Goal: Task Accomplishment & Management: Complete application form

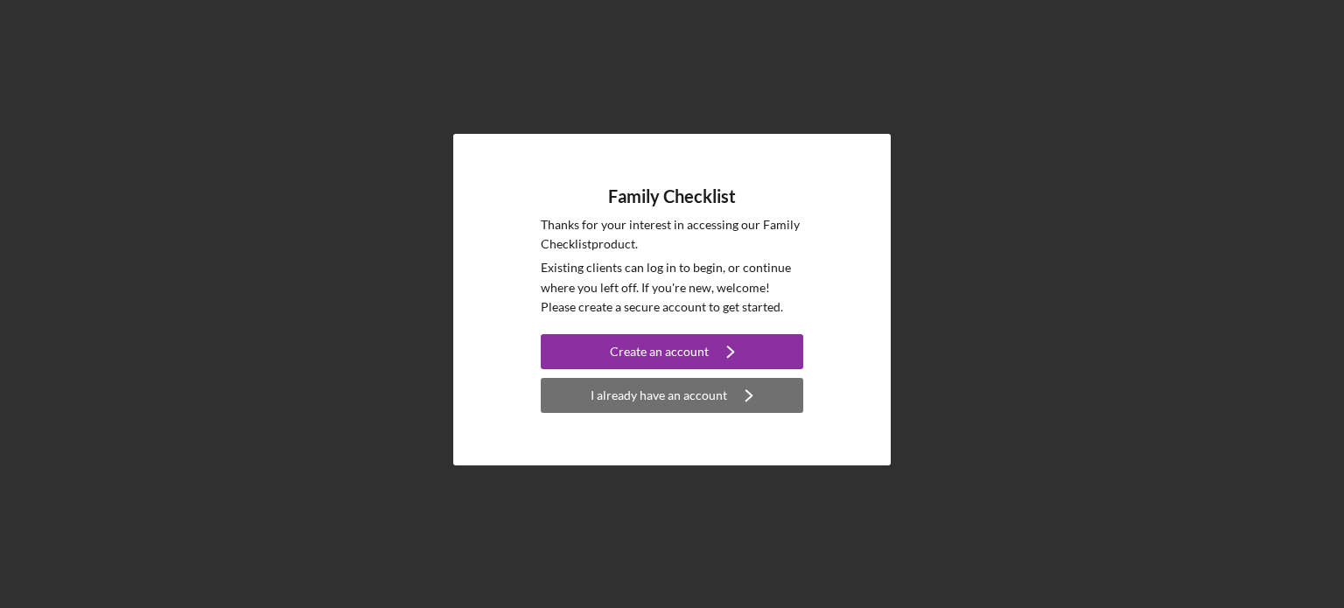
click at [660, 396] on div "I already have an account" at bounding box center [659, 395] width 137 height 35
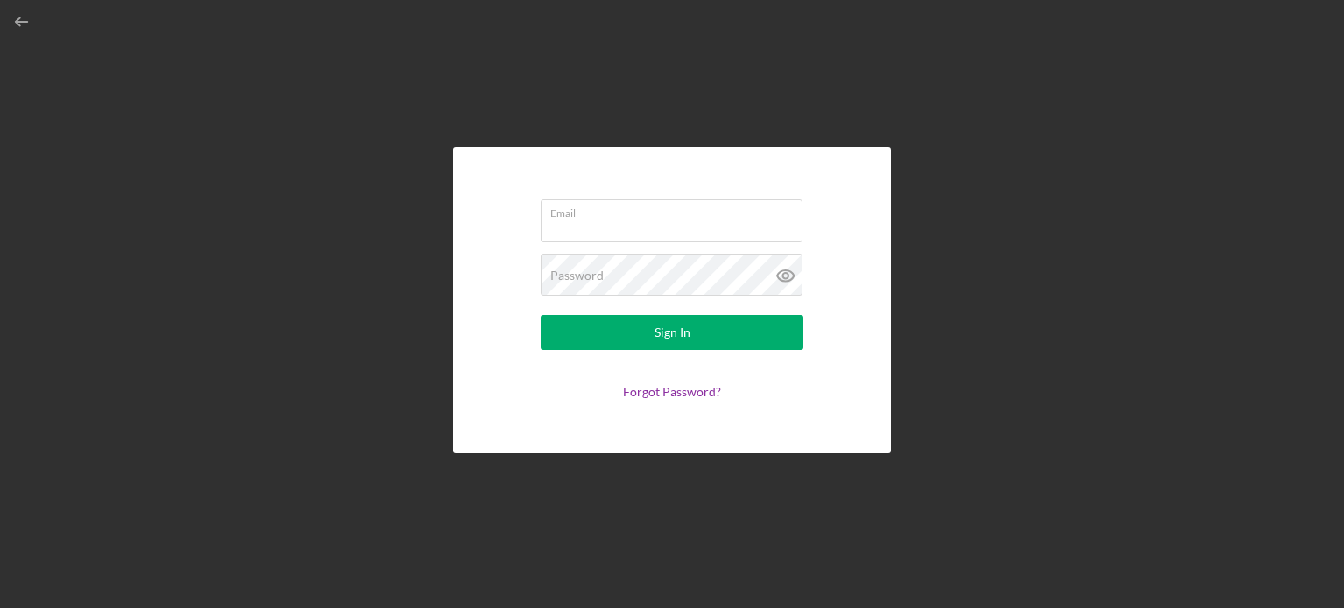
type input "[EMAIL_ADDRESS][DOMAIN_NAME]"
click at [783, 278] on icon at bounding box center [784, 275] width 5 height 5
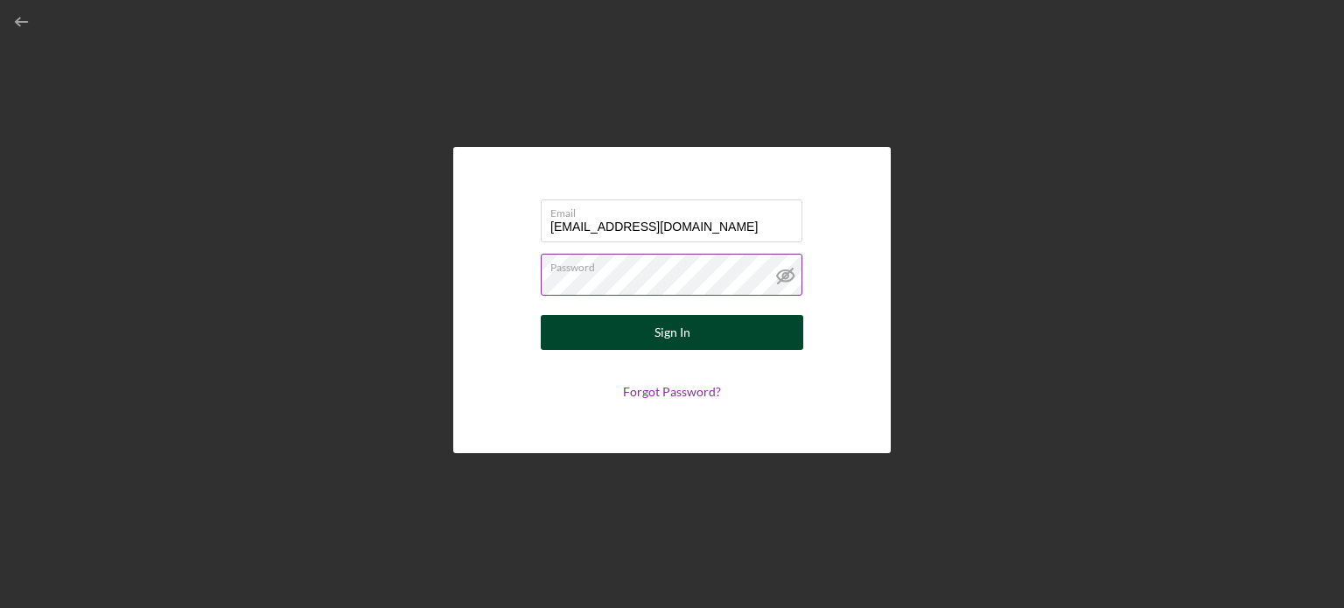
click at [634, 346] on button "Sign In" at bounding box center [672, 332] width 263 height 35
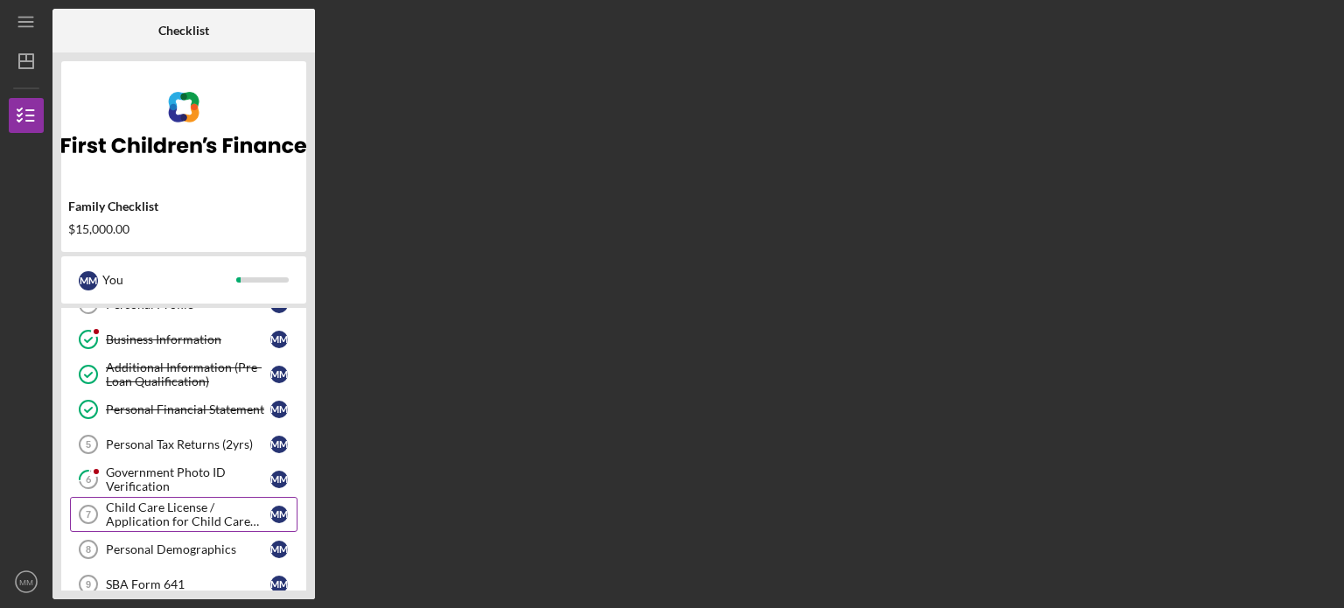
scroll to position [88, 0]
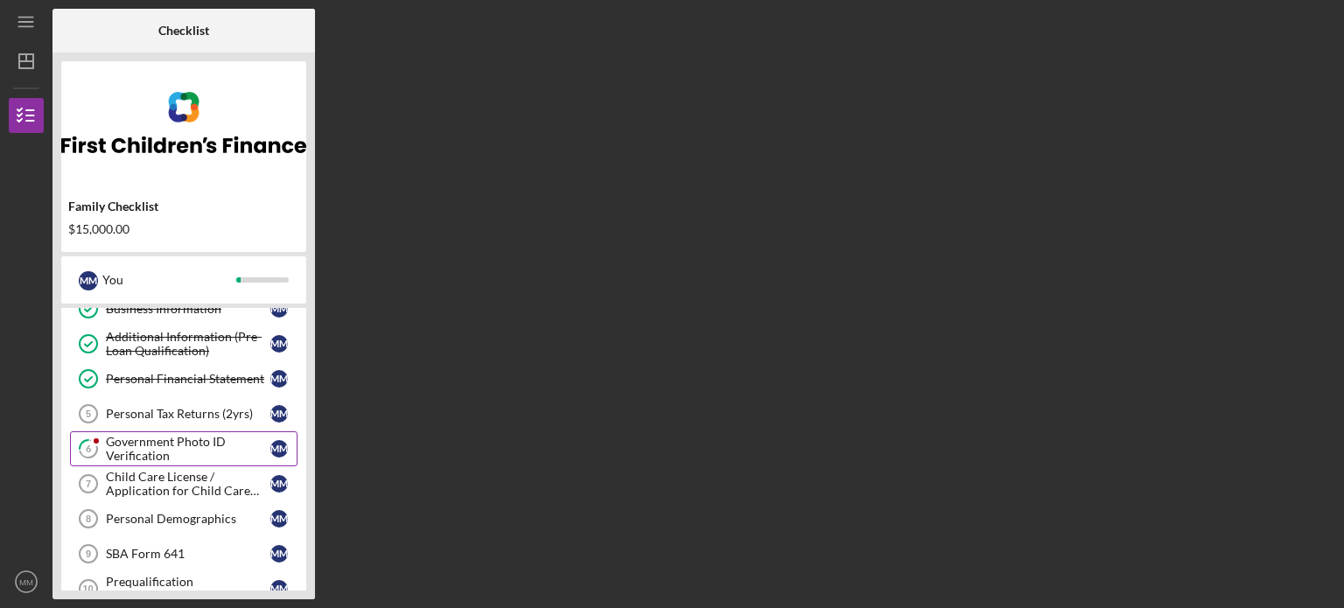
click at [158, 446] on div "Government Photo ID Verification" at bounding box center [188, 449] width 165 height 28
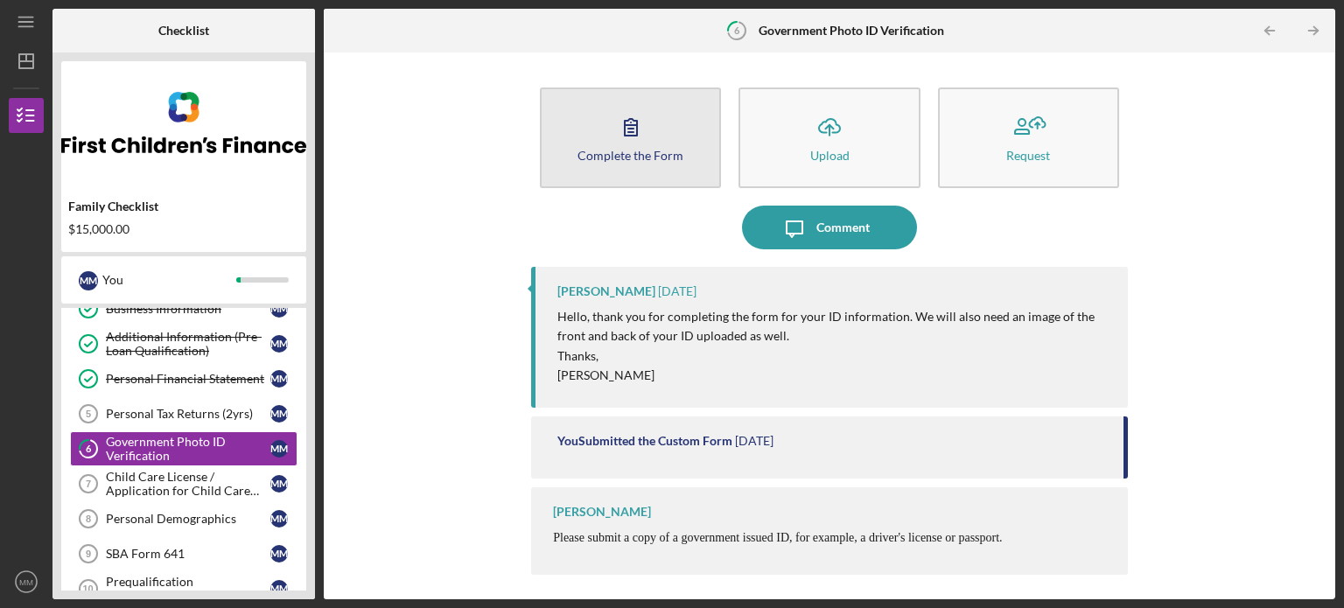
click at [626, 157] on div "Complete the Form" at bounding box center [631, 155] width 106 height 13
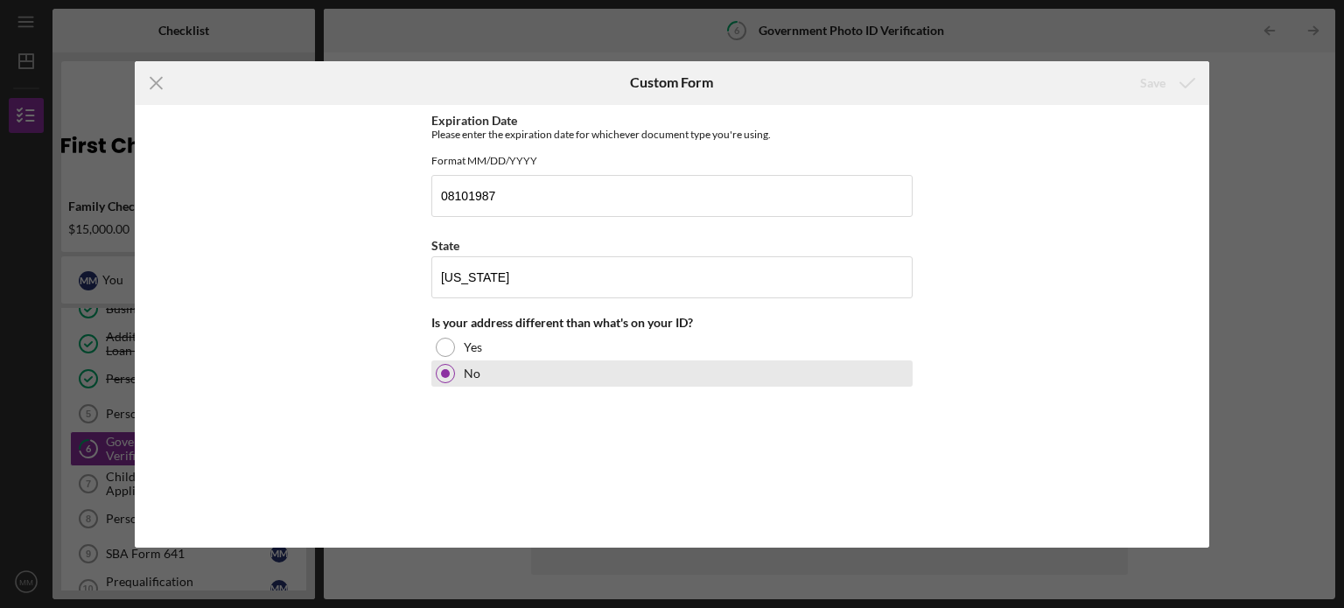
click at [442, 378] on div at bounding box center [445, 373] width 9 height 9
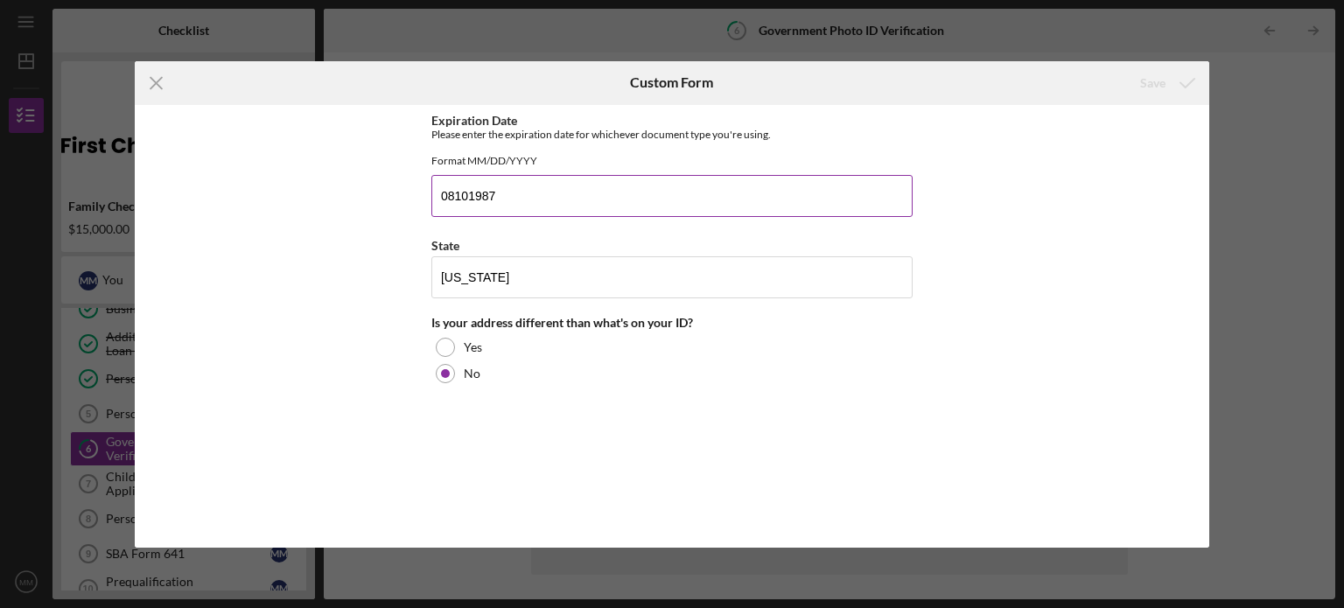
click at [513, 201] on input "08101987" at bounding box center [671, 196] width 481 height 42
click at [525, 290] on input "[US_STATE]" at bounding box center [671, 277] width 481 height 42
click at [152, 71] on icon "Icon/Menu Close" at bounding box center [157, 83] width 44 height 44
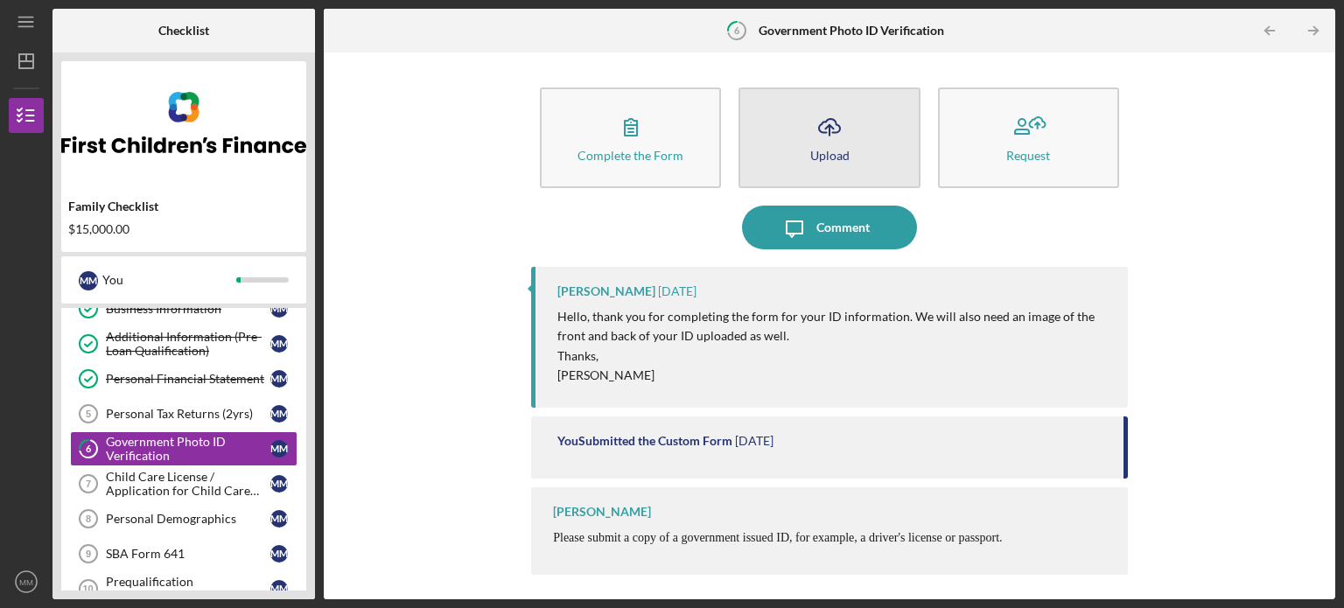
click at [863, 171] on button "Icon/Upload Upload" at bounding box center [829, 138] width 181 height 101
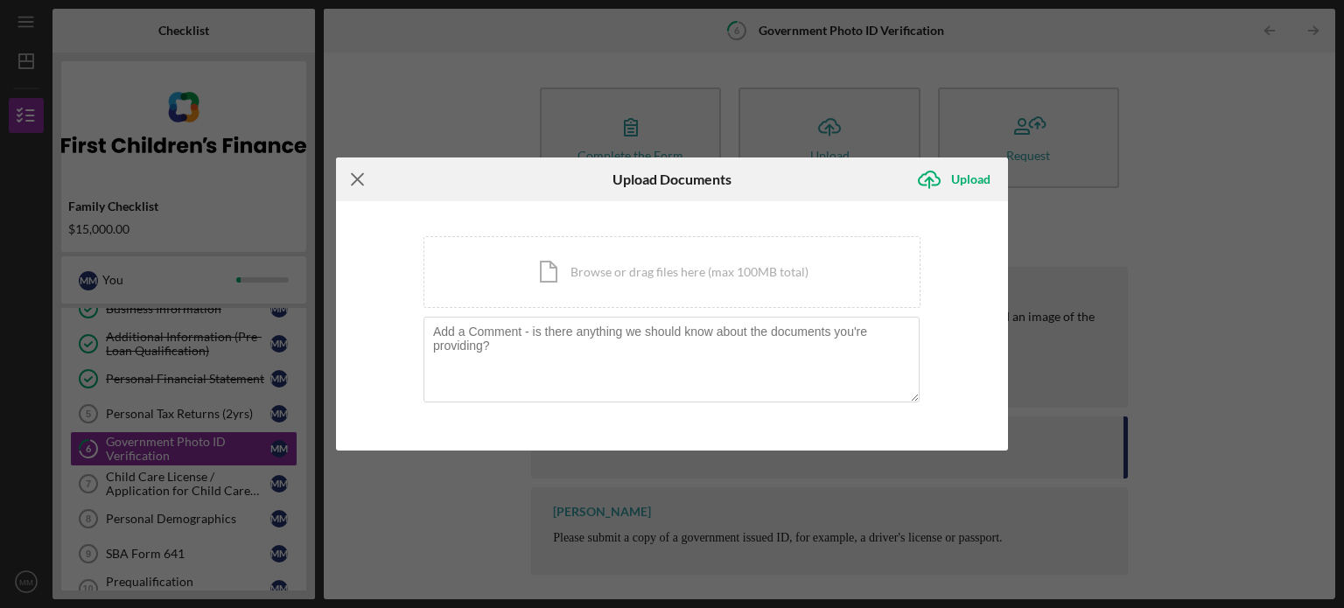
click at [354, 174] on icon "Icon/Menu Close" at bounding box center [358, 180] width 44 height 44
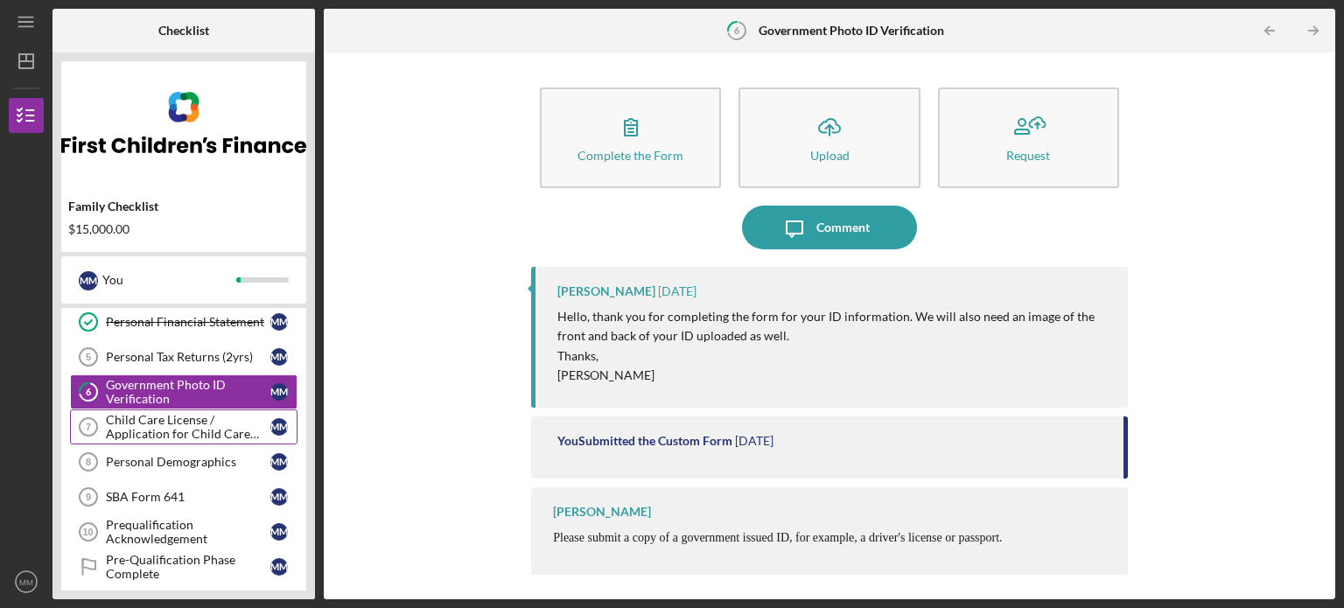
scroll to position [175, 0]
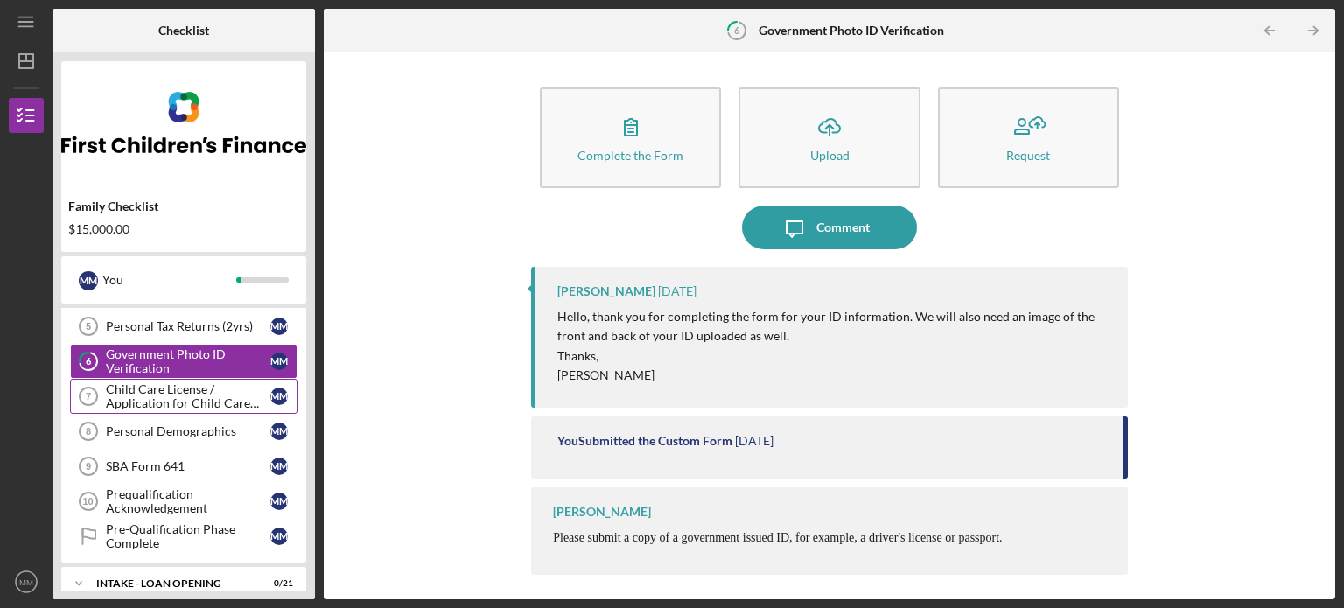
click at [163, 389] on div "Child Care License / Application for Child Care License" at bounding box center [188, 396] width 165 height 28
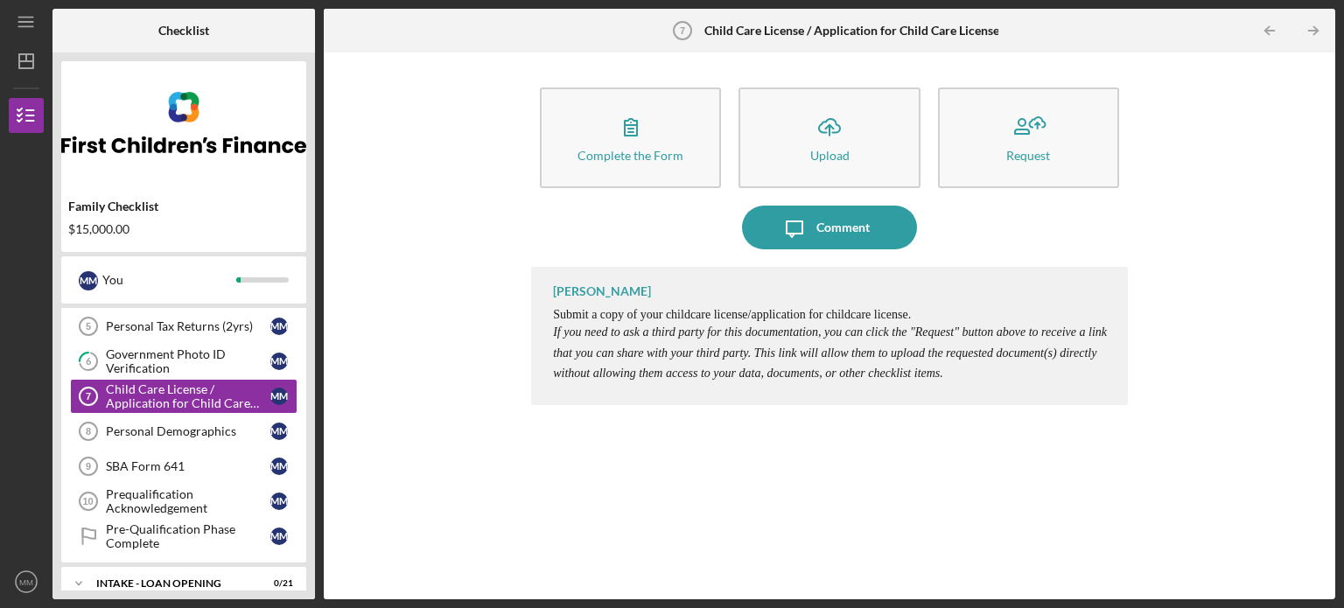
click at [403, 202] on div "Complete the Form Form Icon/Upload Upload Request Icon/Message Comment [PERSON_…" at bounding box center [830, 325] width 994 height 529
click at [205, 427] on div "Personal Demographics" at bounding box center [188, 431] width 165 height 14
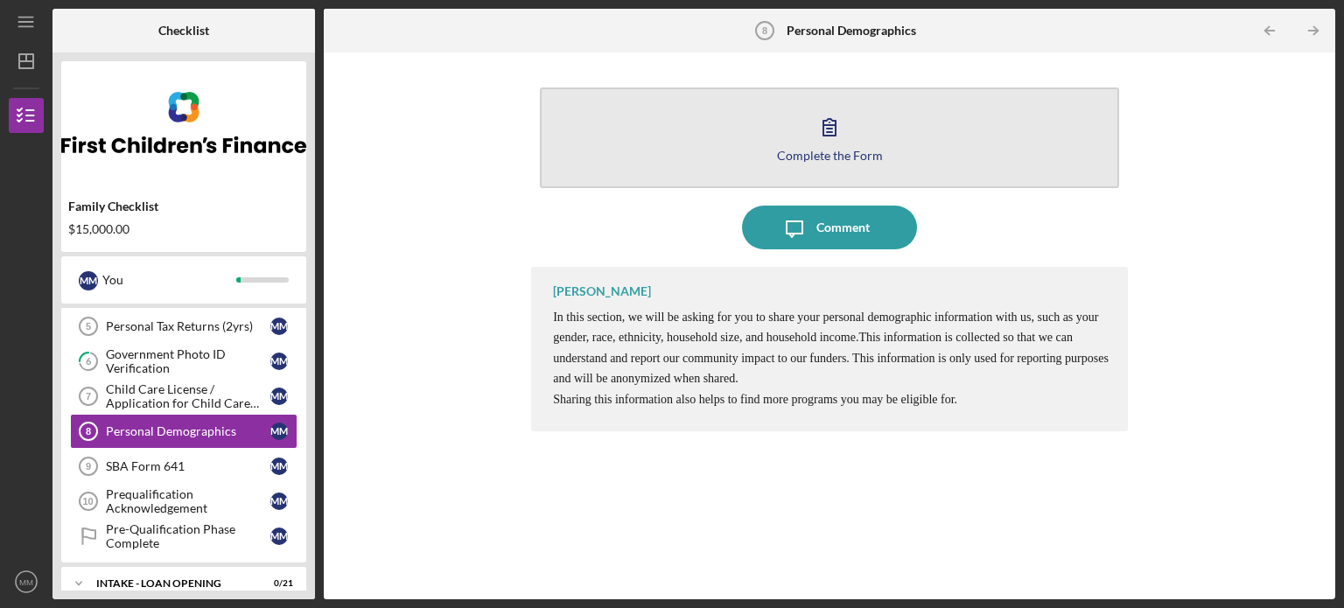
click at [819, 164] on button "Complete the Form Form" at bounding box center [829, 138] width 579 height 101
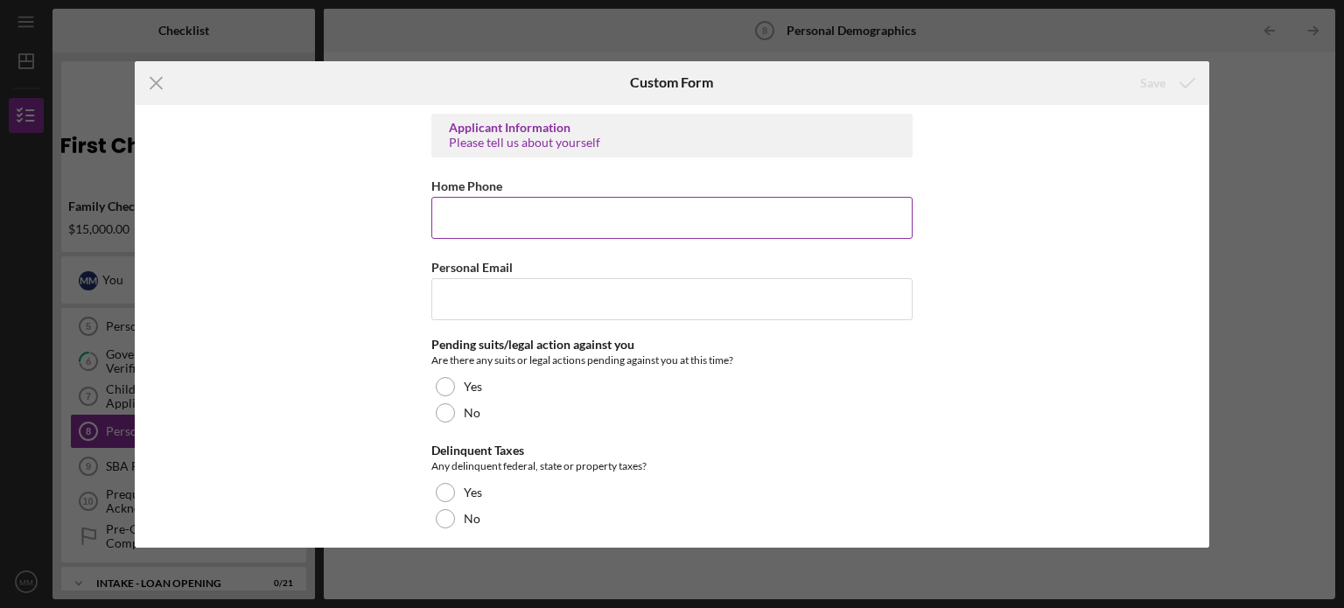
click at [507, 217] on input "Home Phone" at bounding box center [671, 218] width 481 height 42
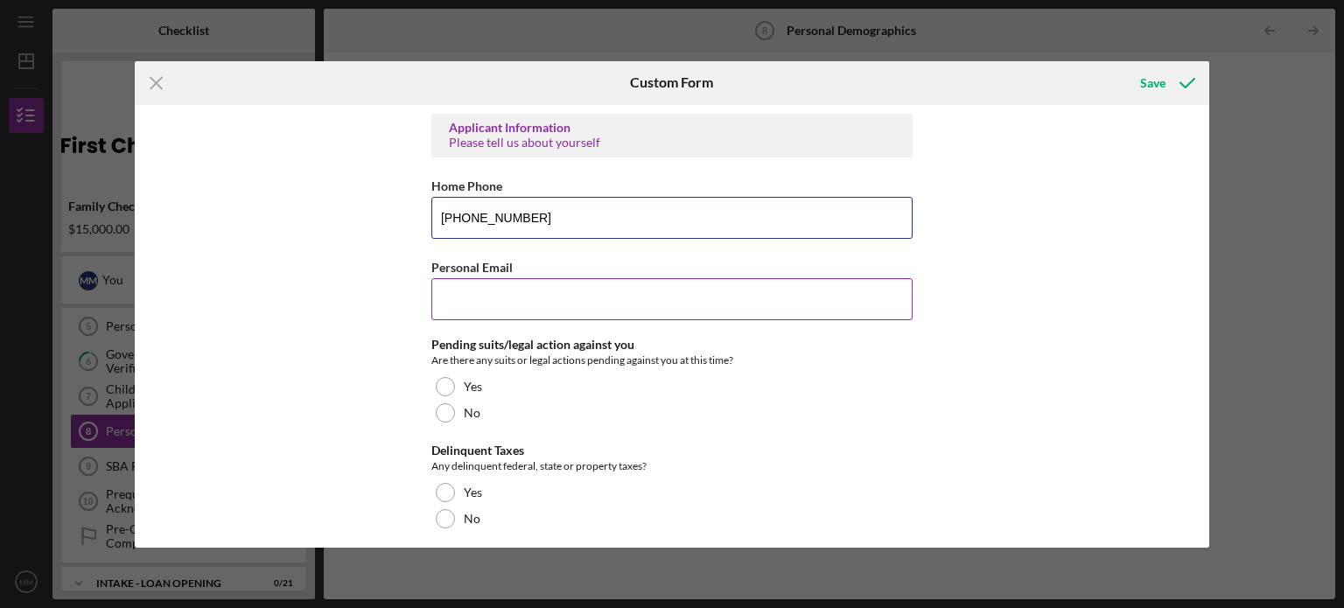
type input "[PHONE_NUMBER]"
click at [687, 311] on input "Personal Email" at bounding box center [671, 299] width 481 height 42
type input "[EMAIL_ADDRESS][DOMAIN_NAME]"
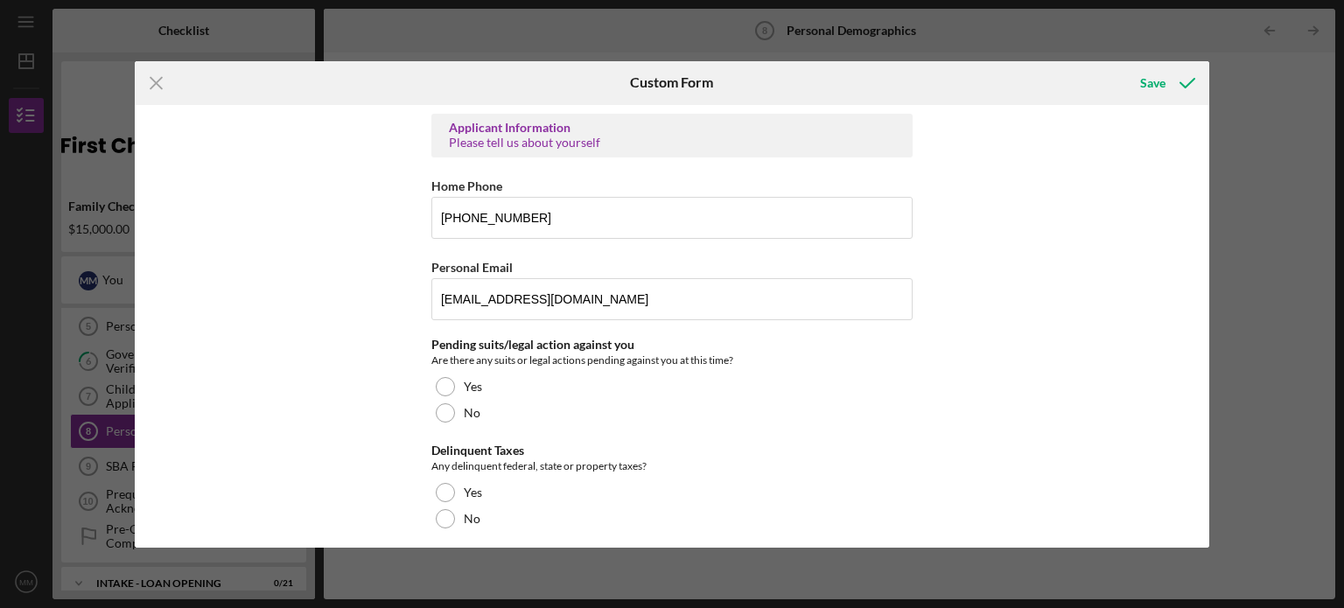
click at [288, 363] on div "Applicant Information Please tell us about yourself Home Phone [PHONE_NUMBER] P…" at bounding box center [673, 326] width 1076 height 443
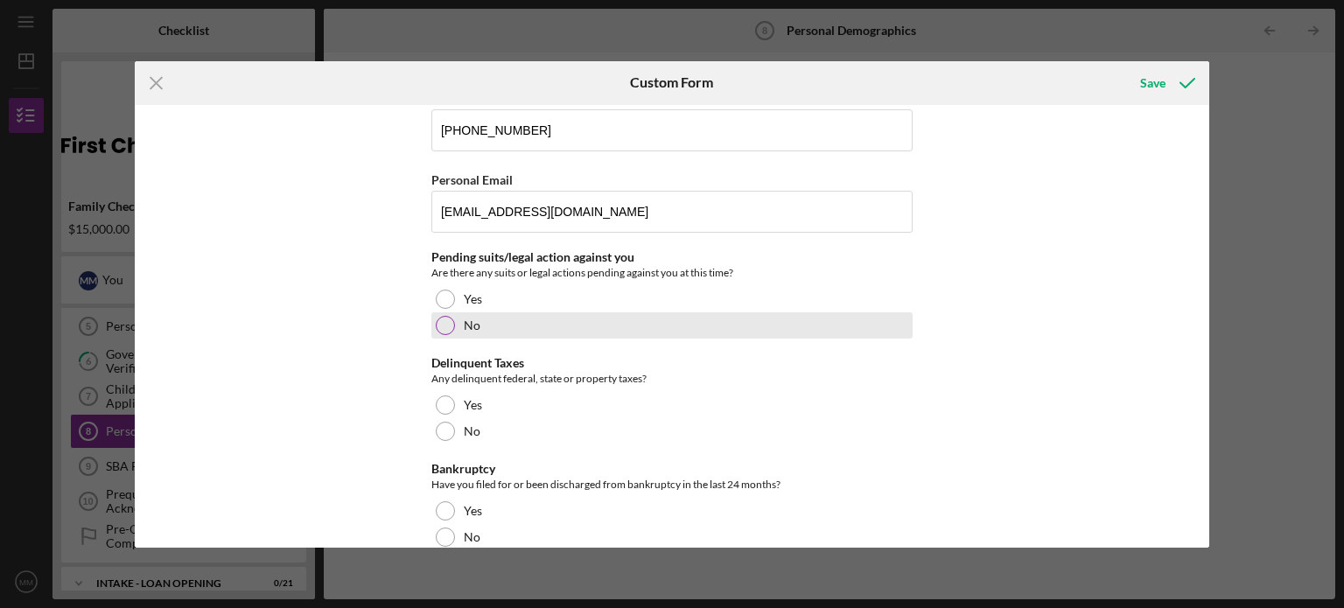
click at [444, 323] on div at bounding box center [445, 325] width 19 height 19
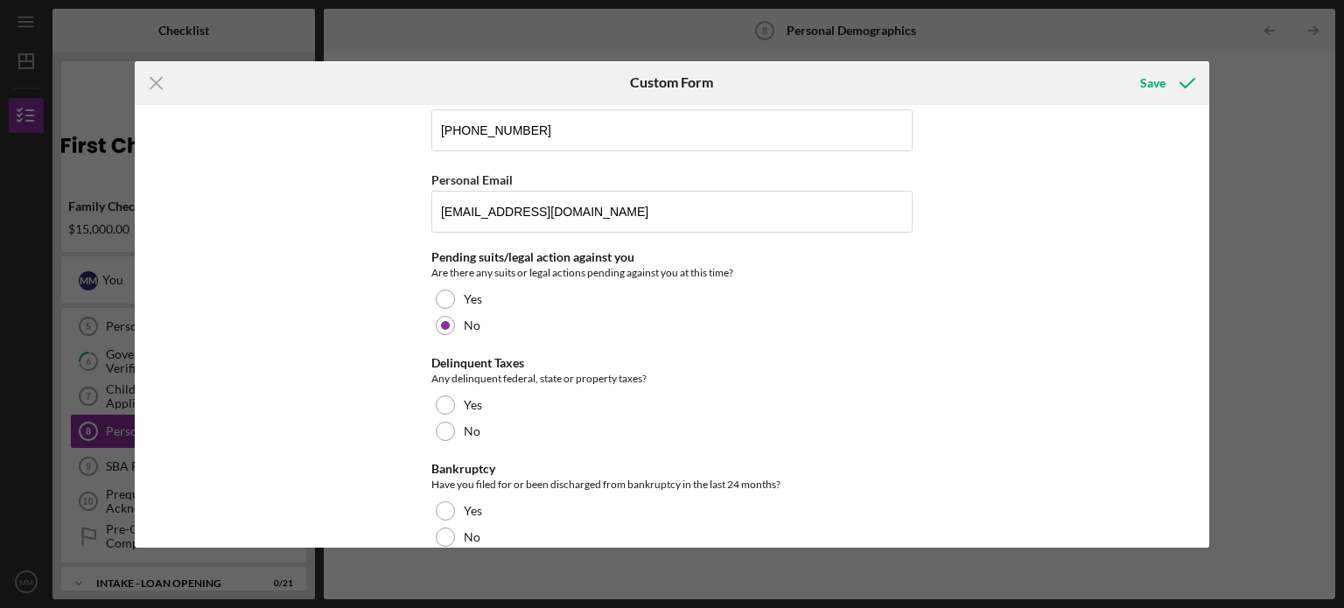
click at [392, 348] on div "Applicant Information Please tell us about yourself Home Phone [PHONE_NUMBER] P…" at bounding box center [673, 326] width 1076 height 443
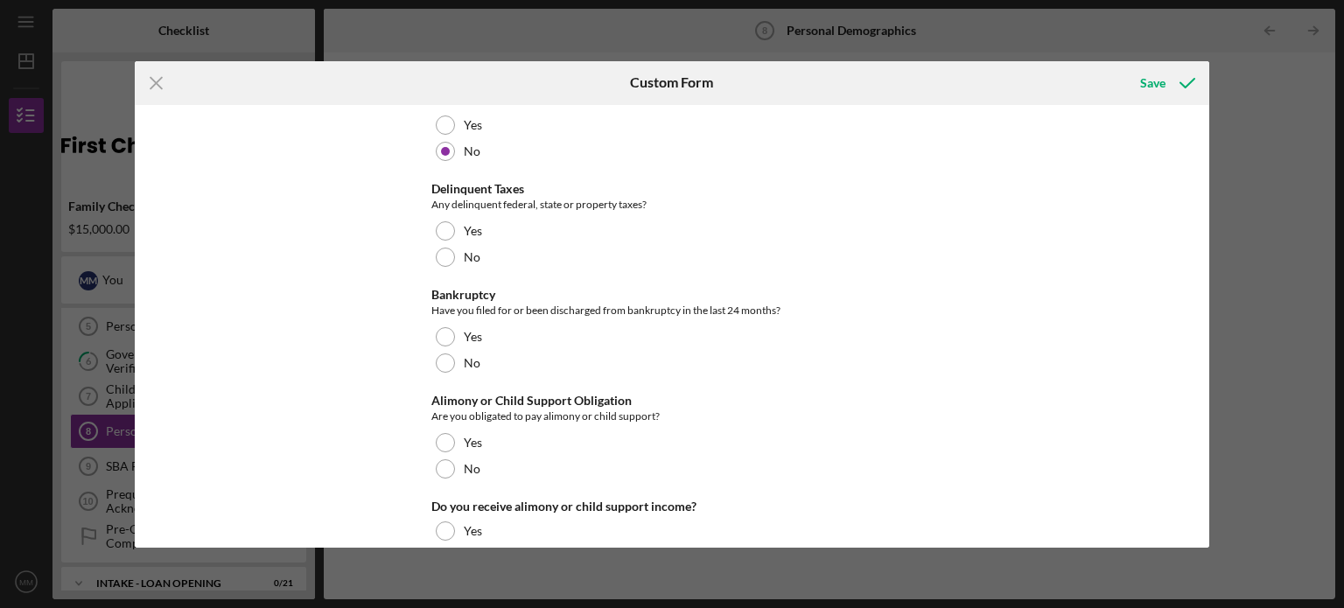
scroll to position [263, 0]
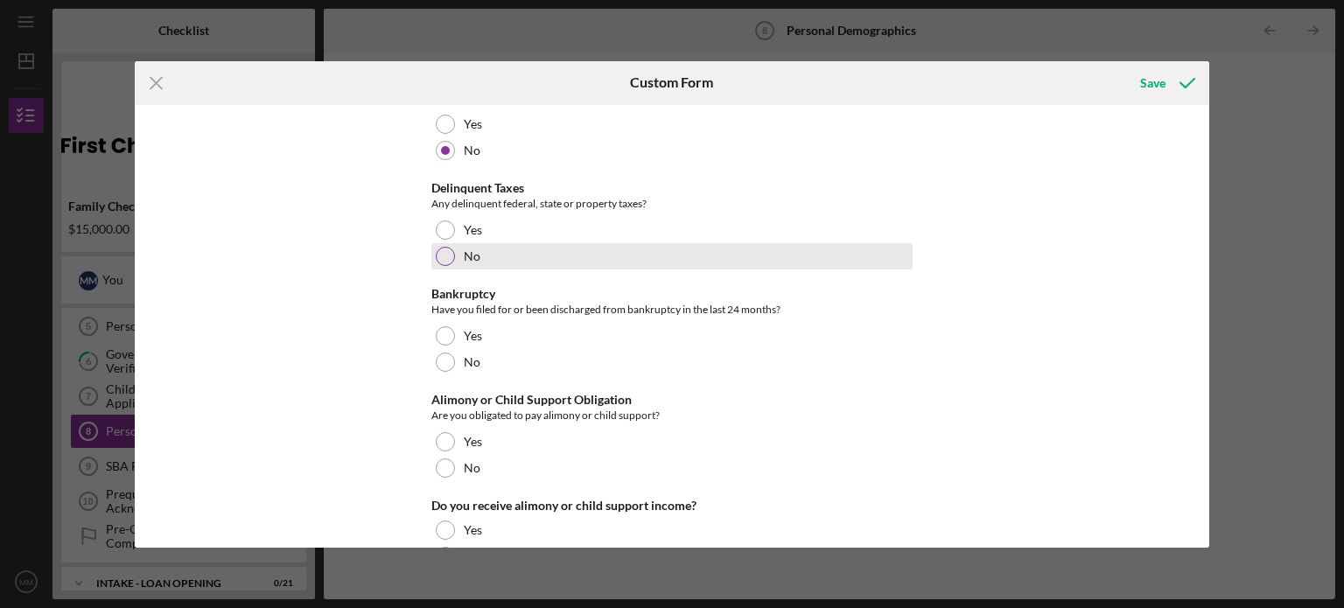
click at [445, 255] on div at bounding box center [445, 256] width 19 height 19
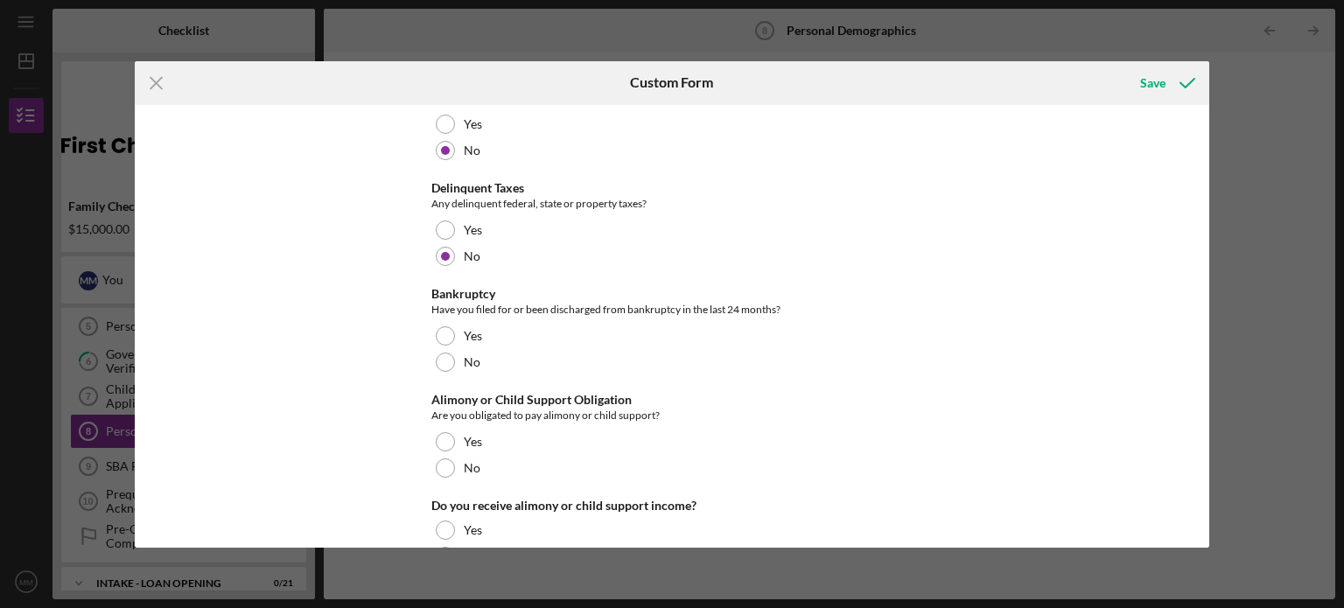
click at [352, 298] on div "Applicant Information Please tell us about yourself Home Phone [PHONE_NUMBER] P…" at bounding box center [673, 326] width 1076 height 443
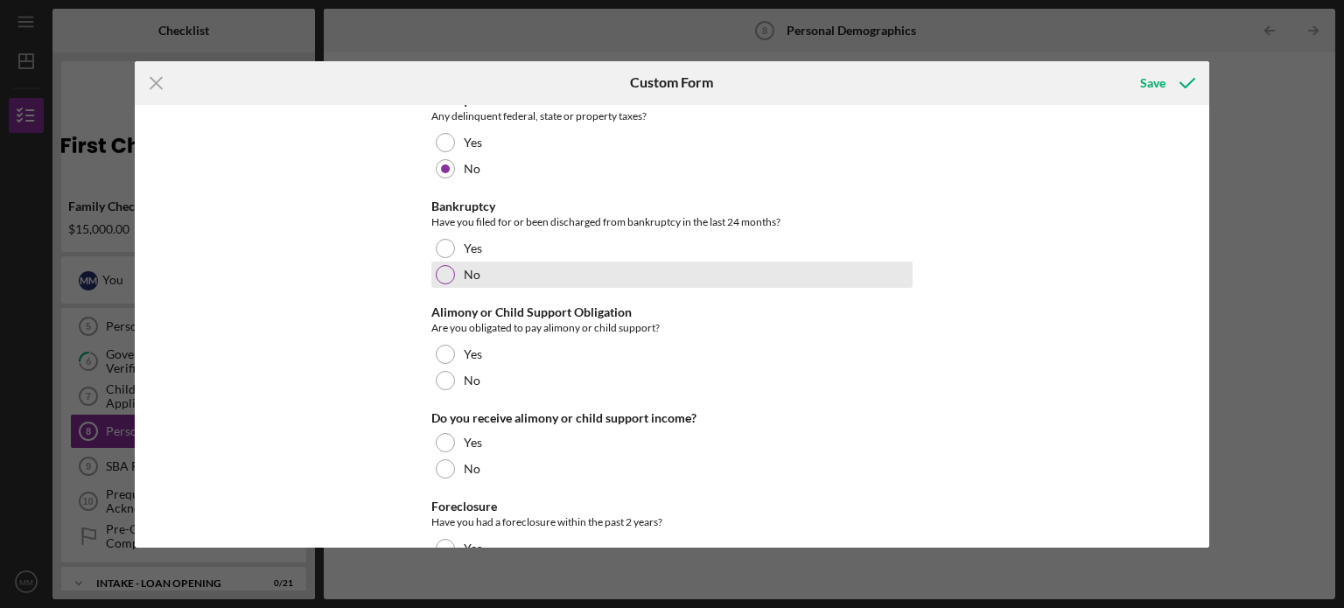
click at [441, 276] on div at bounding box center [445, 274] width 19 height 19
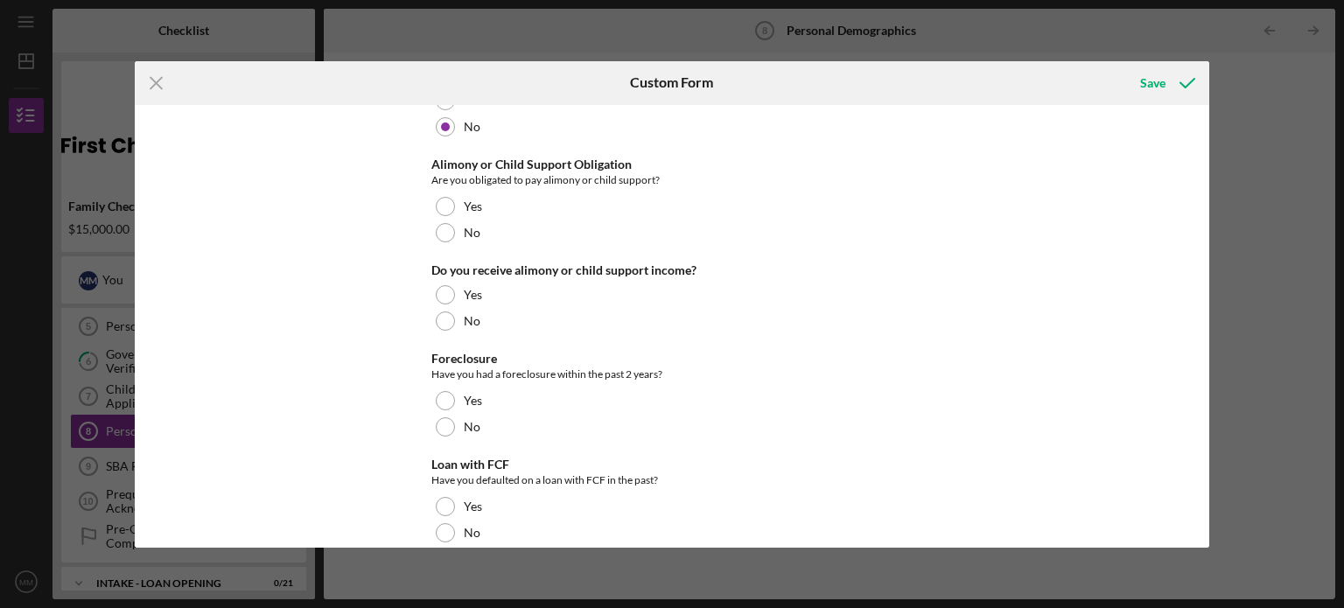
scroll to position [525, 0]
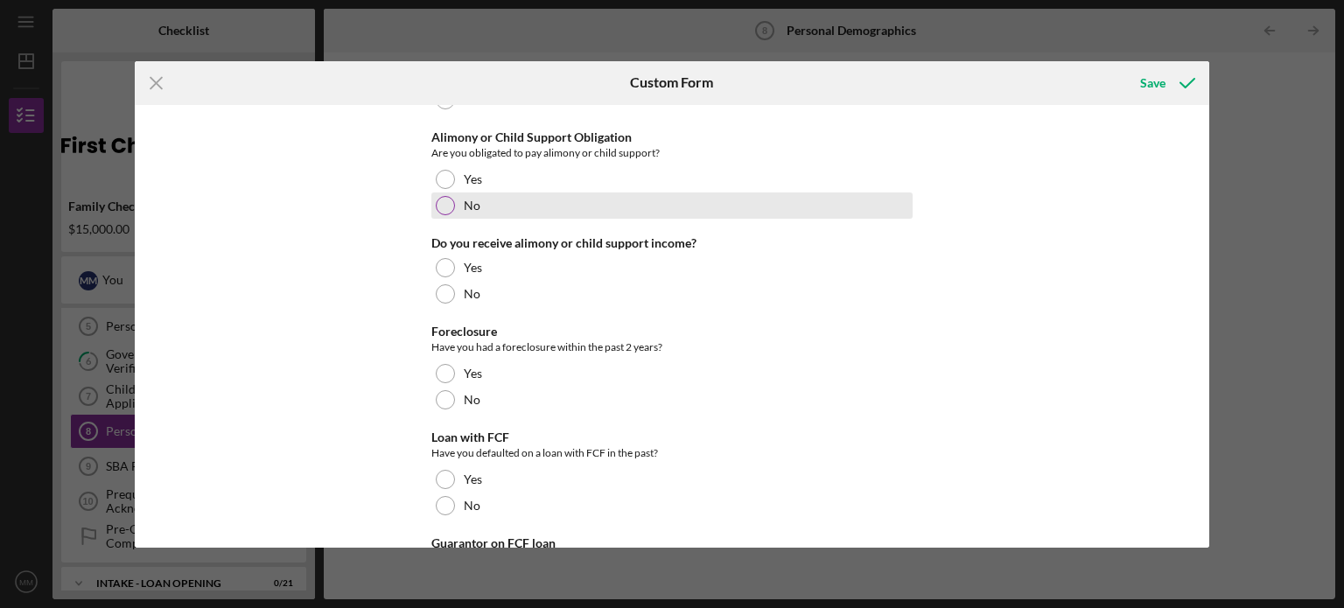
click at [437, 209] on div at bounding box center [445, 205] width 19 height 19
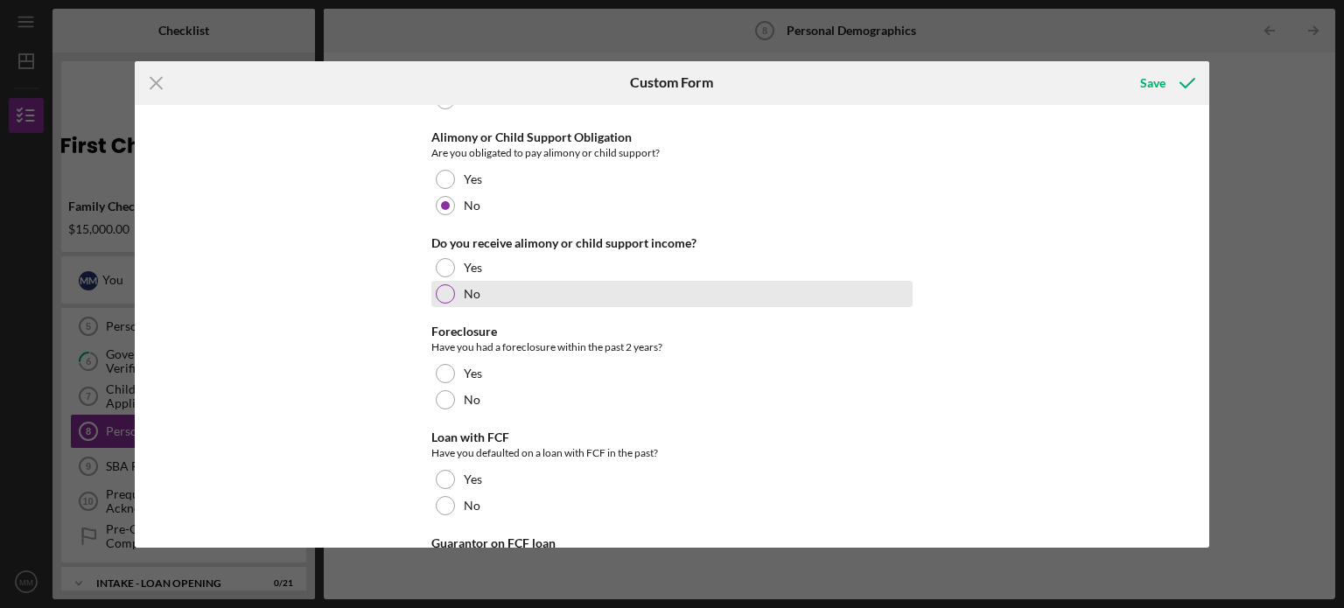
click at [439, 284] on div at bounding box center [445, 293] width 19 height 19
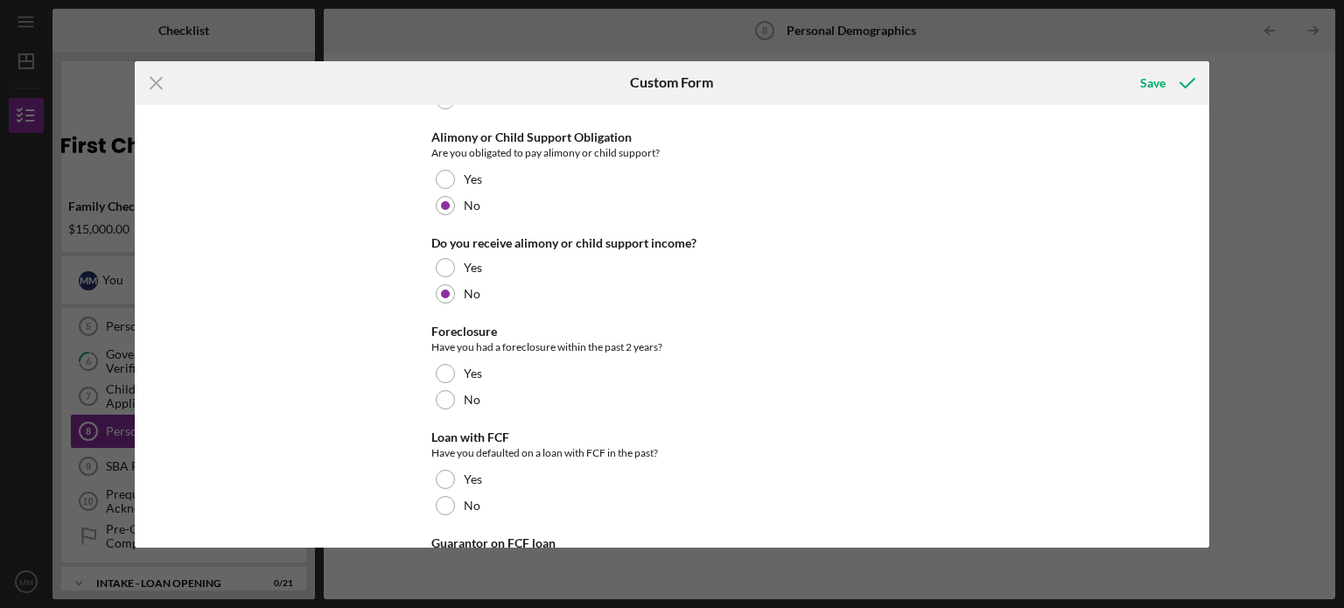
scroll to position [613, 0]
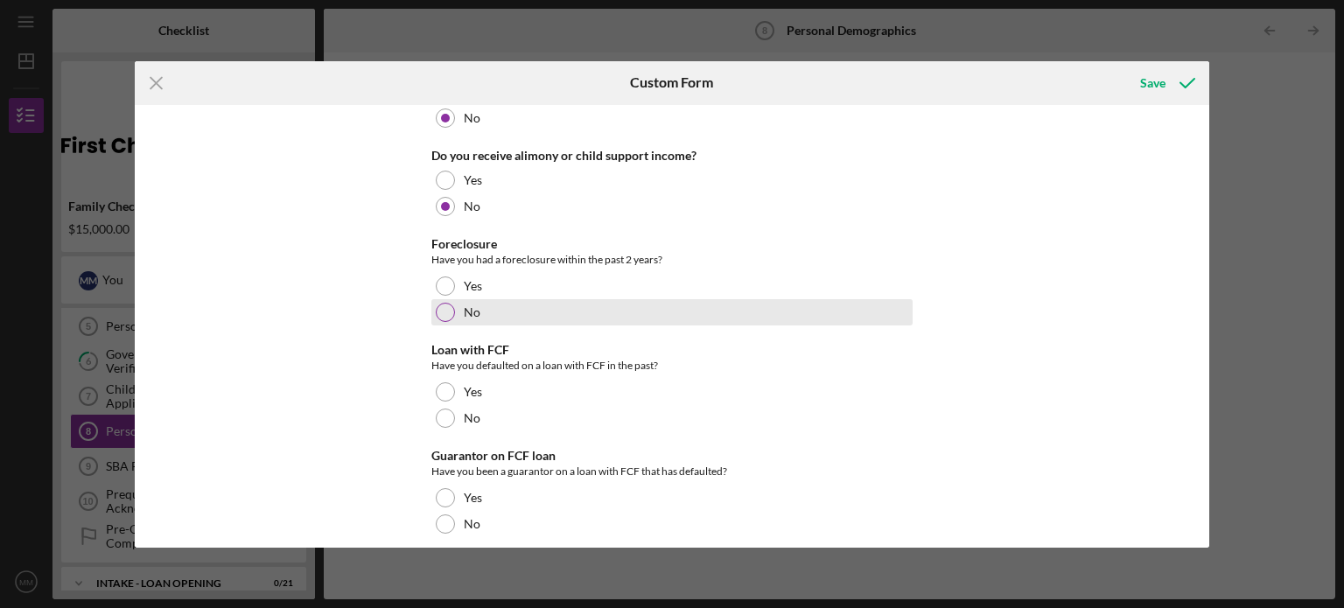
click at [444, 310] on div at bounding box center [445, 312] width 19 height 19
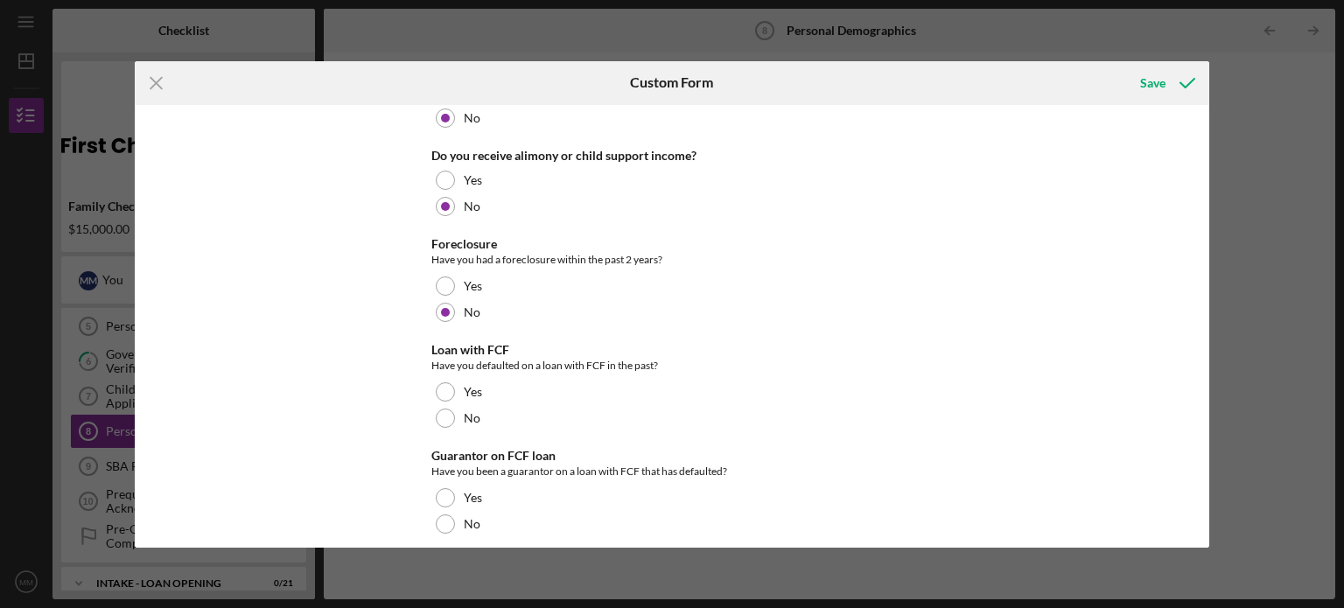
scroll to position [700, 0]
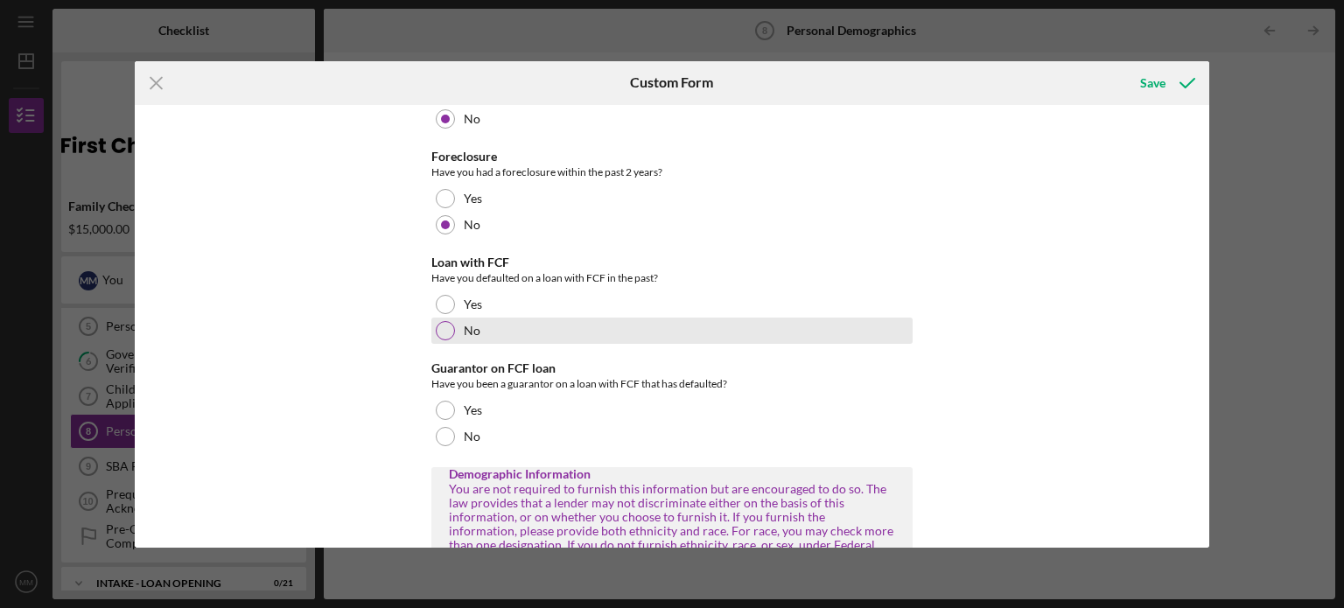
click at [440, 338] on div at bounding box center [445, 330] width 19 height 19
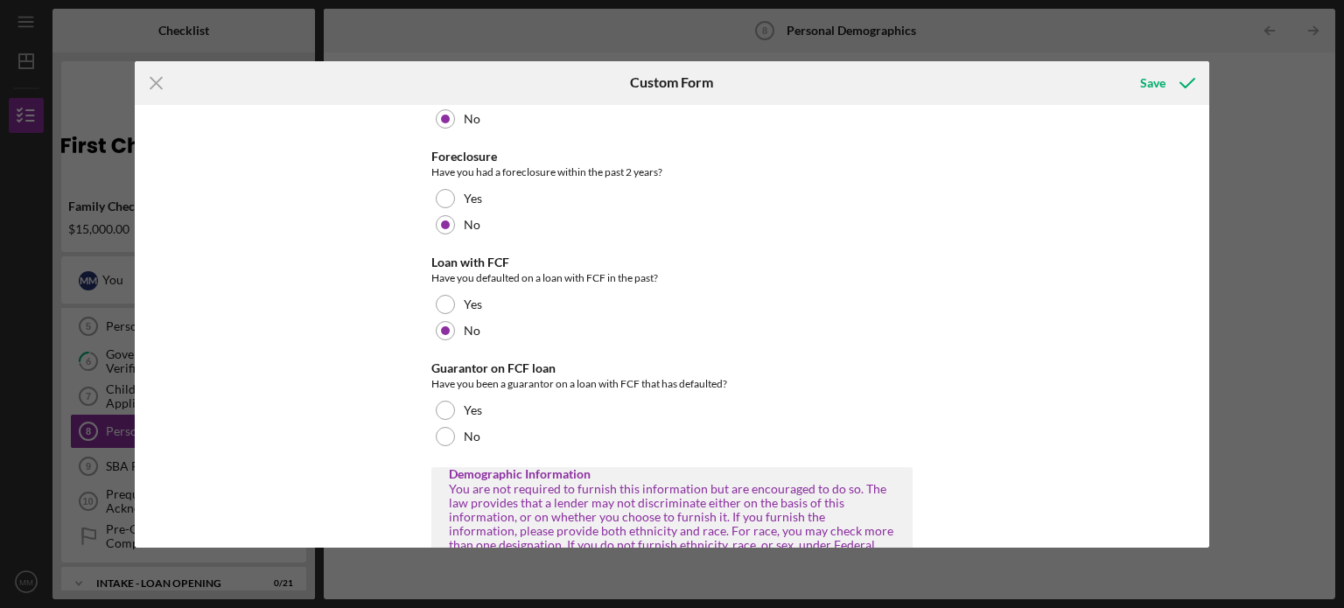
scroll to position [788, 0]
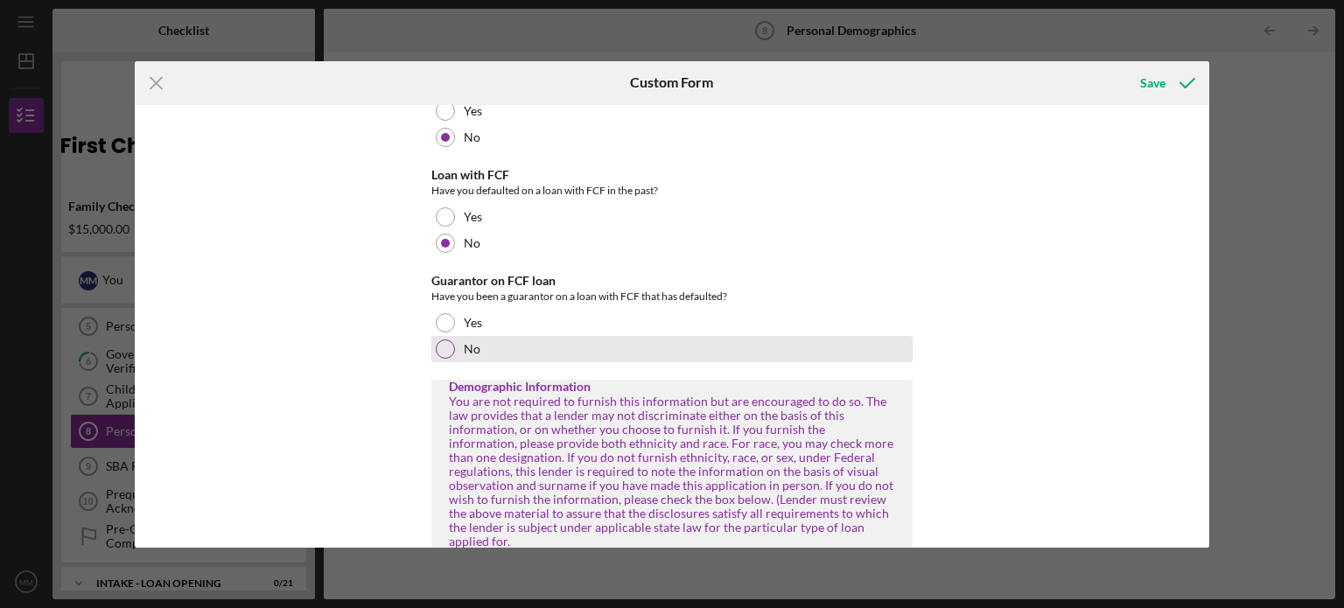
click at [437, 347] on div at bounding box center [445, 349] width 19 height 19
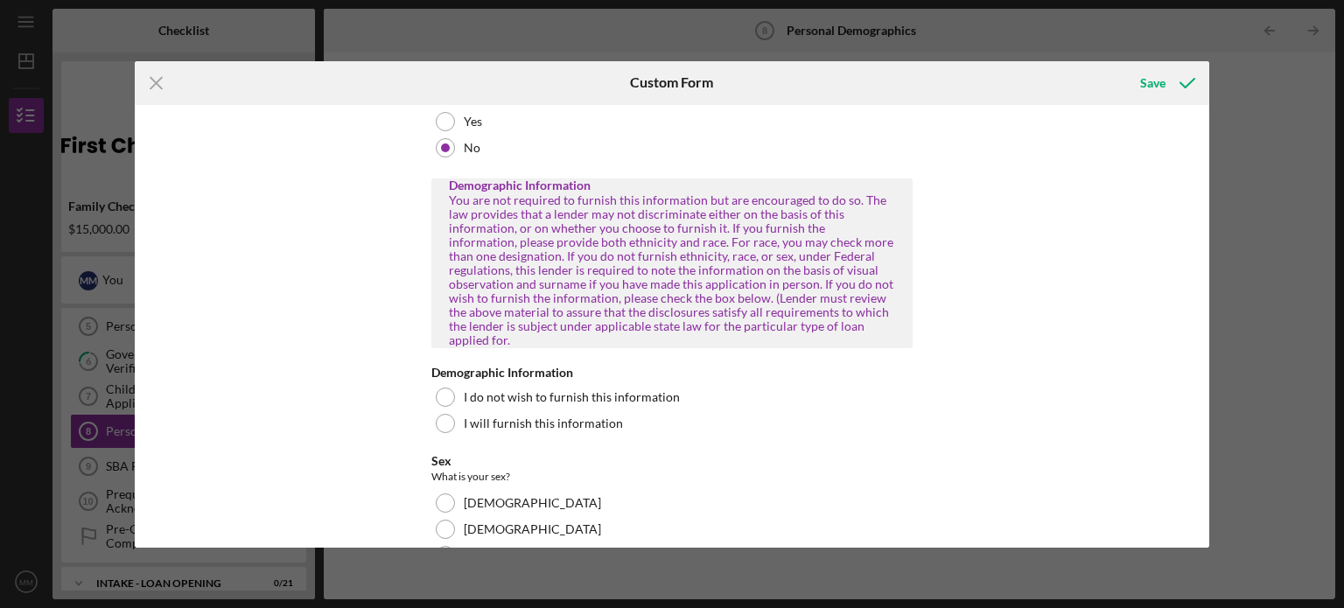
scroll to position [1050, 0]
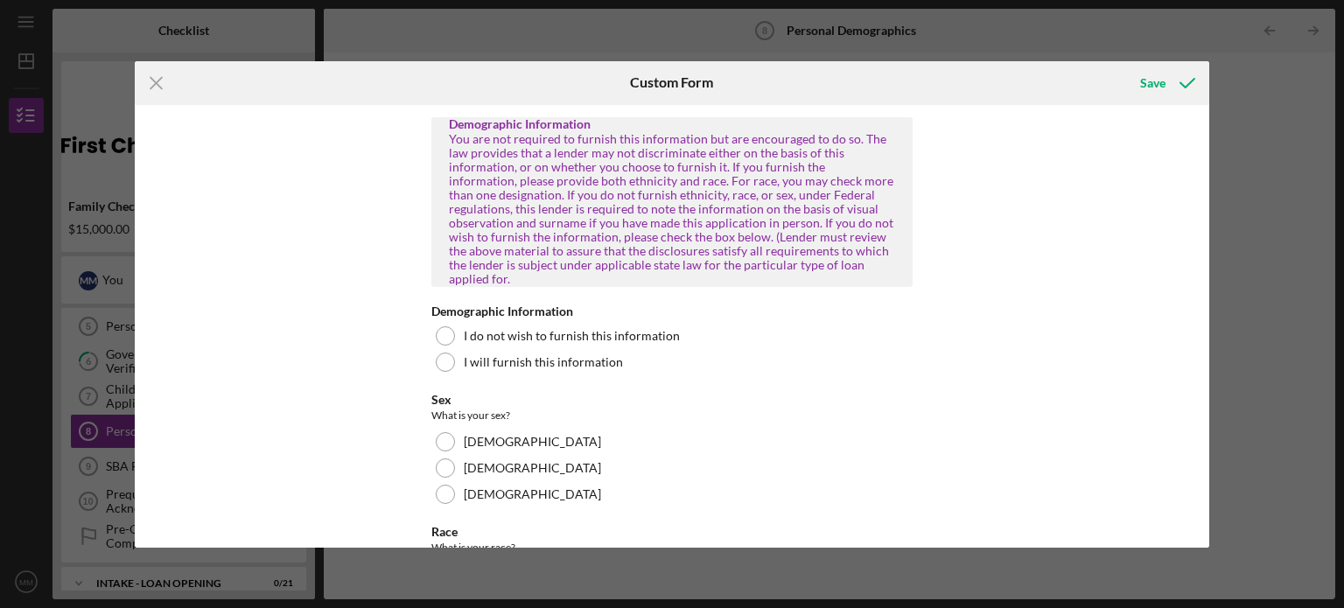
click at [319, 314] on div "Applicant Information Please tell us about yourself Home Phone [PHONE_NUMBER] P…" at bounding box center [673, 326] width 1076 height 443
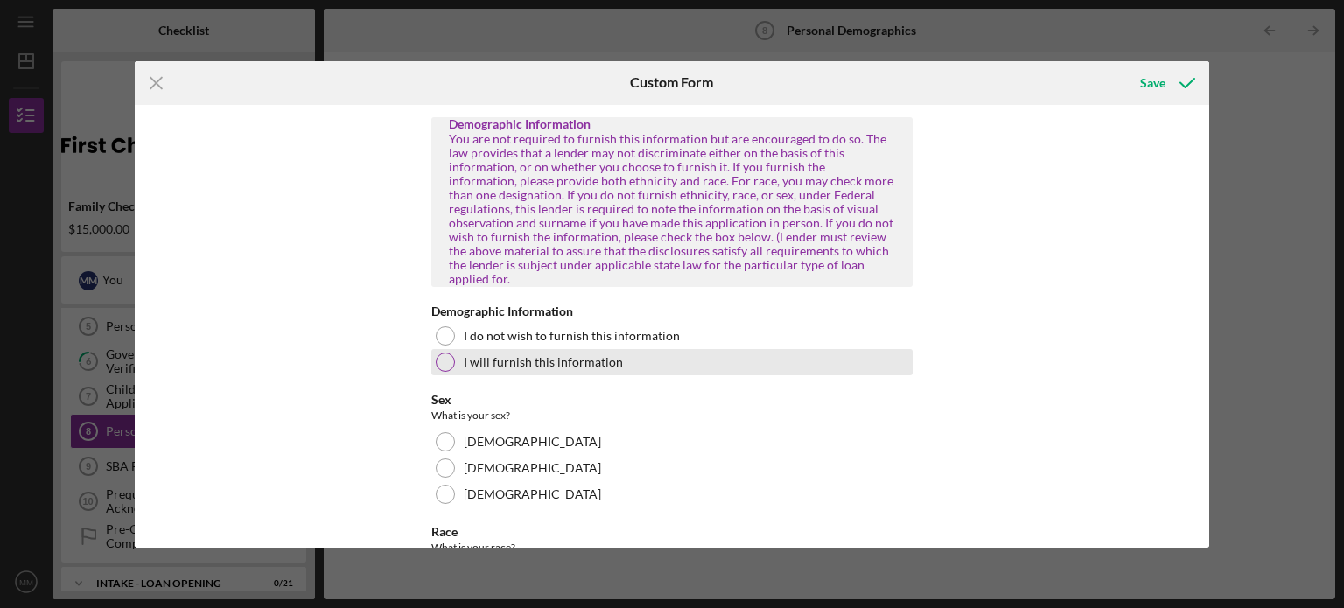
click at [444, 353] on div at bounding box center [445, 362] width 19 height 19
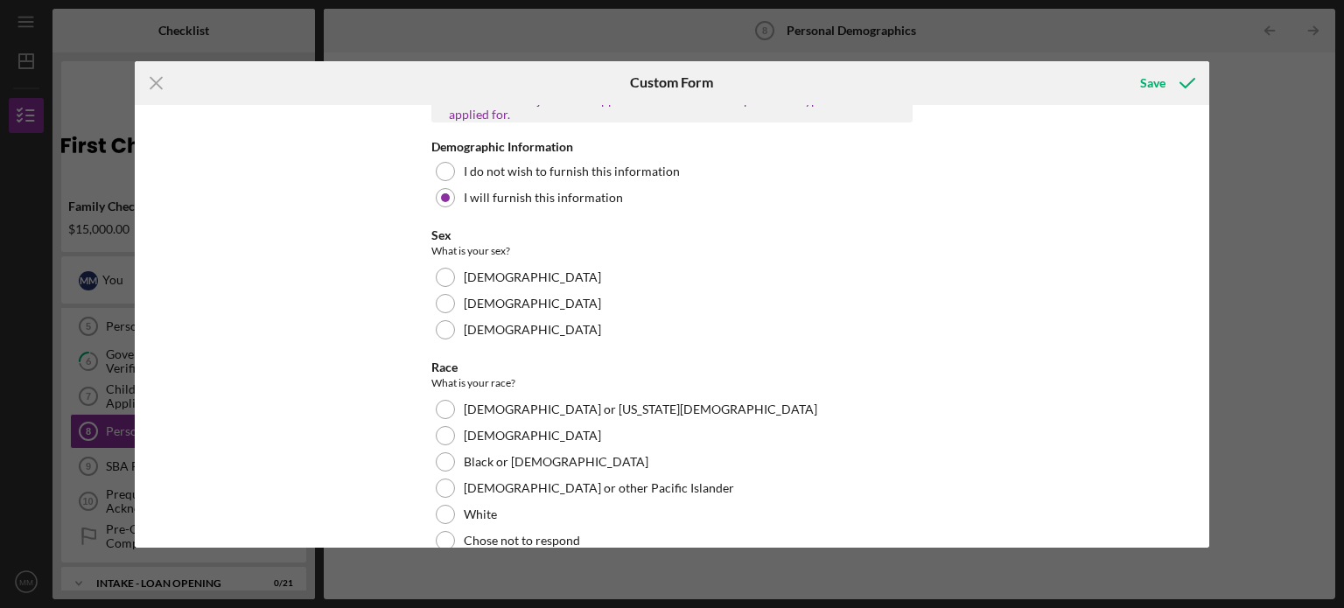
scroll to position [1225, 0]
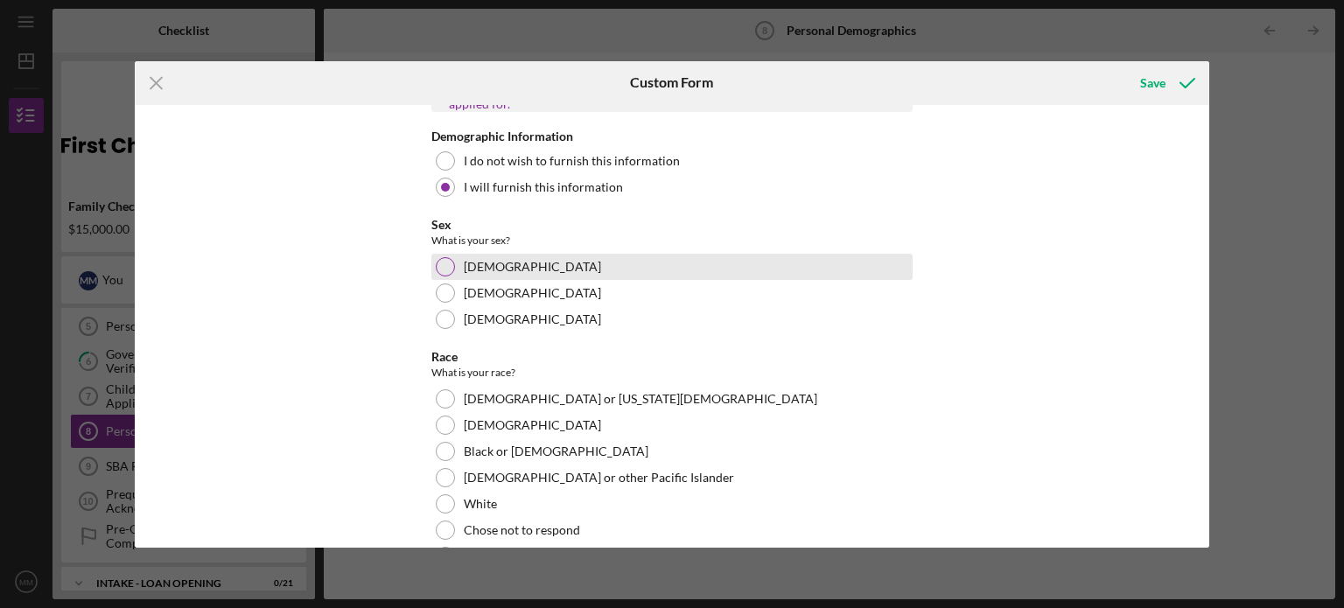
click at [445, 258] on div at bounding box center [445, 266] width 19 height 19
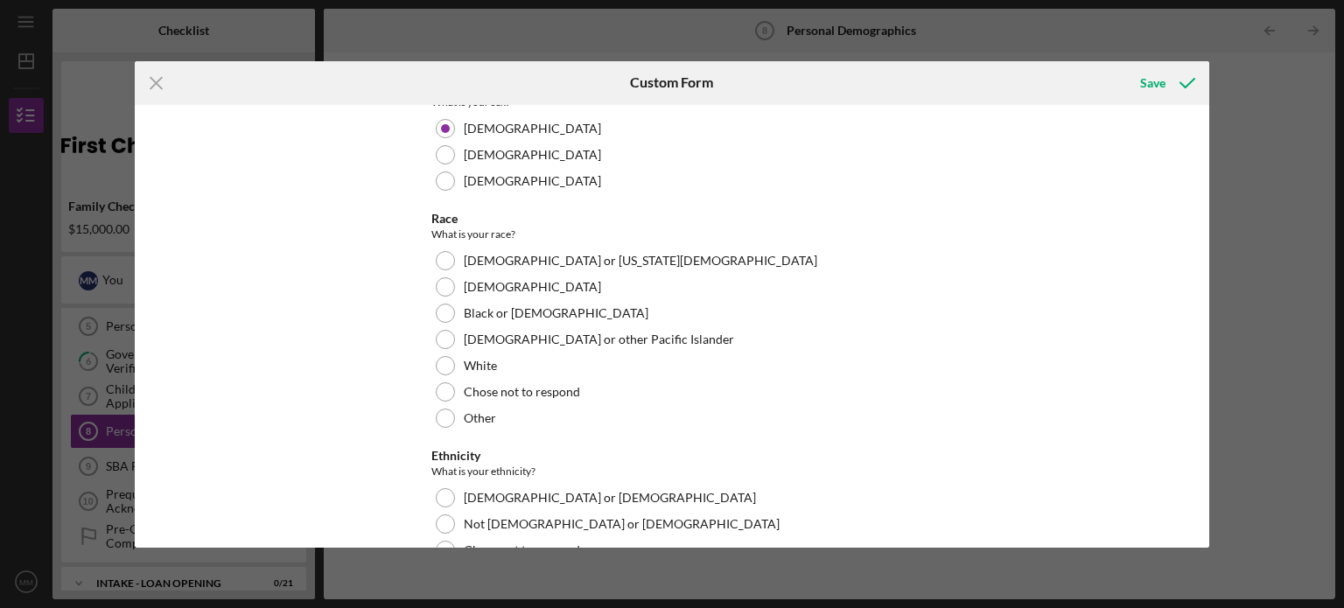
scroll to position [1400, 0]
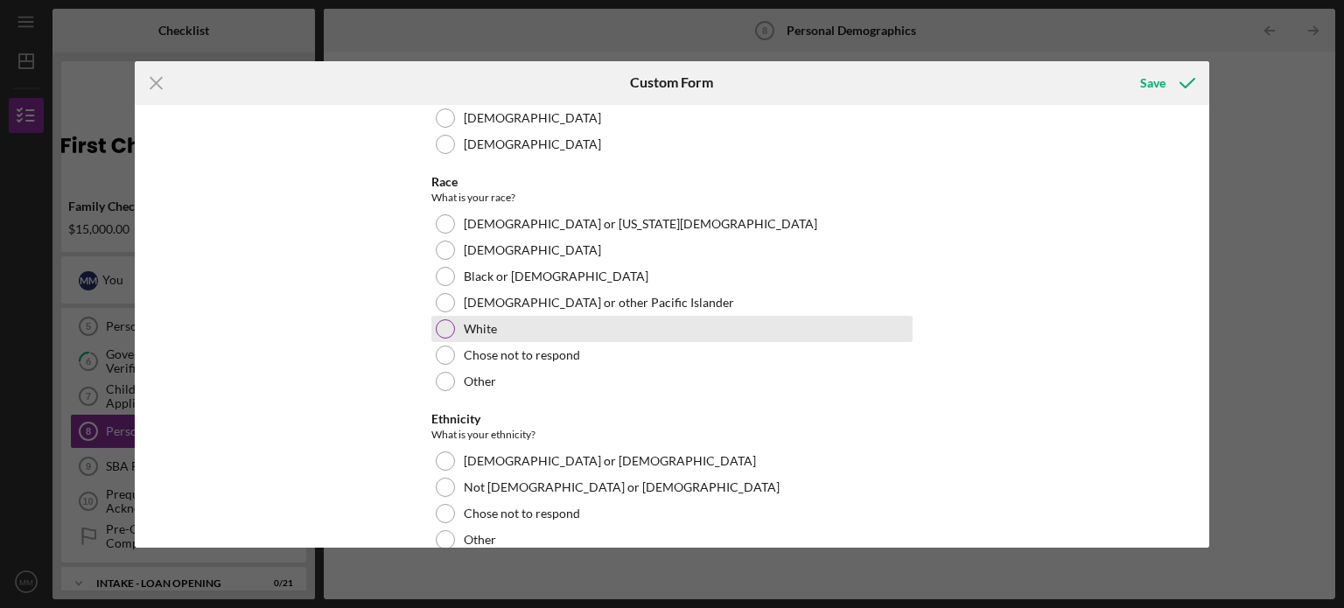
click at [438, 319] on div at bounding box center [445, 328] width 19 height 19
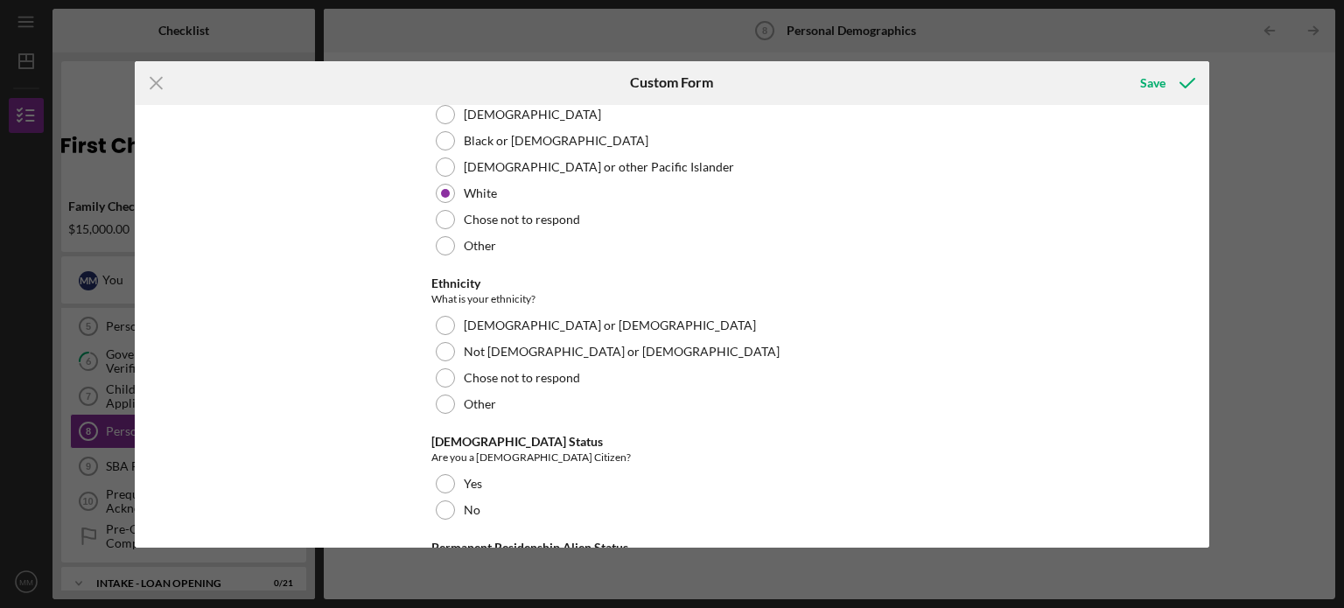
scroll to position [1575, 0]
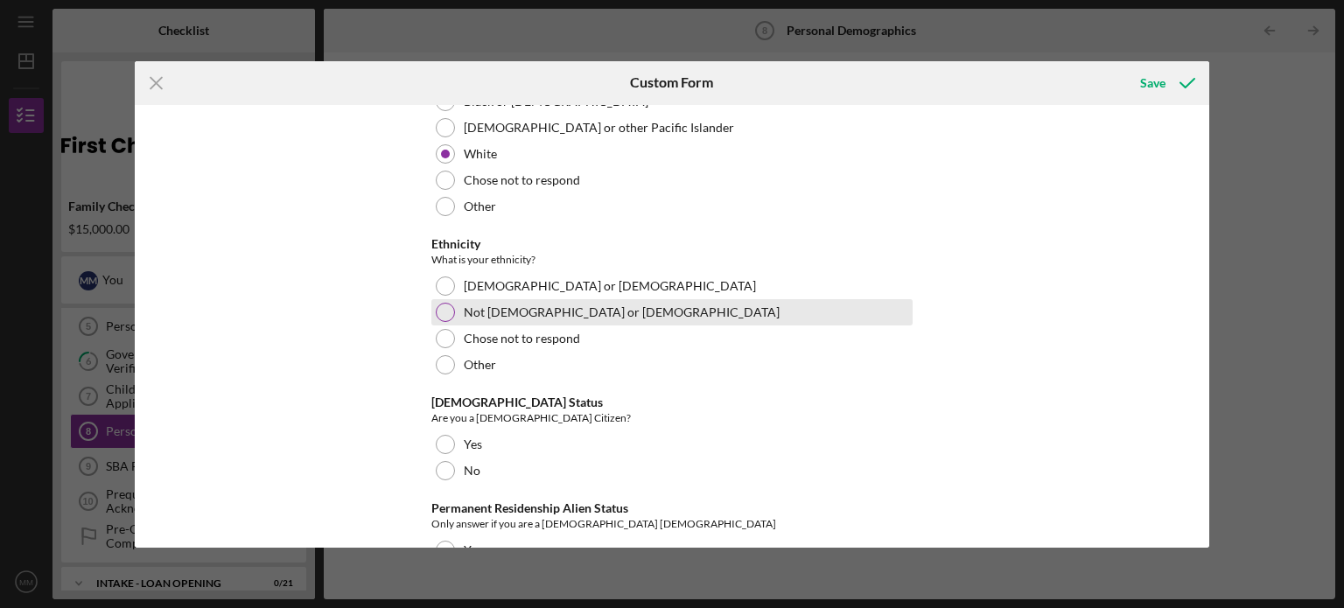
click at [445, 303] on div at bounding box center [445, 312] width 19 height 19
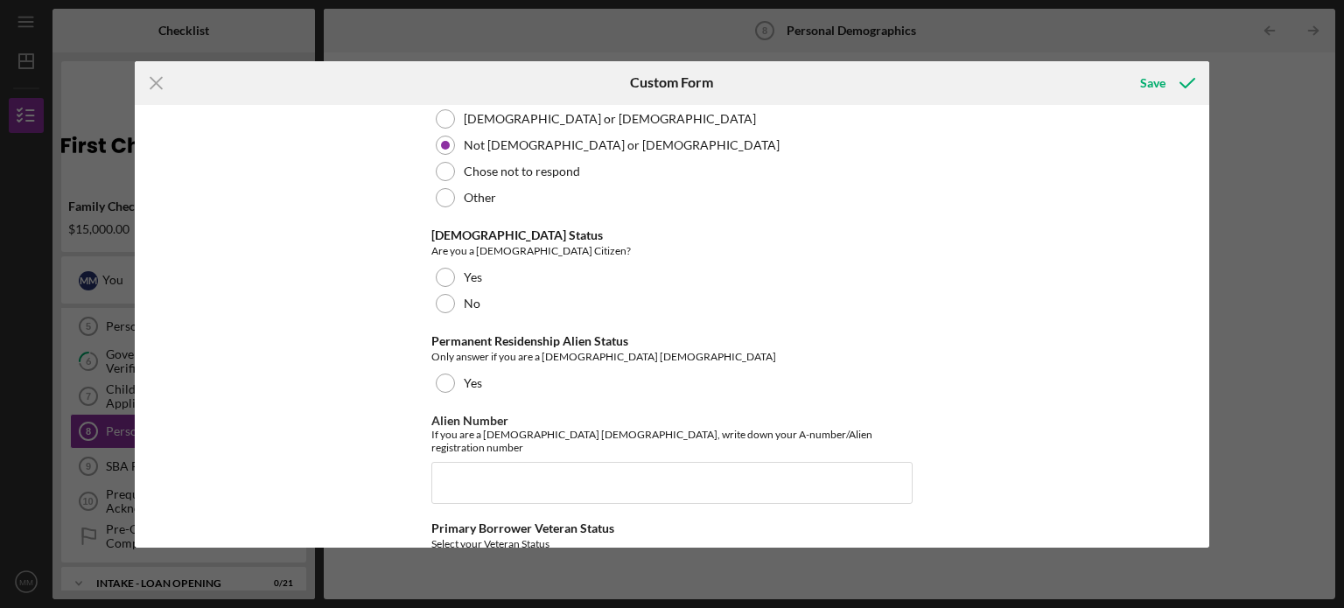
scroll to position [1750, 0]
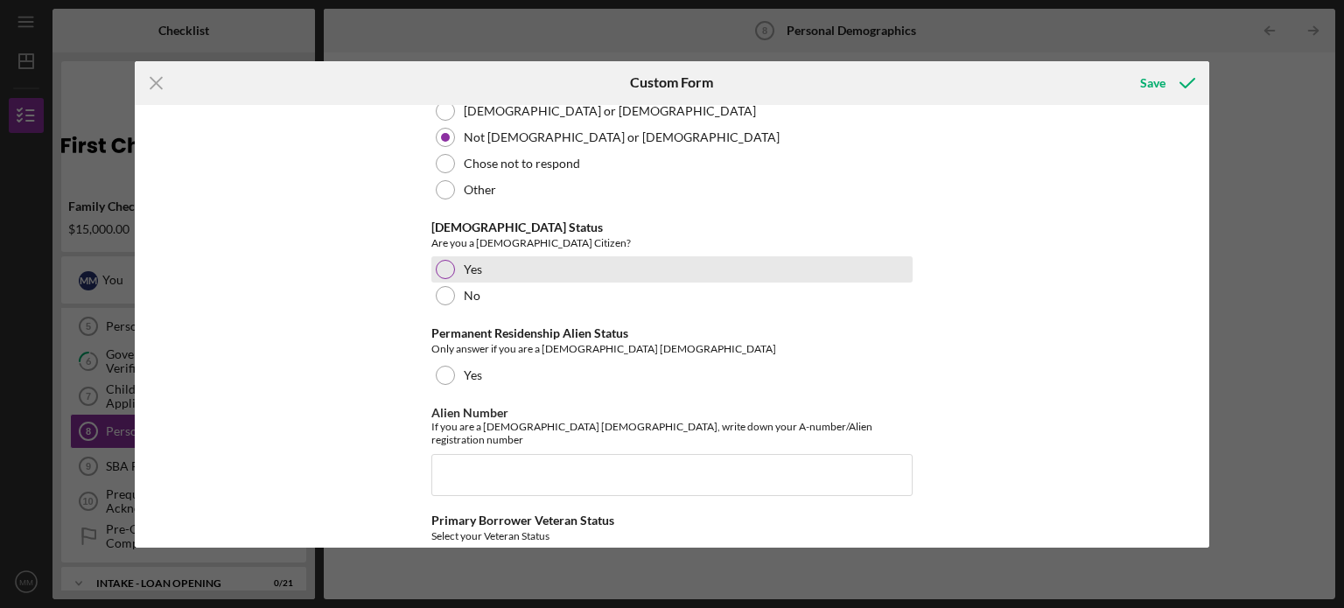
click at [438, 260] on div at bounding box center [445, 269] width 19 height 19
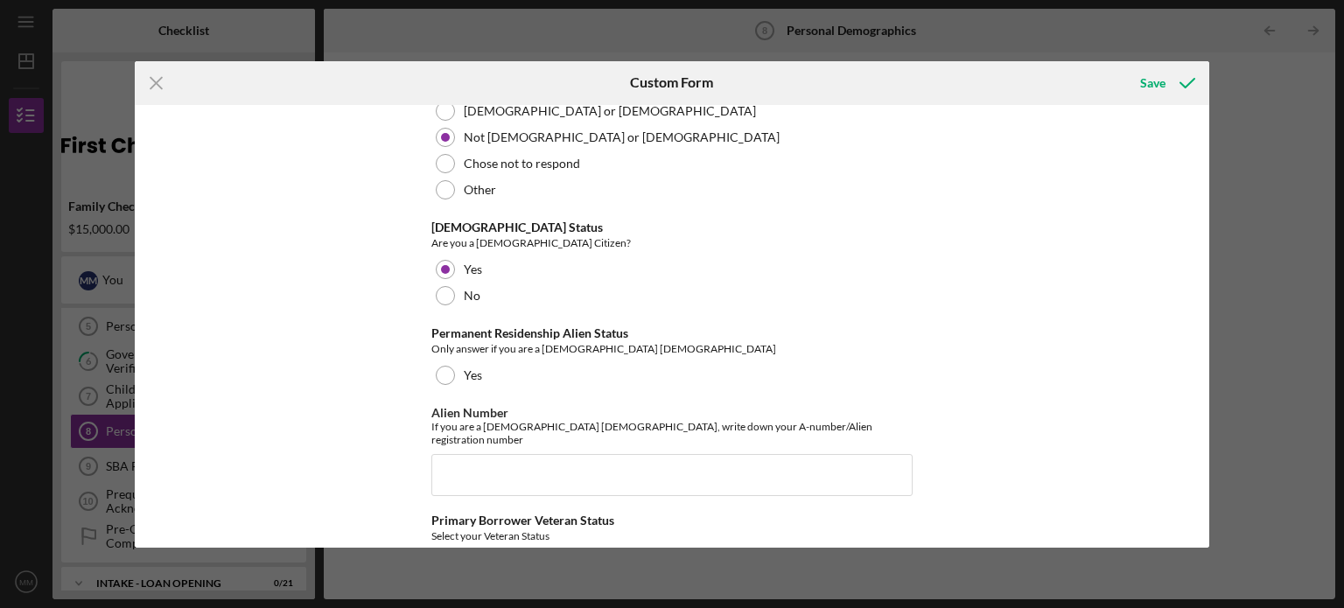
click at [350, 318] on div "Applicant Information Please tell us about yourself Home Phone [PHONE_NUMBER] P…" at bounding box center [673, 326] width 1076 height 443
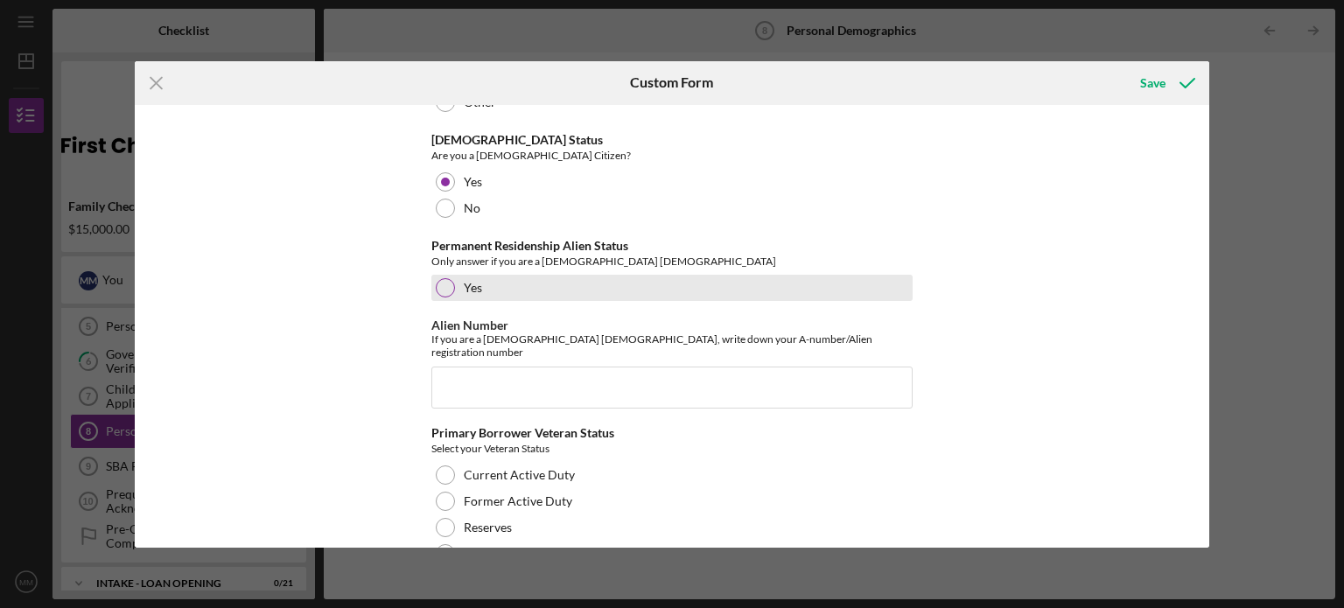
click at [447, 278] on div at bounding box center [445, 287] width 19 height 19
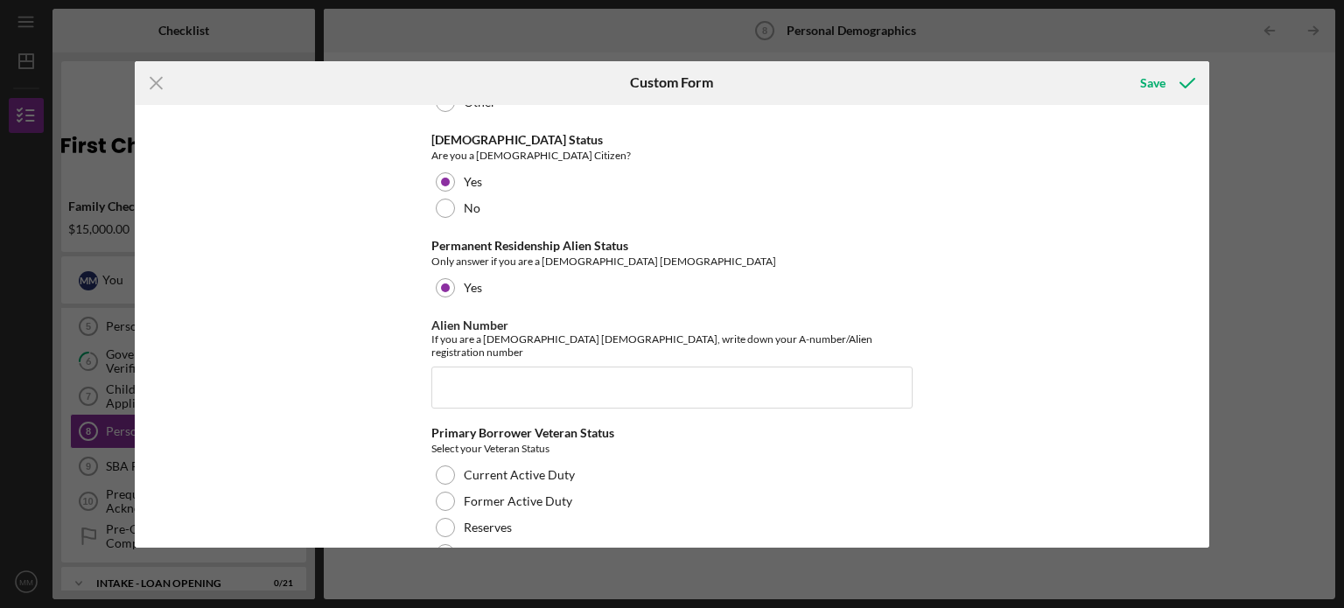
scroll to position [1855, 0]
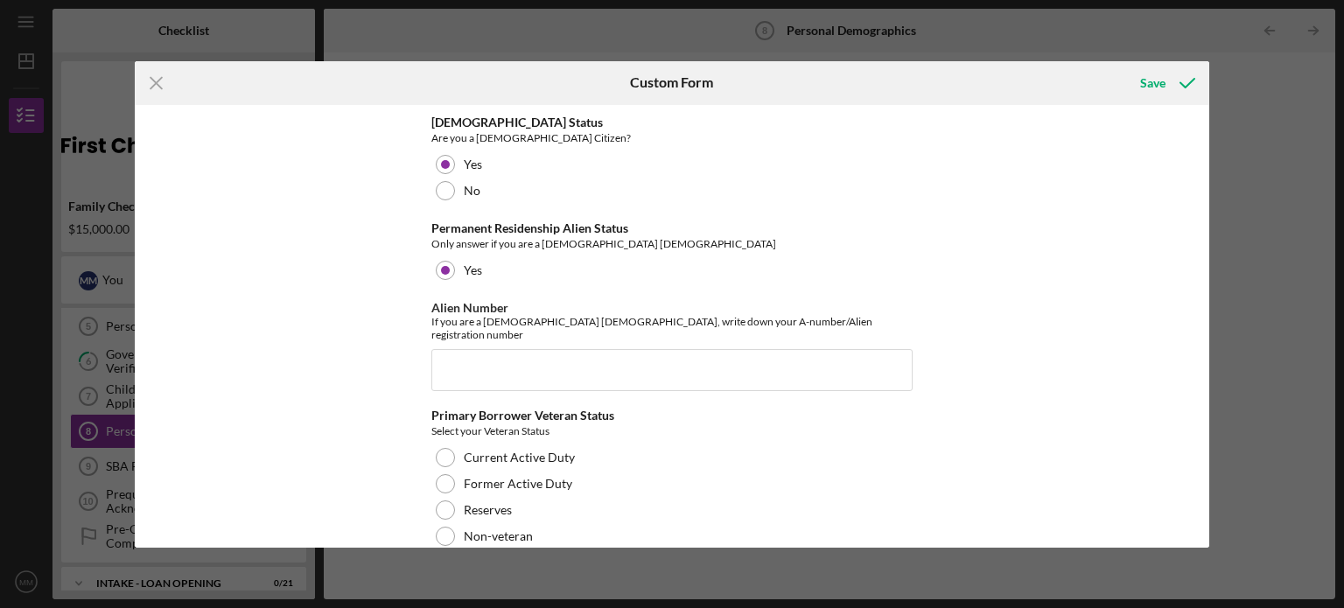
click at [362, 293] on div "Applicant Information Please tell us about yourself Home Phone [PHONE_NUMBER] P…" at bounding box center [673, 326] width 1076 height 443
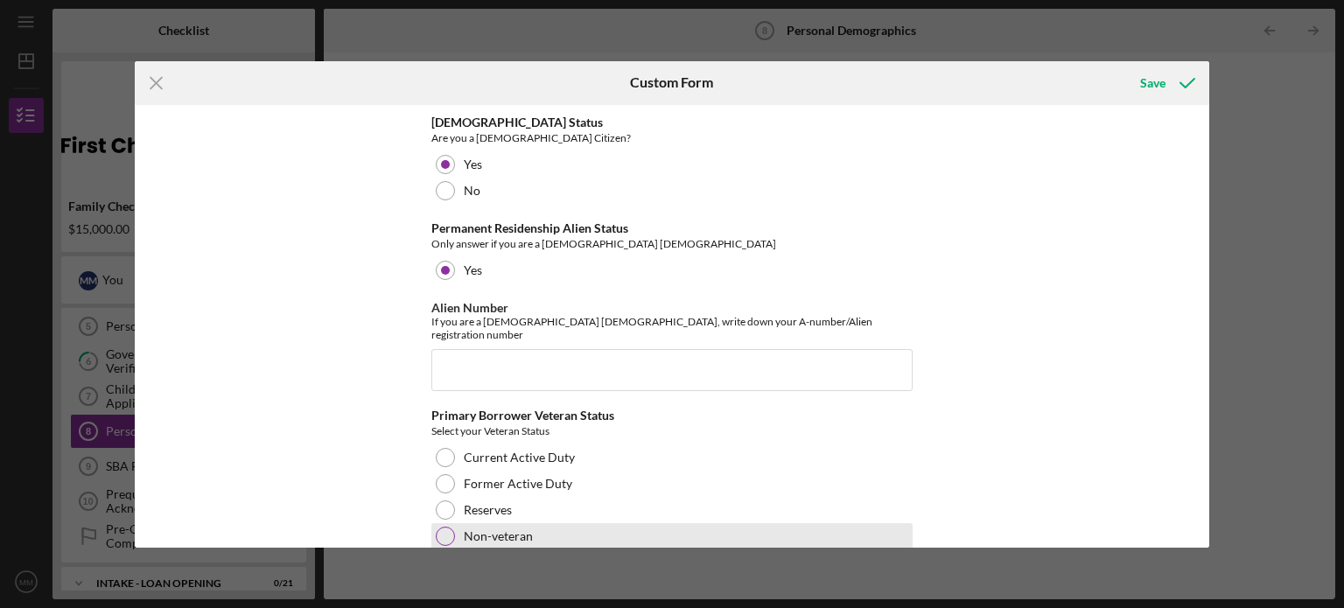
click at [448, 527] on div at bounding box center [445, 536] width 19 height 19
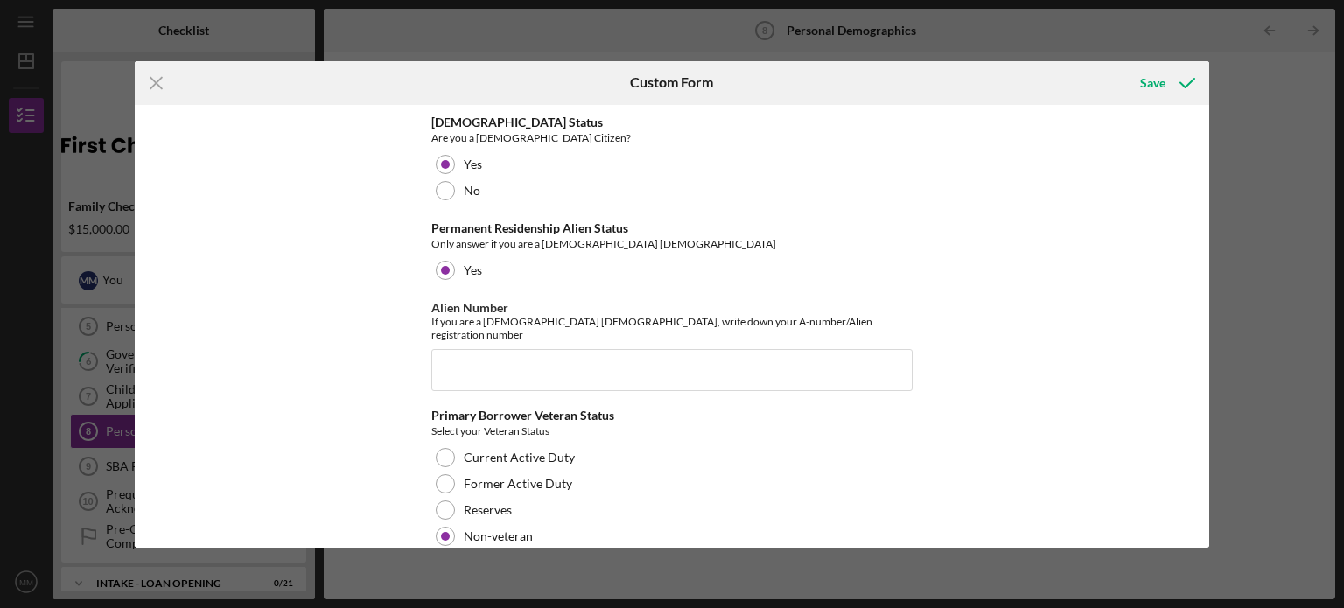
drag, startPoint x: 1074, startPoint y: 308, endPoint x: 1109, endPoint y: 258, distance: 60.9
click at [1074, 307] on div "Applicant Information Please tell us about yourself Home Phone [PHONE_NUMBER] P…" at bounding box center [673, 326] width 1076 height 443
click at [1157, 74] on div "Save" at bounding box center [1152, 83] width 25 height 35
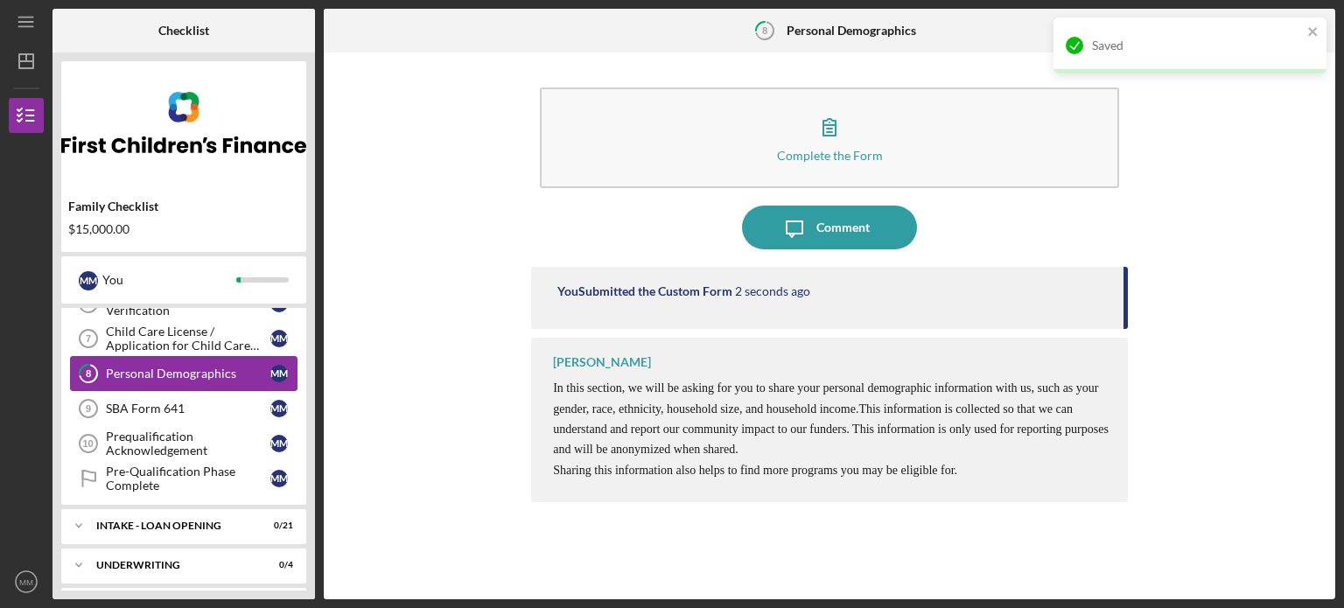
scroll to position [263, 0]
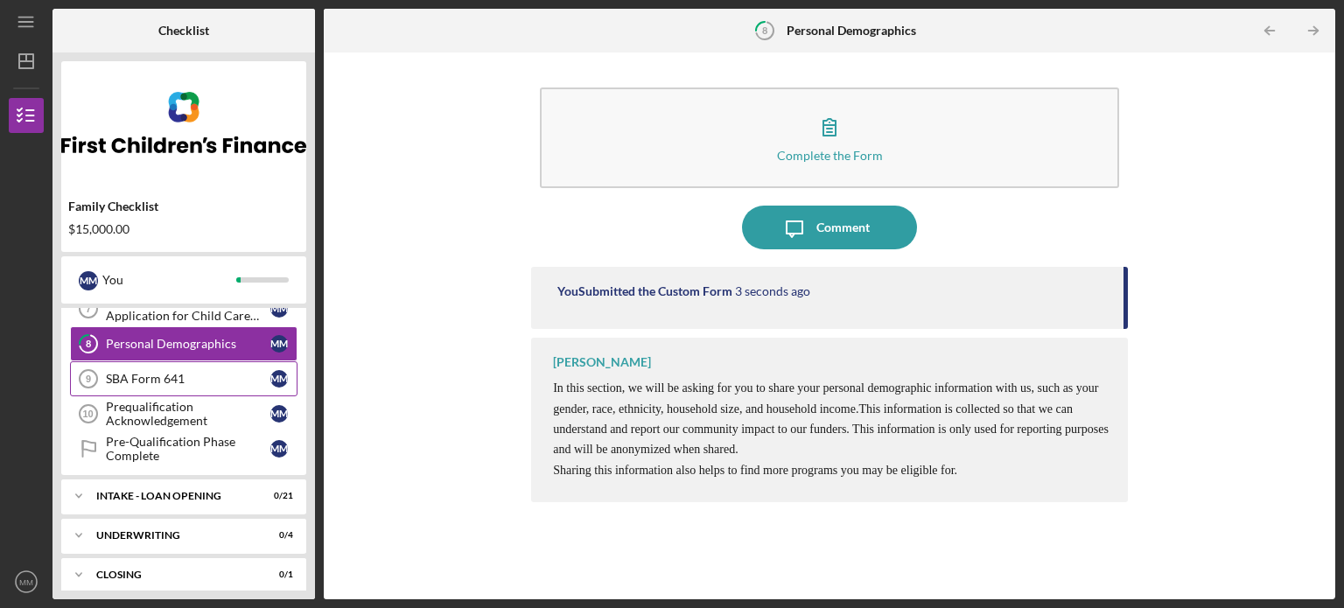
click at [152, 382] on div "SBA Form 641" at bounding box center [188, 379] width 165 height 14
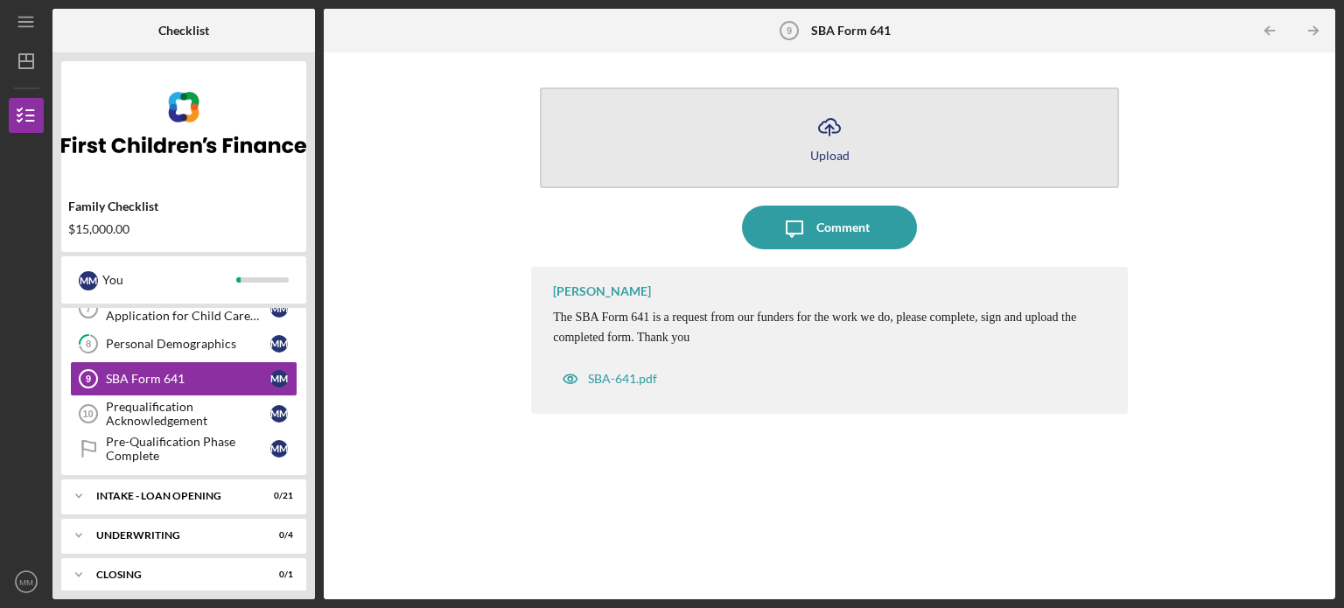
click at [861, 144] on button "Icon/Upload Upload" at bounding box center [829, 138] width 579 height 101
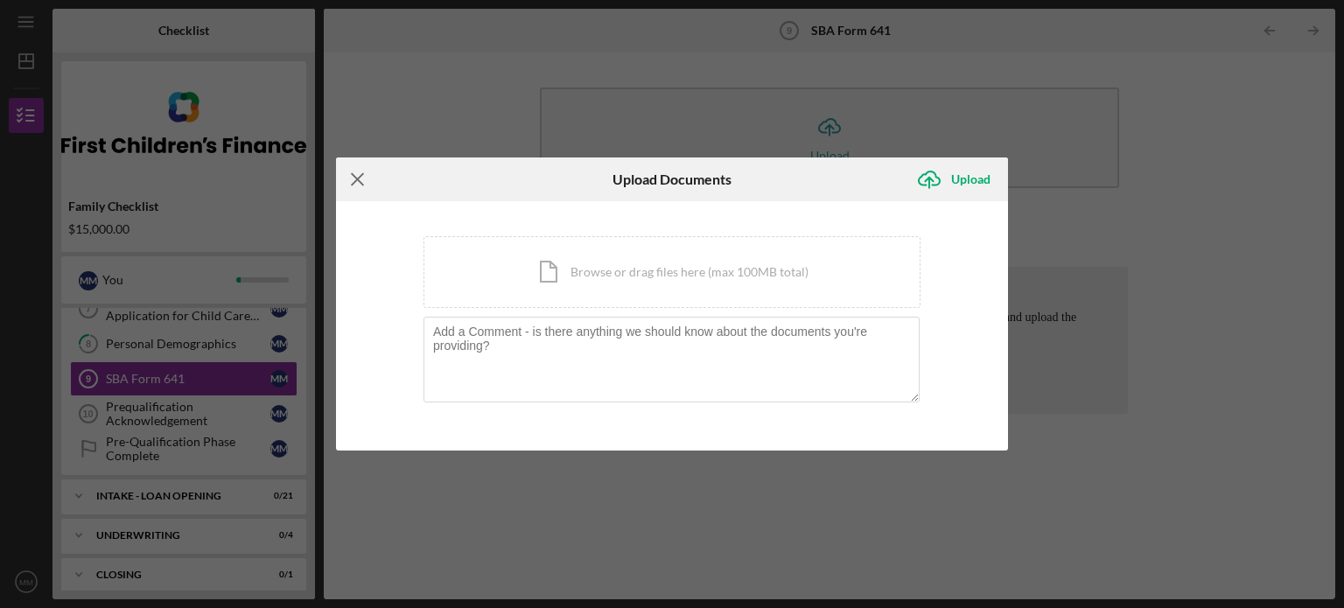
click at [354, 176] on line at bounding box center [357, 178] width 11 height 11
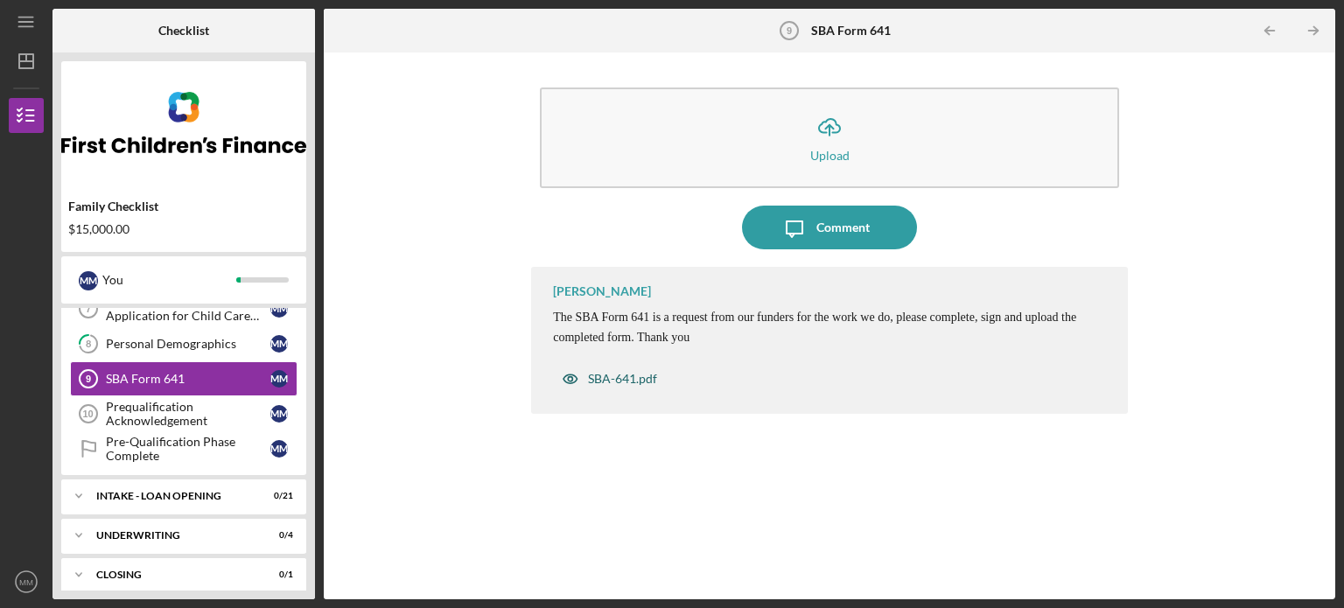
click at [609, 375] on div "SBA-641.pdf" at bounding box center [622, 379] width 69 height 14
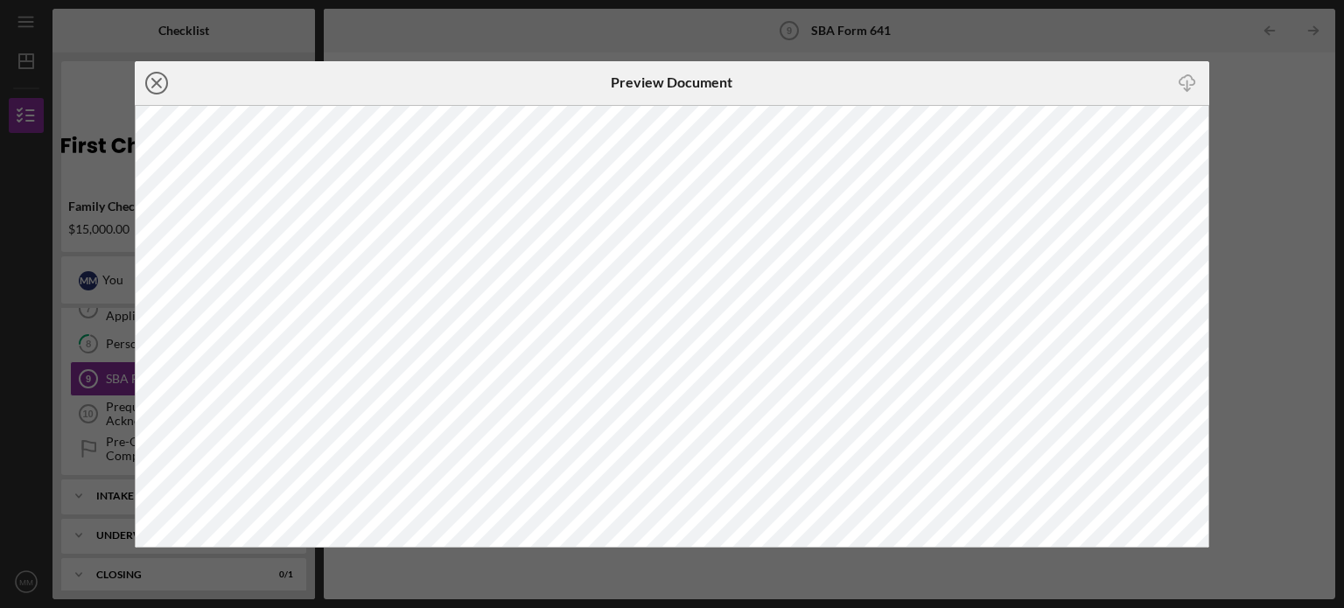
click at [147, 85] on icon "Icon/Close" at bounding box center [157, 83] width 44 height 44
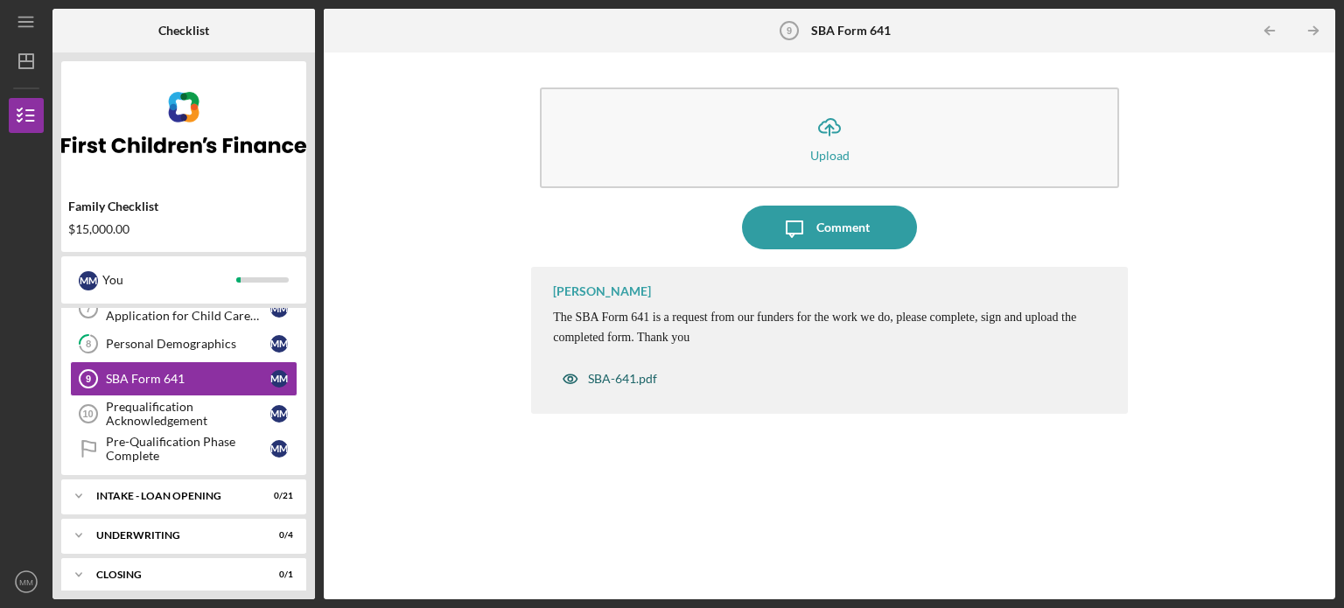
click at [636, 373] on div "SBA-641.pdf" at bounding box center [622, 379] width 69 height 14
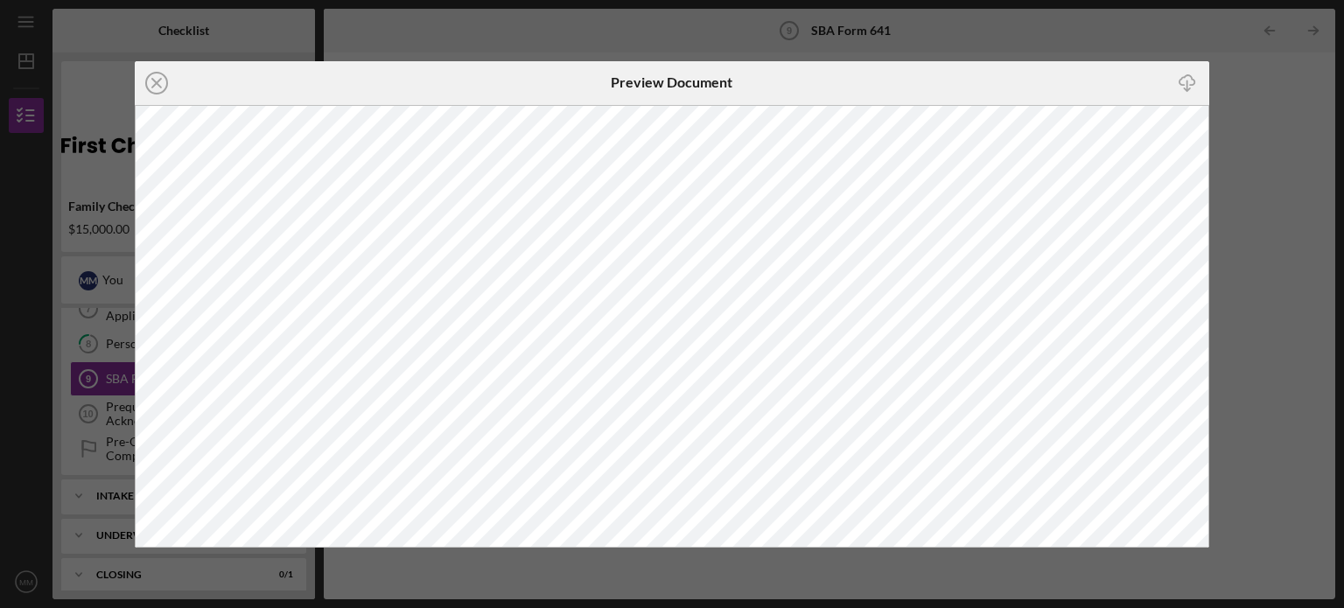
click at [1183, 87] on icon "Icon/Download" at bounding box center [1187, 82] width 39 height 39
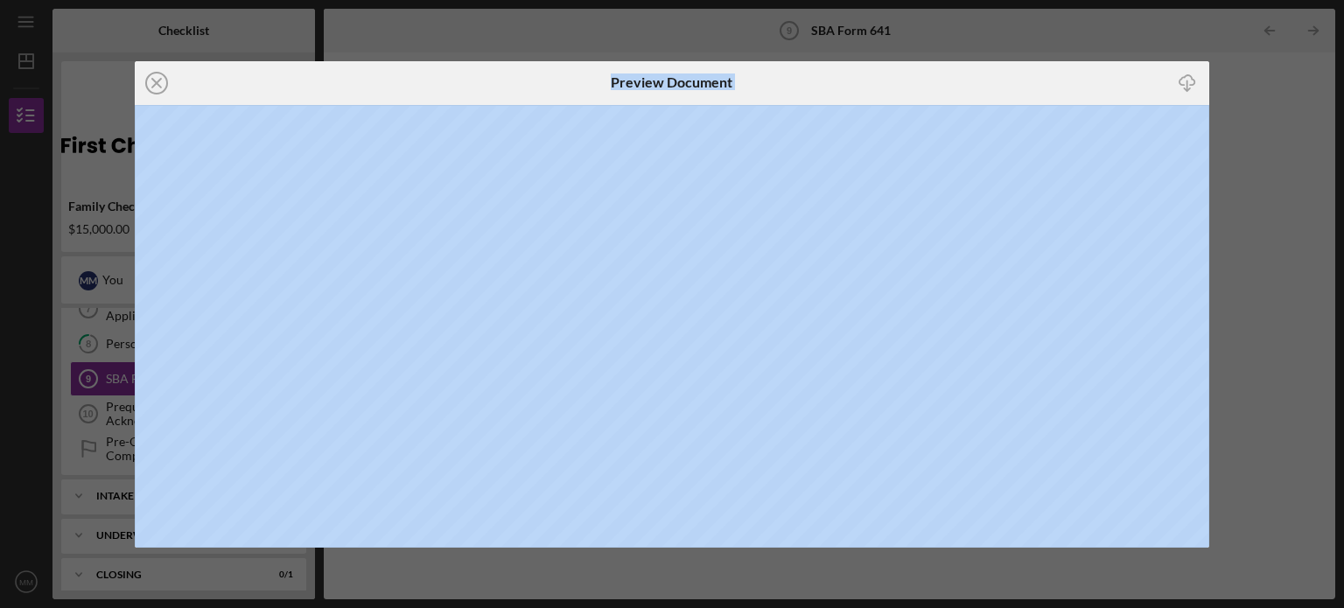
click at [160, 81] on icon "Icon/Close" at bounding box center [157, 83] width 44 height 44
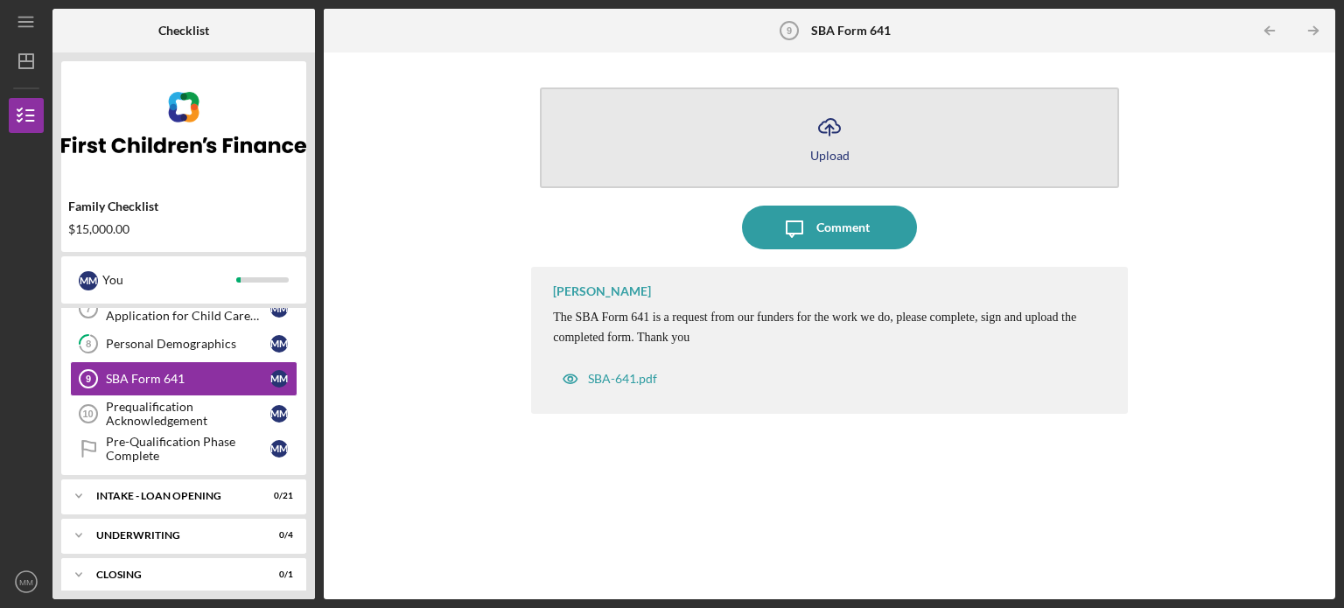
click at [821, 143] on icon "Icon/Upload" at bounding box center [830, 127] width 44 height 44
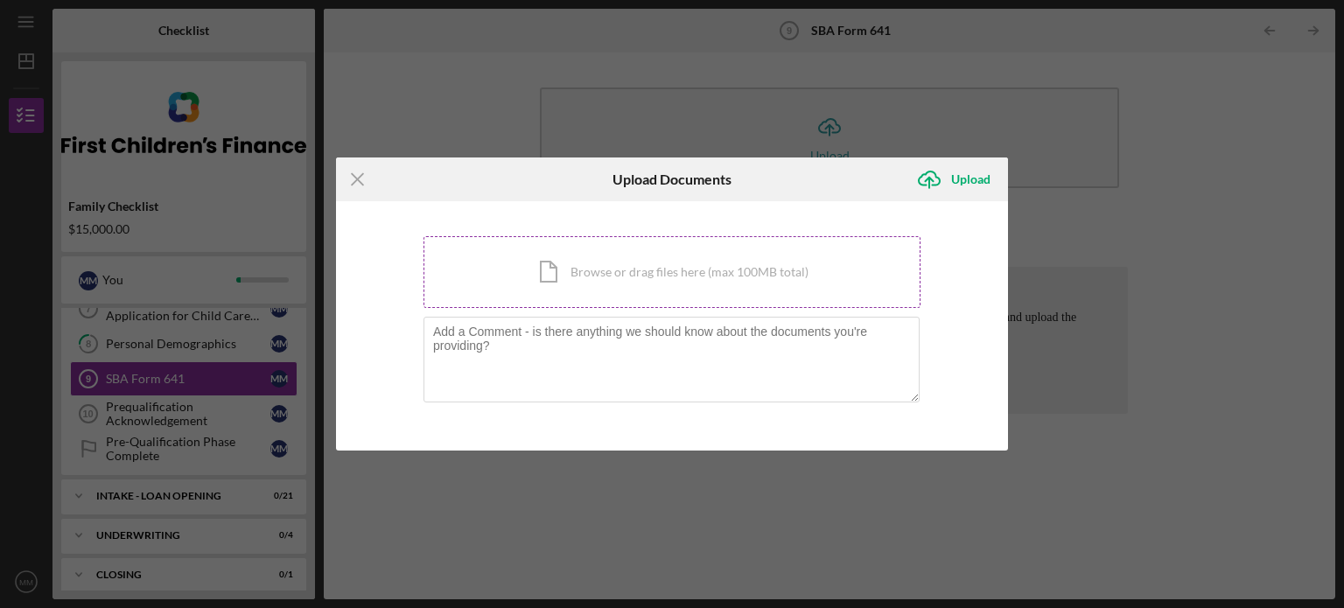
click at [632, 279] on div "Icon/Document Browse or drag files here (max 100MB total) Tap to choose files o…" at bounding box center [672, 272] width 497 height 72
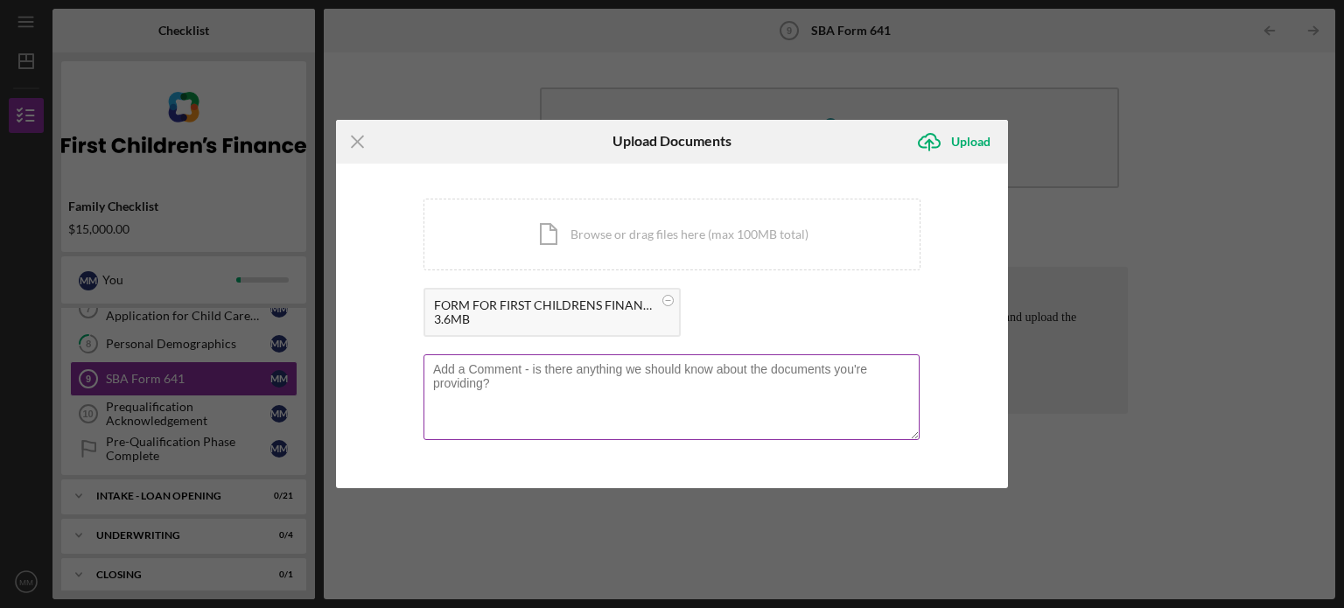
click at [565, 403] on textarea at bounding box center [672, 397] width 496 height 86
type textarea "t"
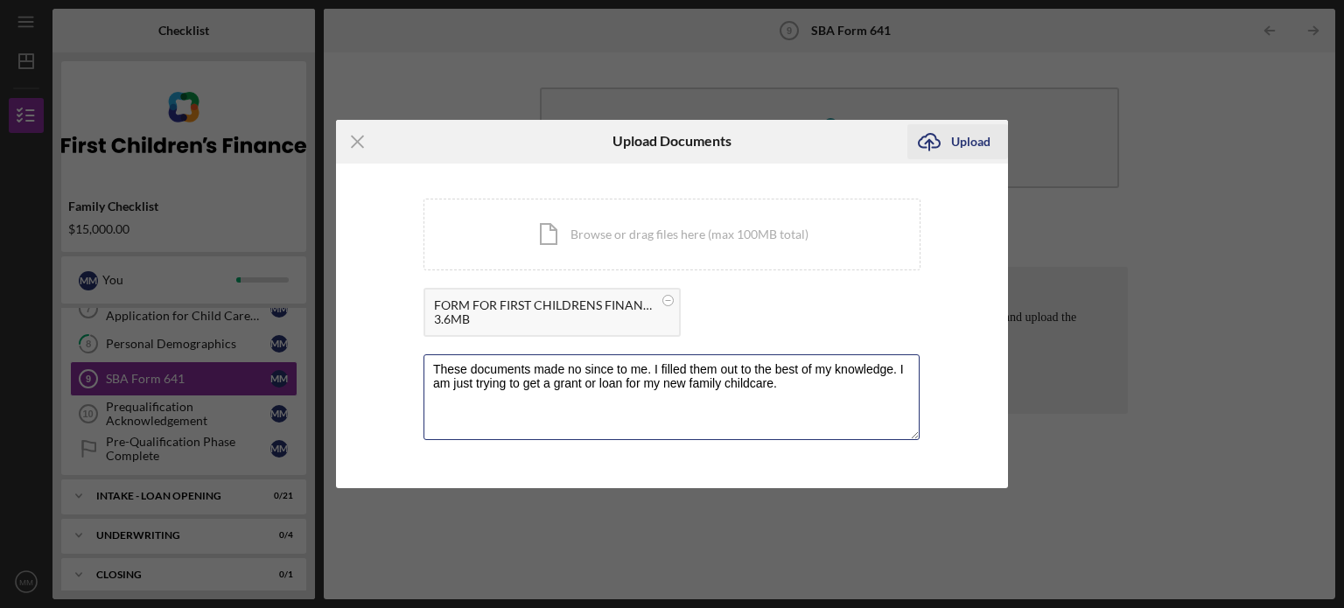
type textarea "These documents made no since to me. I filled them out to the best of my knowle…"
click at [969, 136] on div "Upload" at bounding box center [970, 141] width 39 height 35
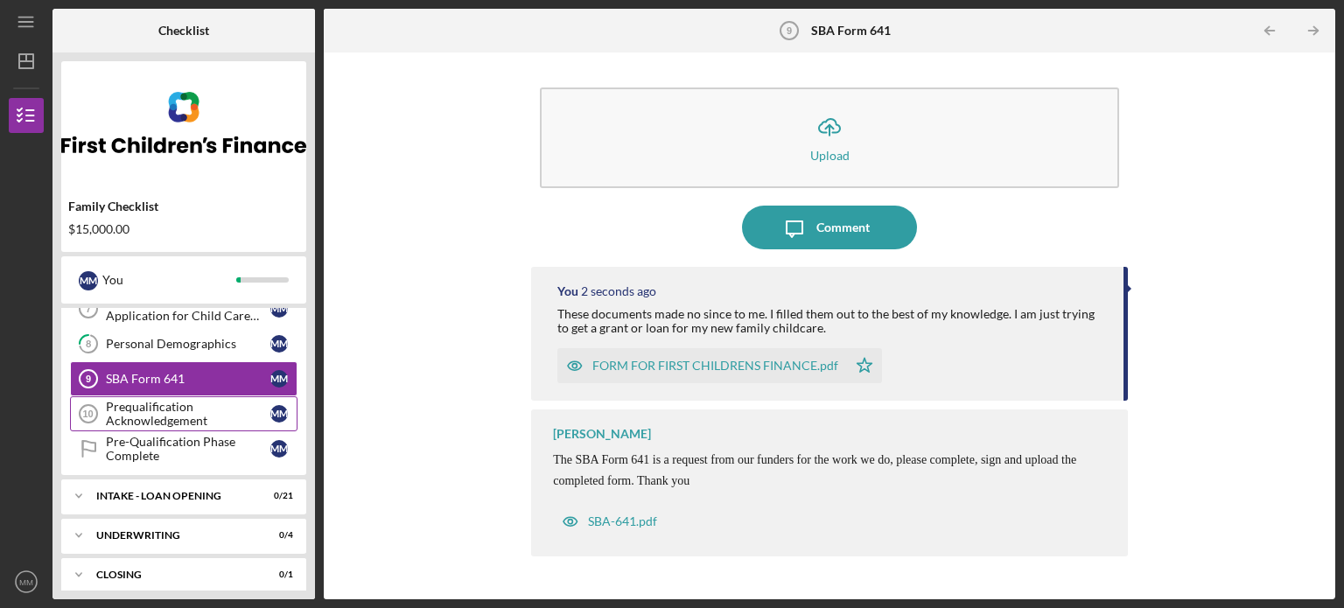
click at [207, 412] on div "Prequalification Acknowledgement" at bounding box center [188, 414] width 165 height 28
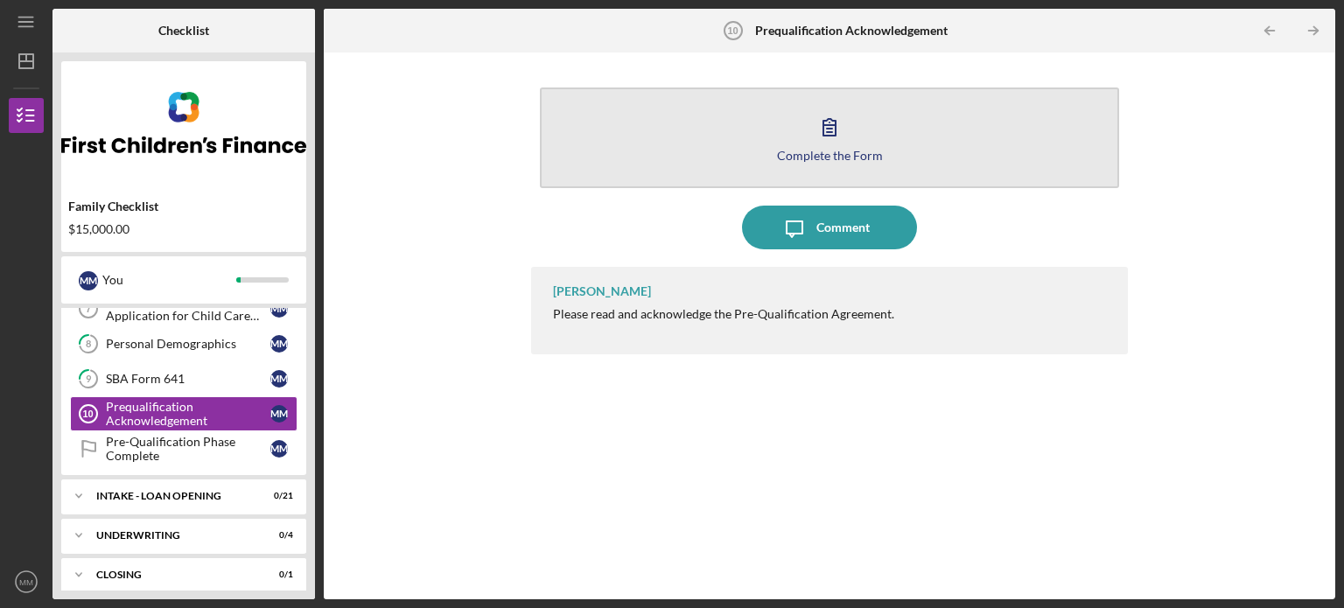
click at [821, 153] on div "Complete the Form" at bounding box center [830, 155] width 106 height 13
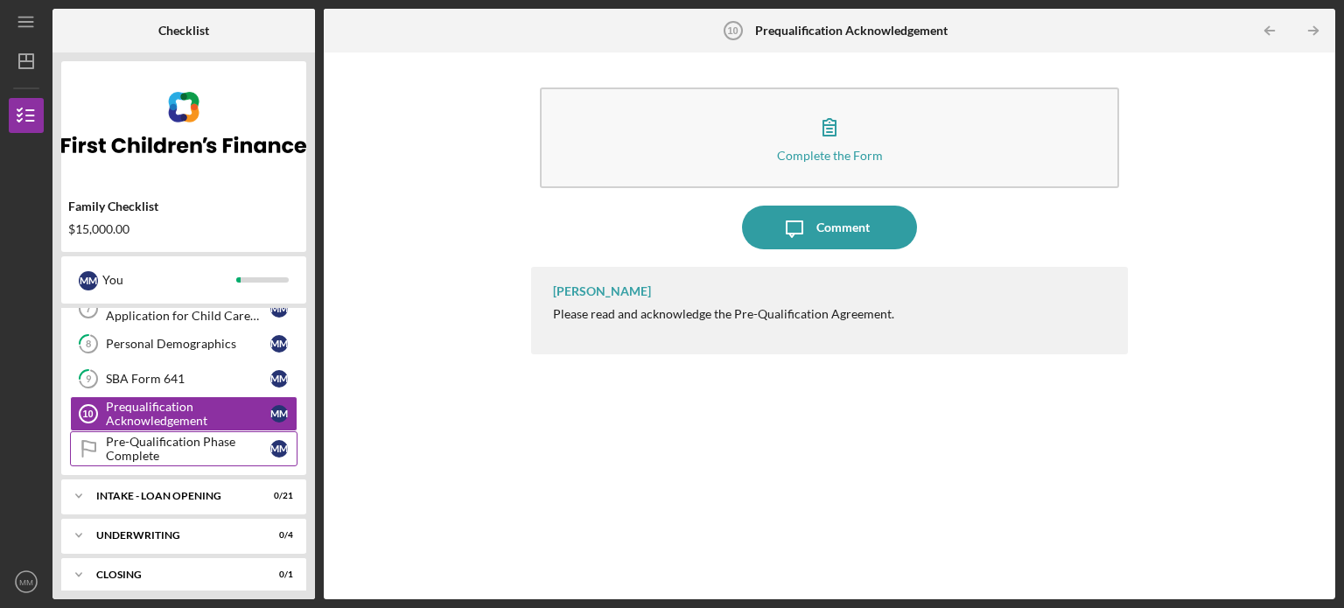
click at [161, 445] on div "Pre-Qualification Phase Complete" at bounding box center [188, 449] width 165 height 28
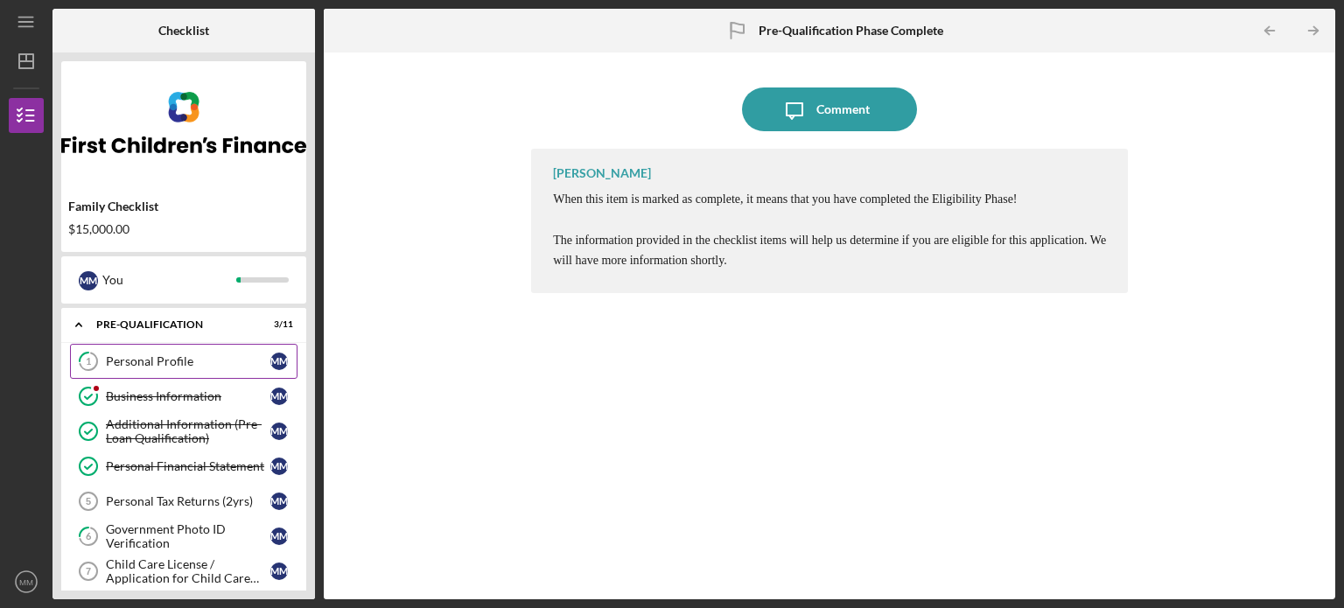
click at [148, 357] on div "Personal Profile" at bounding box center [188, 361] width 165 height 14
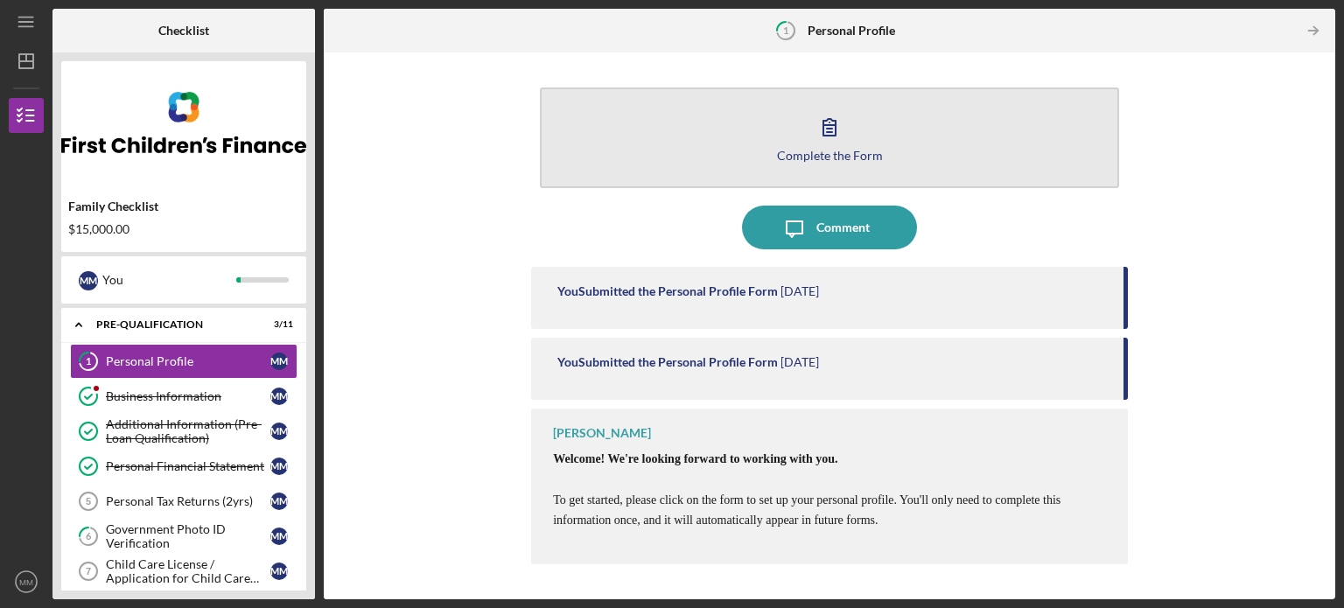
click at [788, 152] on div "Complete the Form" at bounding box center [830, 155] width 106 height 13
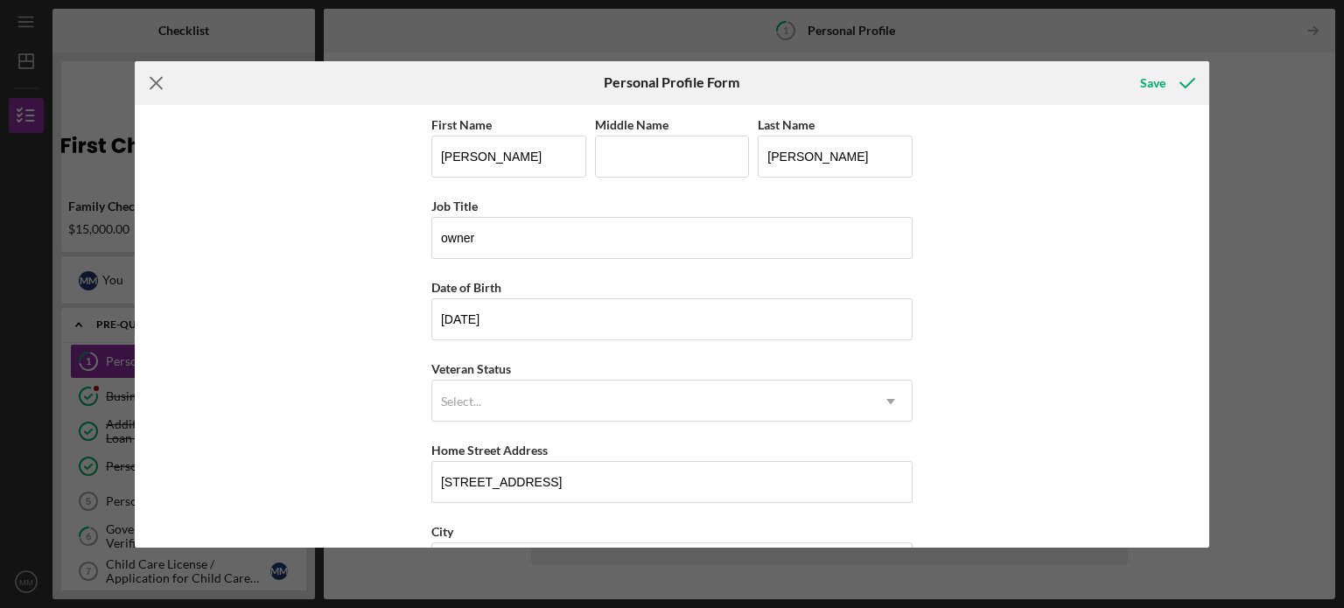
click at [163, 79] on icon "Icon/Menu Close" at bounding box center [157, 83] width 44 height 44
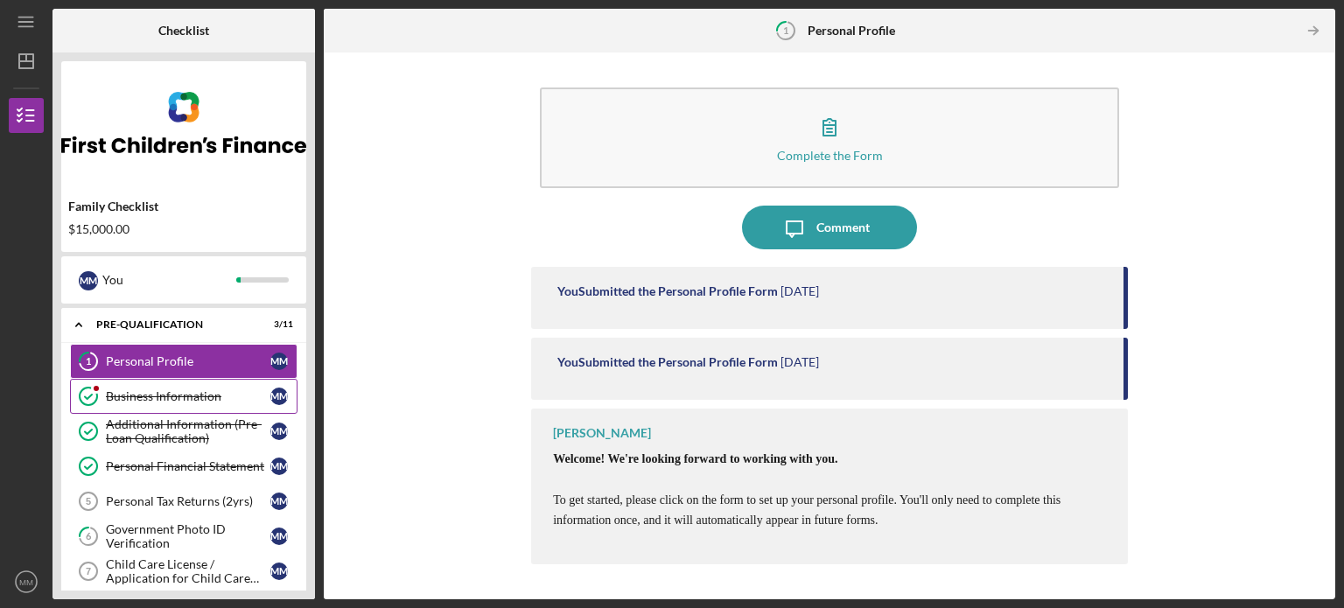
click at [110, 388] on link "Business Information Business Information M M" at bounding box center [184, 396] width 228 height 35
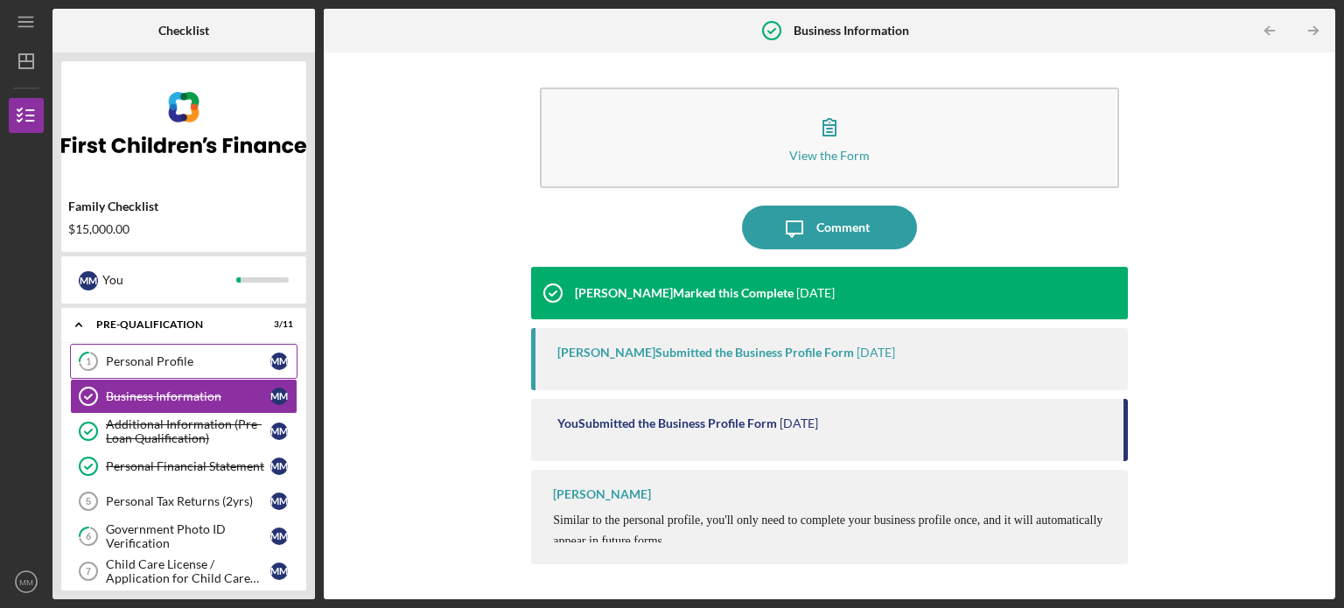
click at [154, 366] on div "Personal Profile" at bounding box center [188, 361] width 165 height 14
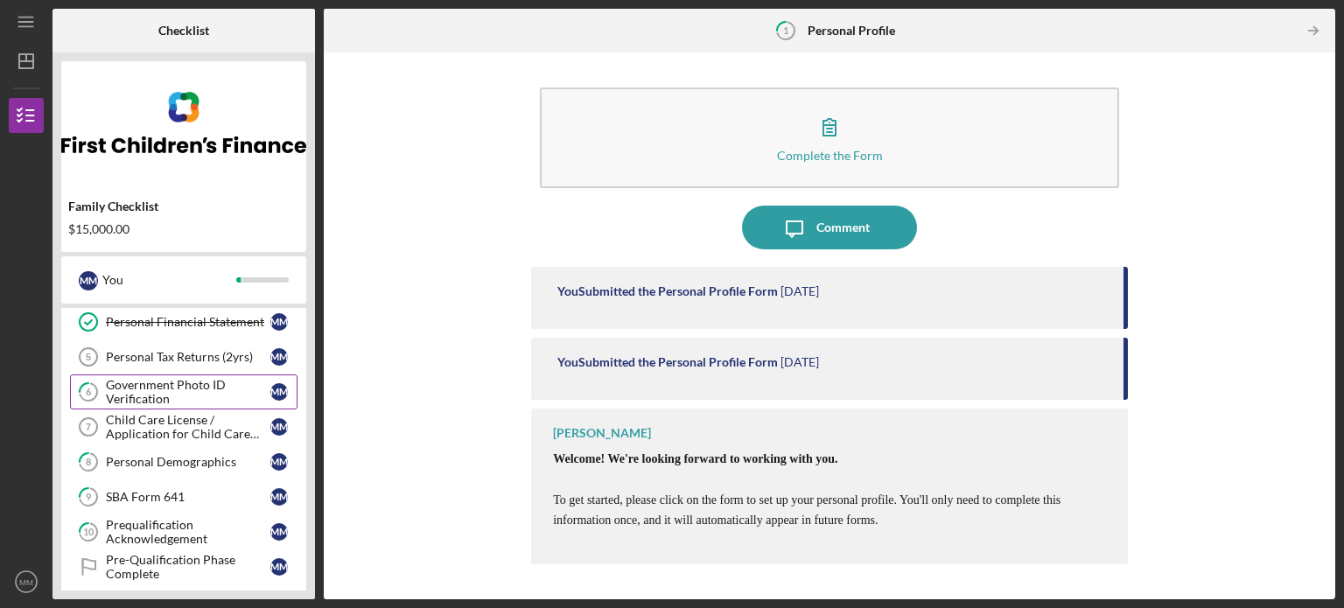
scroll to position [175, 0]
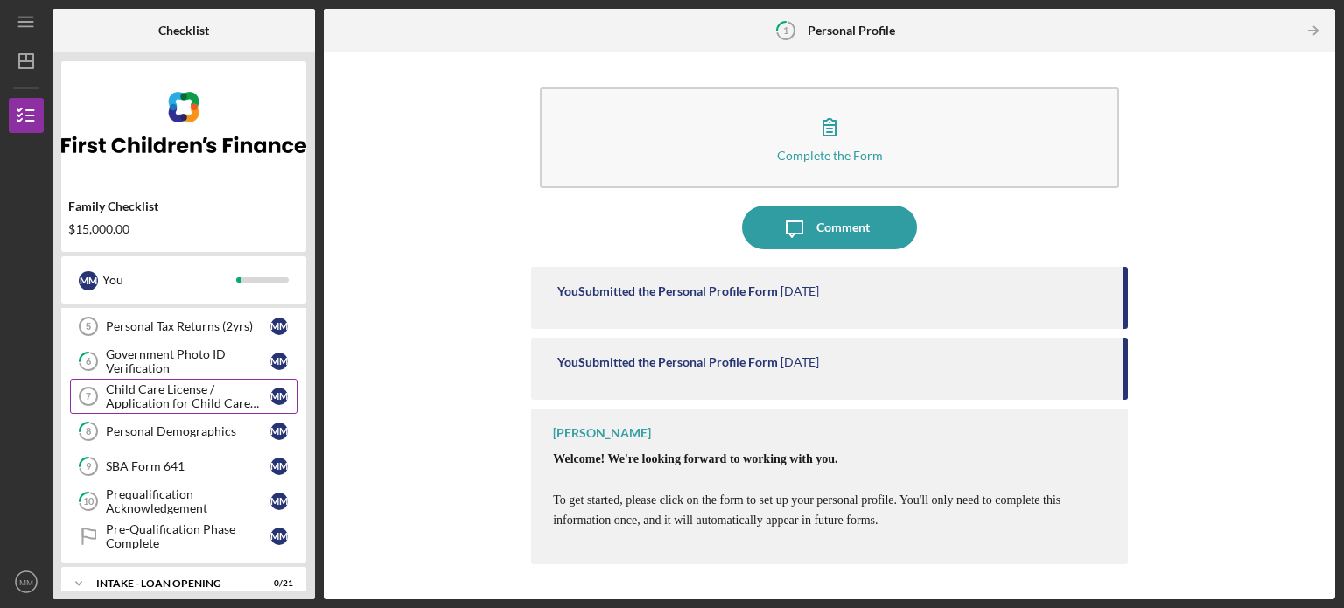
click at [161, 396] on div "Child Care License / Application for Child Care License" at bounding box center [188, 396] width 165 height 28
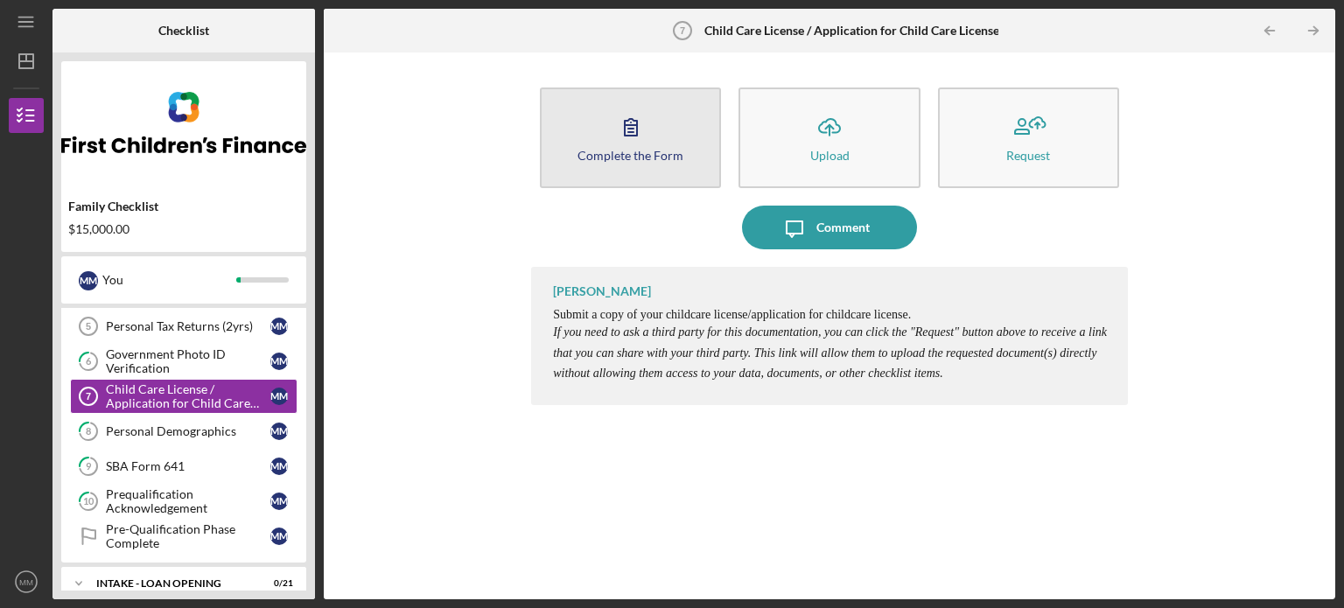
click at [602, 158] on div "Complete the Form" at bounding box center [631, 155] width 106 height 13
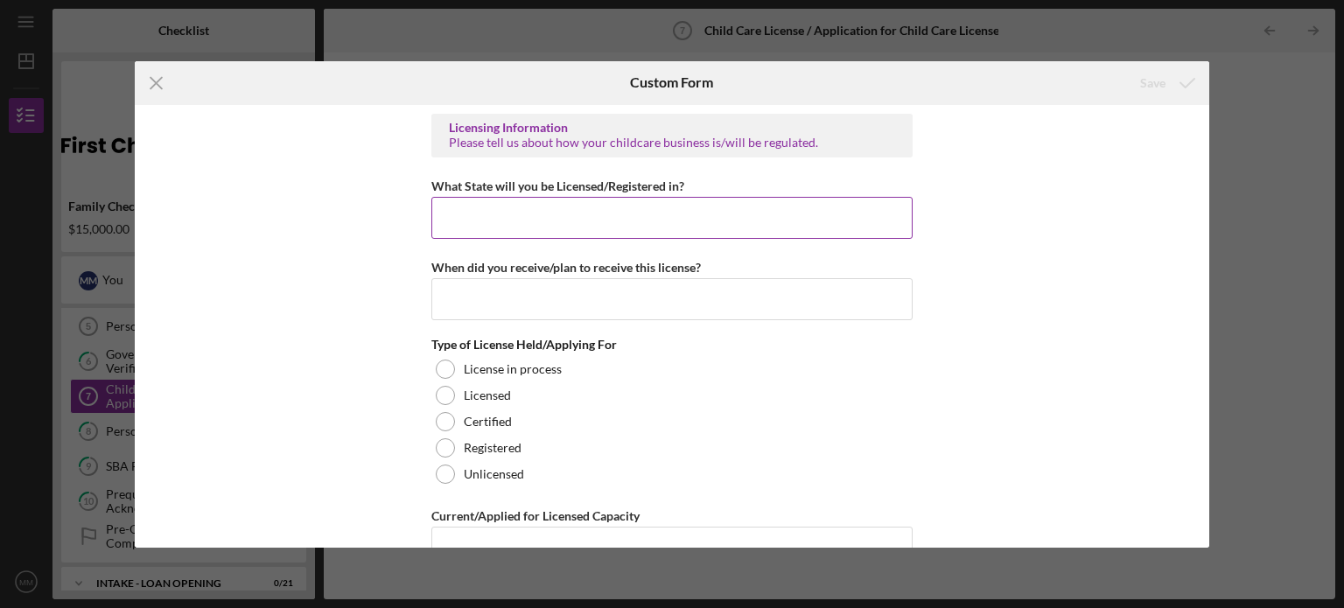
click at [483, 225] on input "What State will you be Licensed/Registered in?" at bounding box center [671, 218] width 481 height 42
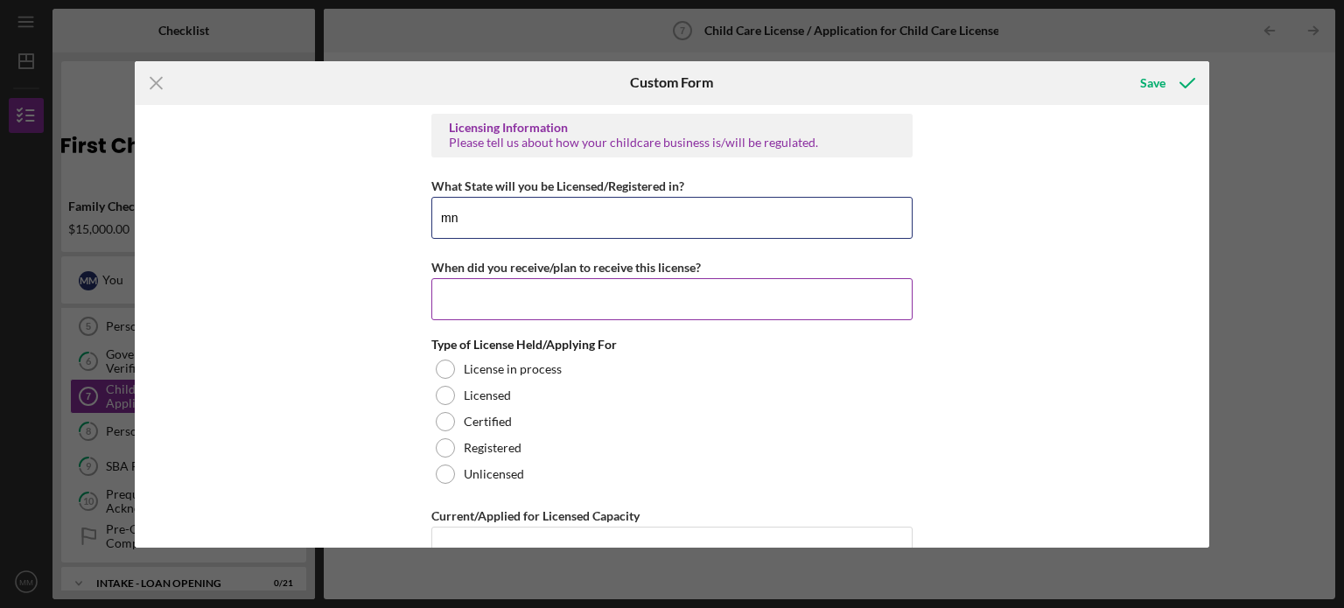
type input "mn"
click at [479, 307] on input "When did you receive/plan to receive this license?" at bounding box center [671, 299] width 481 height 42
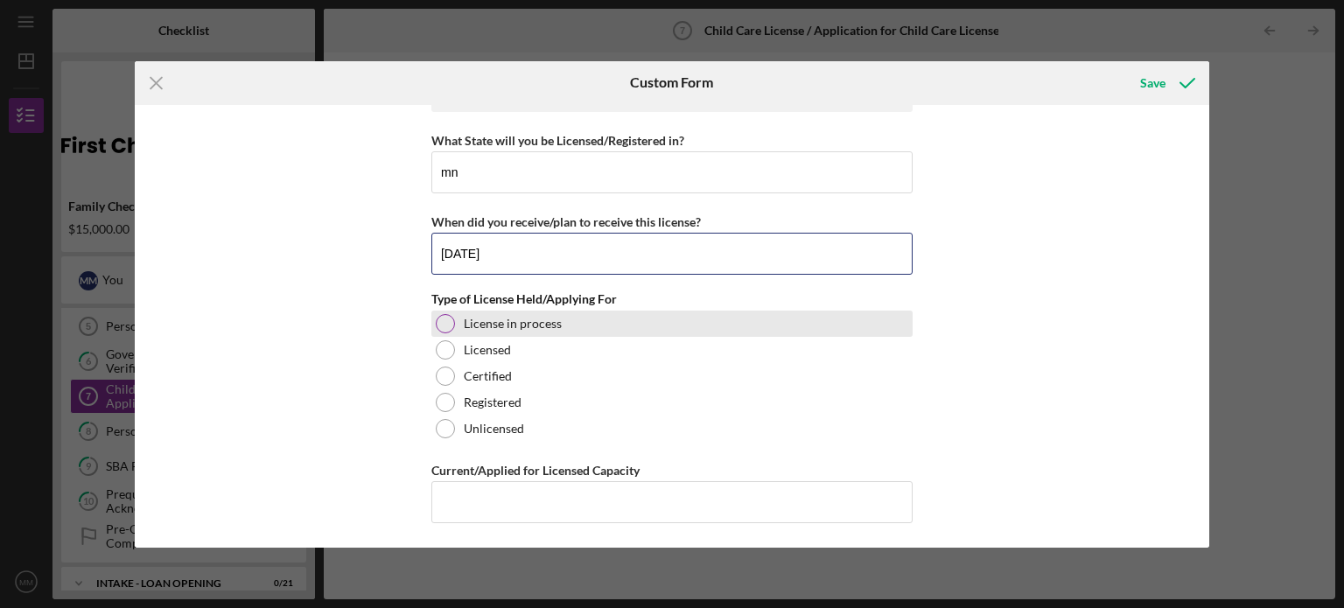
type input "[DATE]"
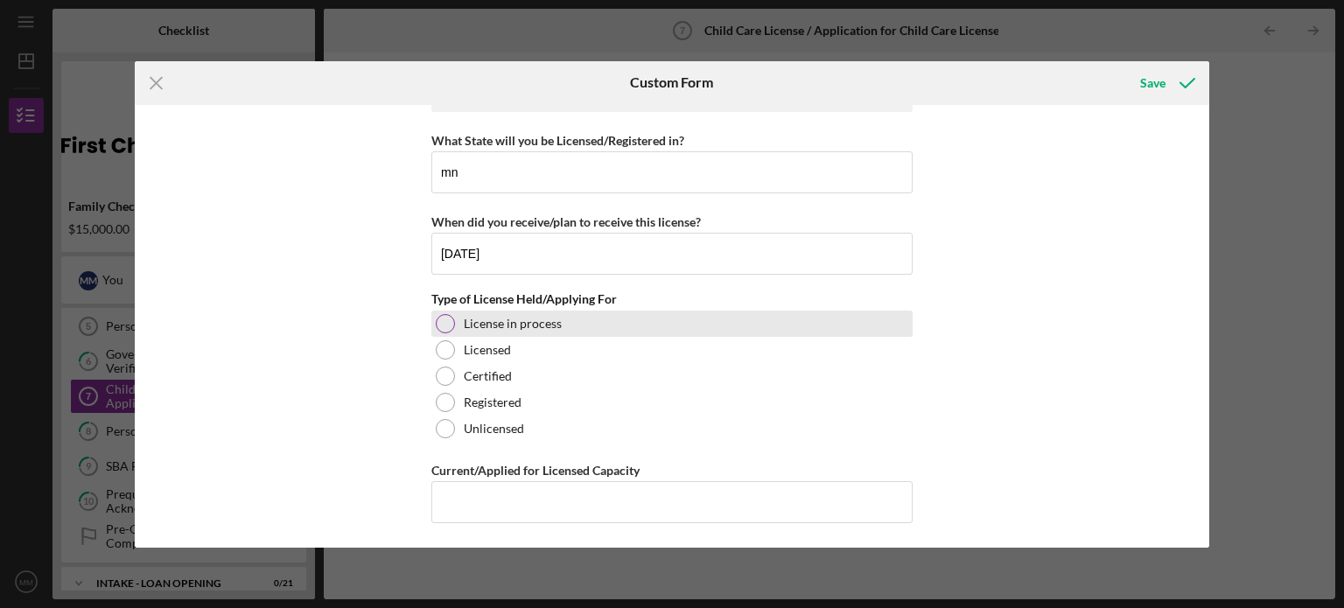
click at [438, 321] on div at bounding box center [445, 323] width 19 height 19
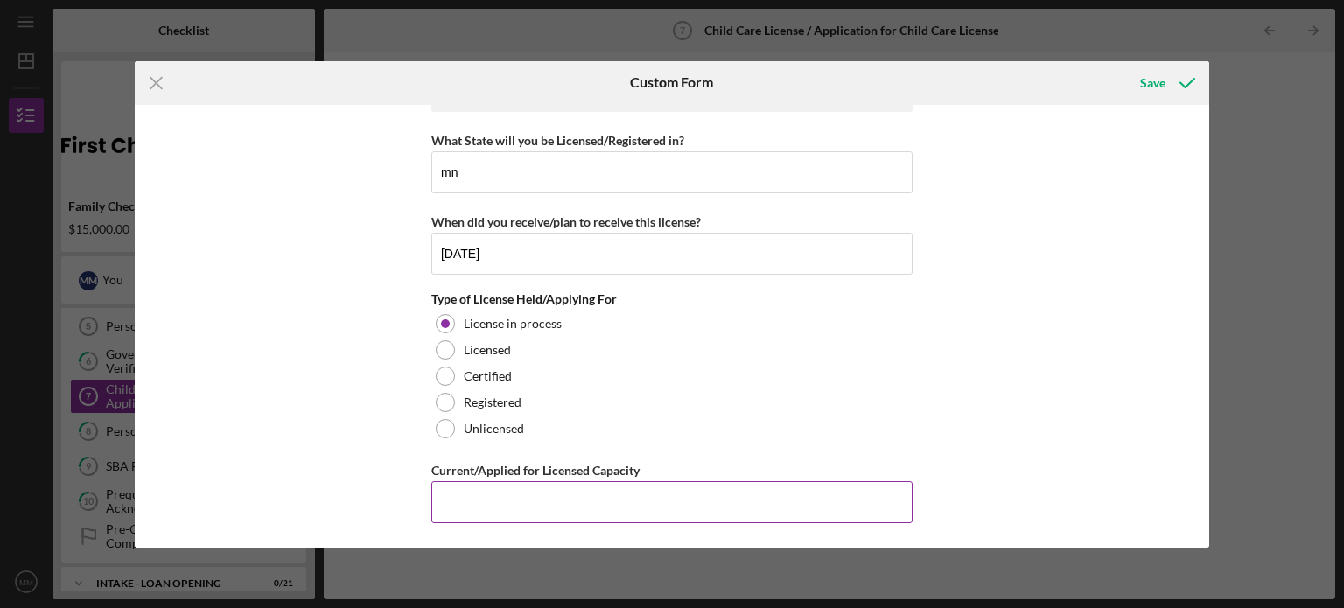
click at [488, 500] on input "Current/Applied for Licensed Capacity" at bounding box center [671, 502] width 481 height 42
type input "12"
click at [1002, 304] on div "Licensing Information Please tell us about how your childcare business is/will …" at bounding box center [673, 326] width 1076 height 443
click at [1152, 85] on div "Save" at bounding box center [1152, 83] width 25 height 35
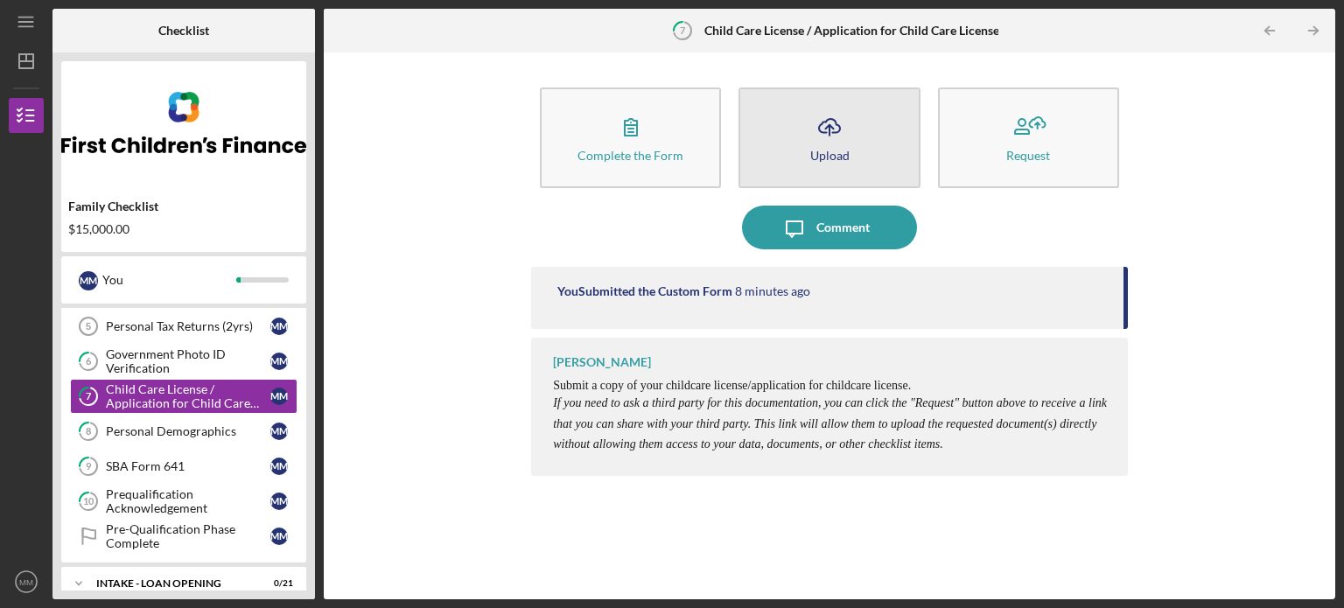
click at [829, 125] on icon "Icon/Upload" at bounding box center [830, 127] width 44 height 44
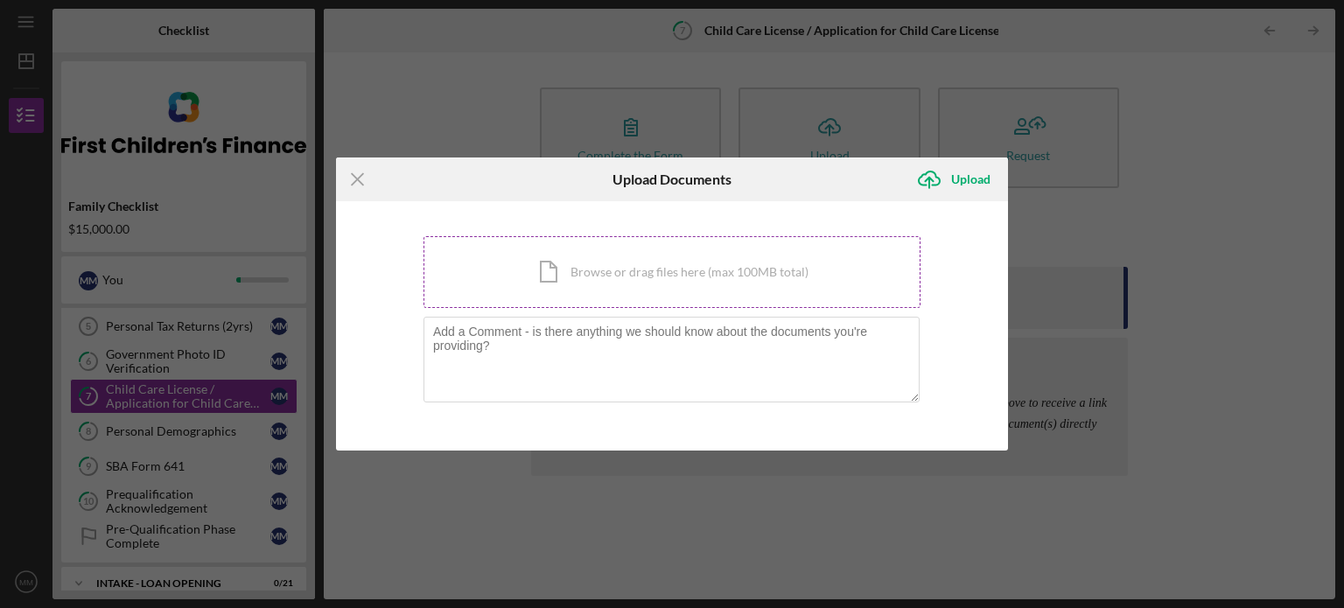
click at [629, 286] on div "Icon/Document Browse or drag files here (max 100MB total) Tap to choose files o…" at bounding box center [672, 272] width 497 height 72
click at [354, 181] on line at bounding box center [357, 178] width 11 height 11
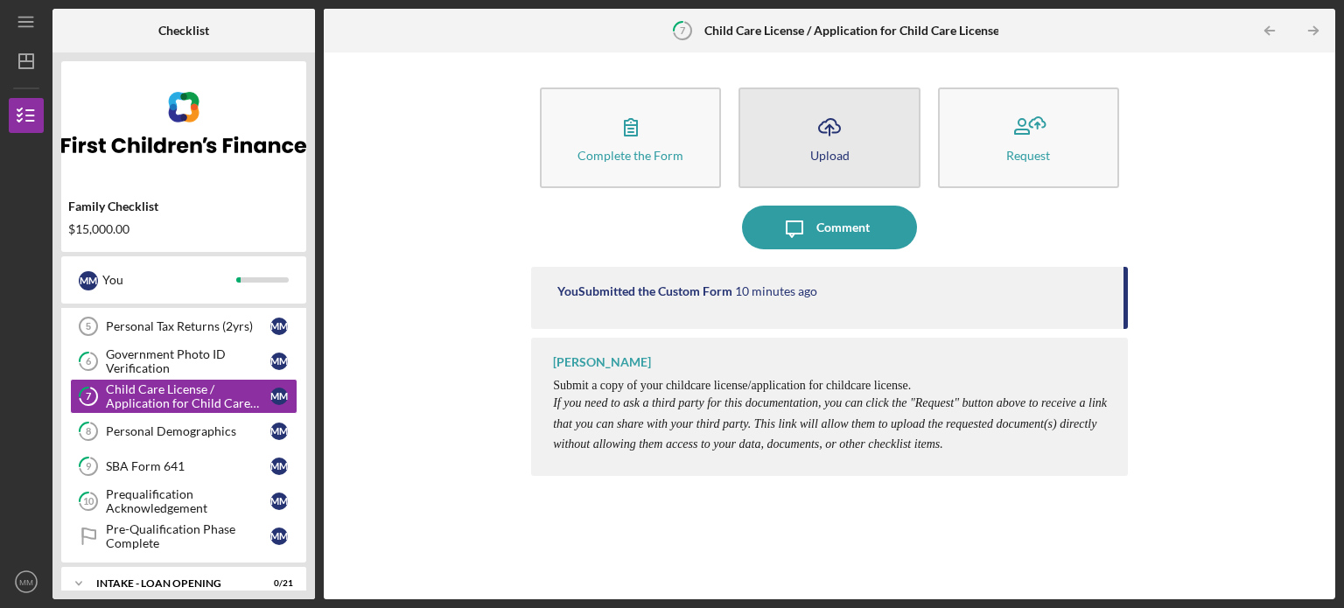
click at [798, 148] on button "Icon/Upload Upload" at bounding box center [829, 138] width 181 height 101
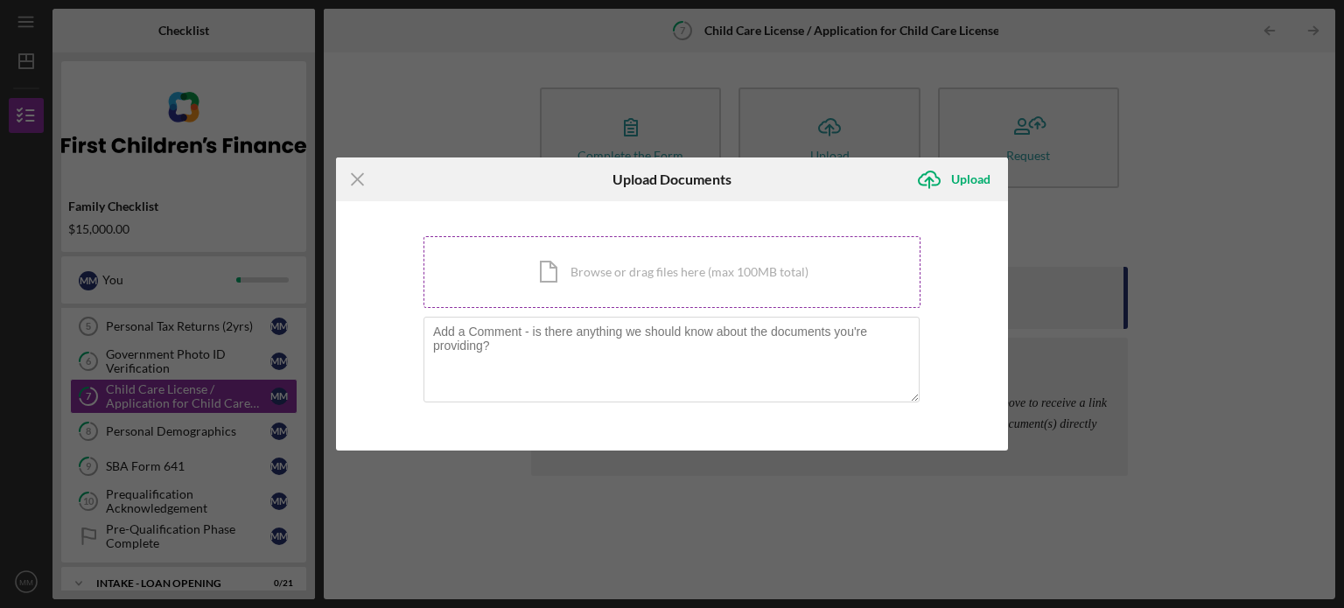
click at [571, 283] on div "Icon/Document Browse or drag files here (max 100MB total) Tap to choose files o…" at bounding box center [672, 272] width 497 height 72
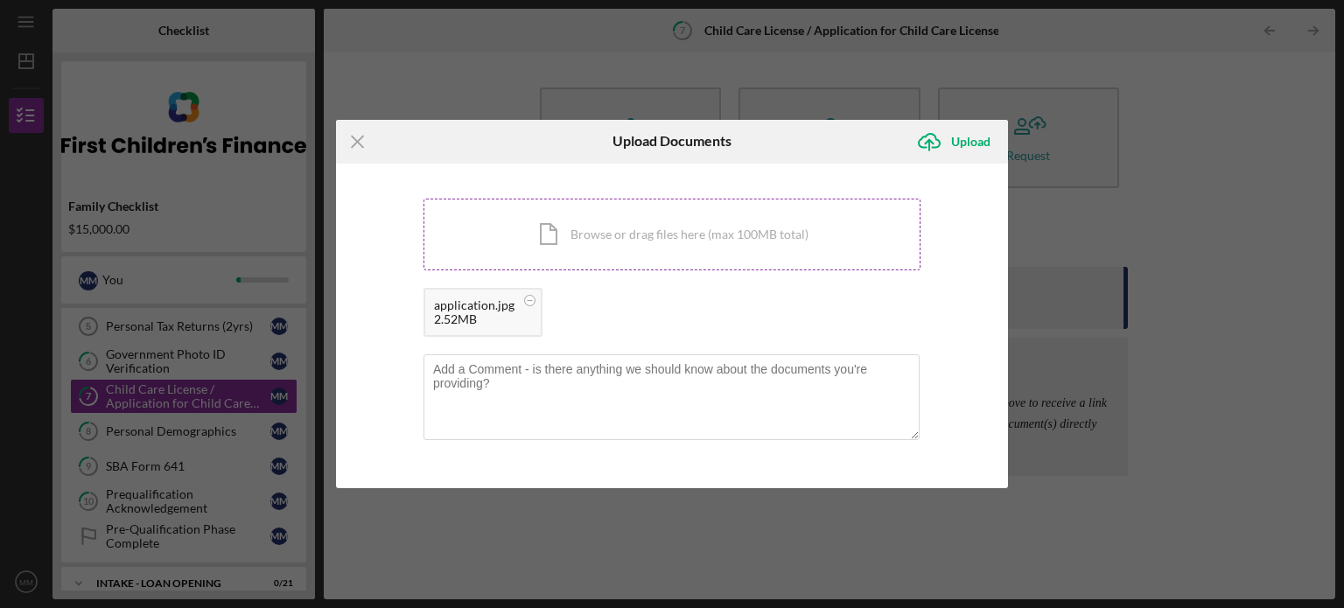
click at [580, 236] on div "Icon/Document Browse or drag files here (max 100MB total) Tap to choose files o…" at bounding box center [672, 235] width 497 height 72
click at [634, 234] on div "Icon/Document Browse or drag files here (max 100MB total) Tap to choose files o…" at bounding box center [672, 235] width 497 height 72
click at [602, 223] on div "Icon/Document Browse or drag files here (max 100MB total) Tap to choose files o…" at bounding box center [672, 235] width 497 height 72
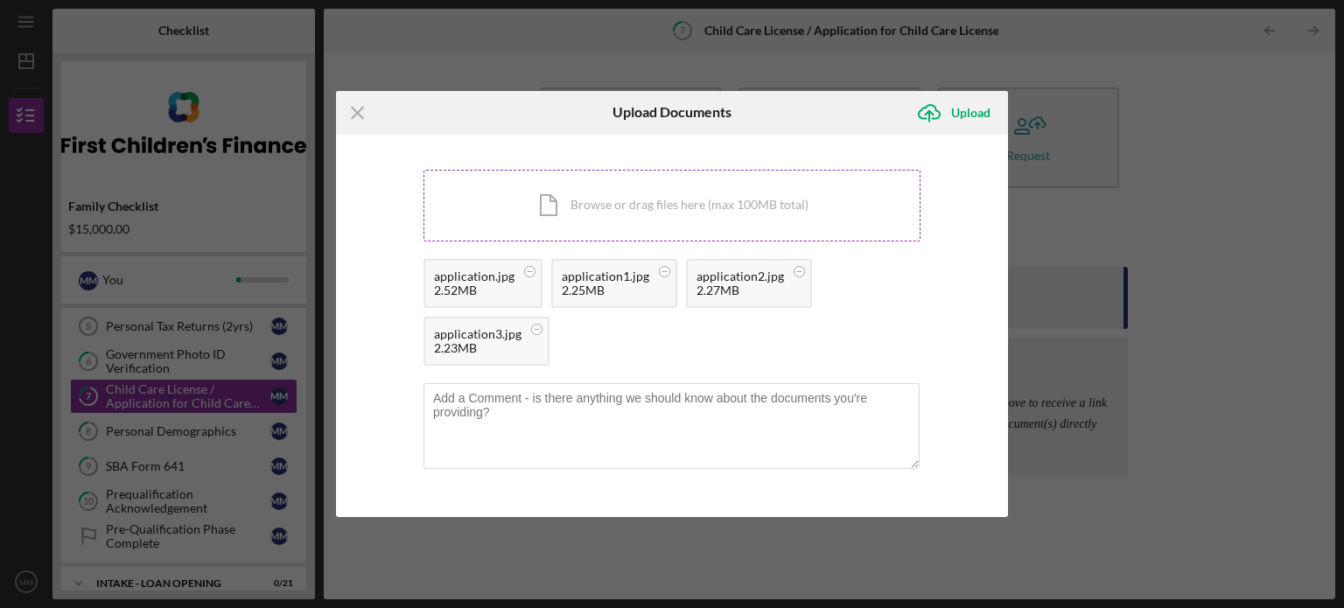
click at [805, 217] on div "Icon/Document Browse or drag files here (max 100MB total) Tap to choose files o…" at bounding box center [672, 206] width 497 height 72
click at [747, 213] on div "Icon/Document Browse or drag files here (max 100MB total) Tap to choose files o…" at bounding box center [672, 206] width 497 height 72
click at [957, 111] on div "Upload" at bounding box center [970, 112] width 39 height 35
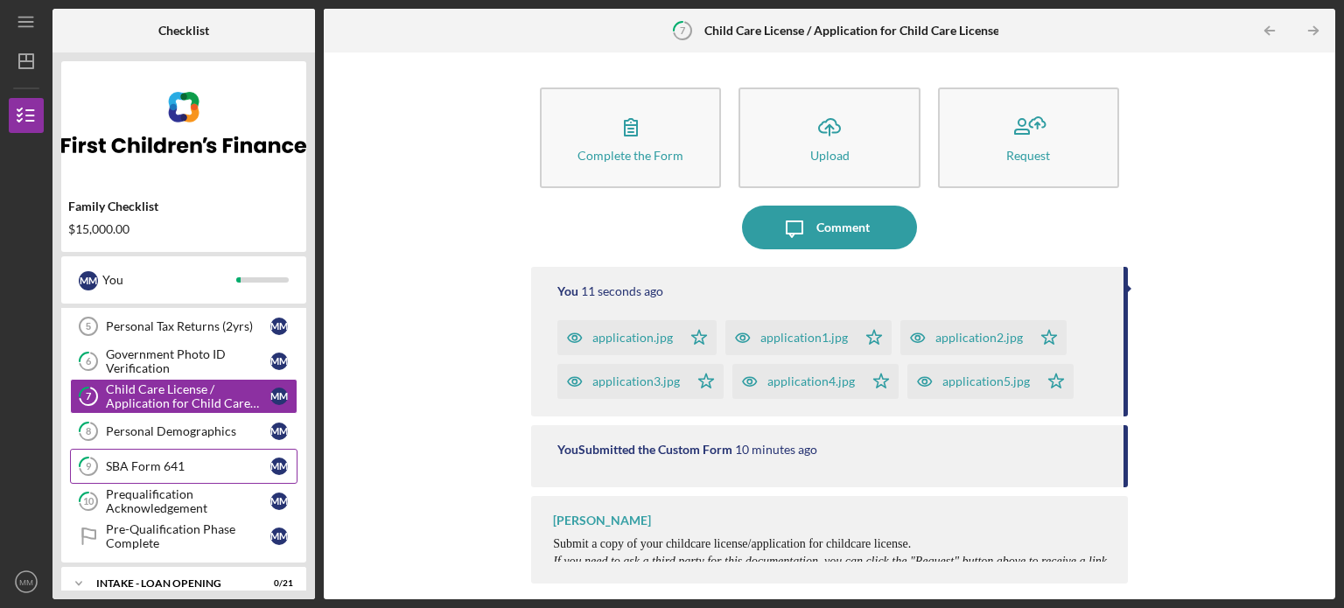
click at [166, 468] on div "SBA Form 641" at bounding box center [188, 466] width 165 height 14
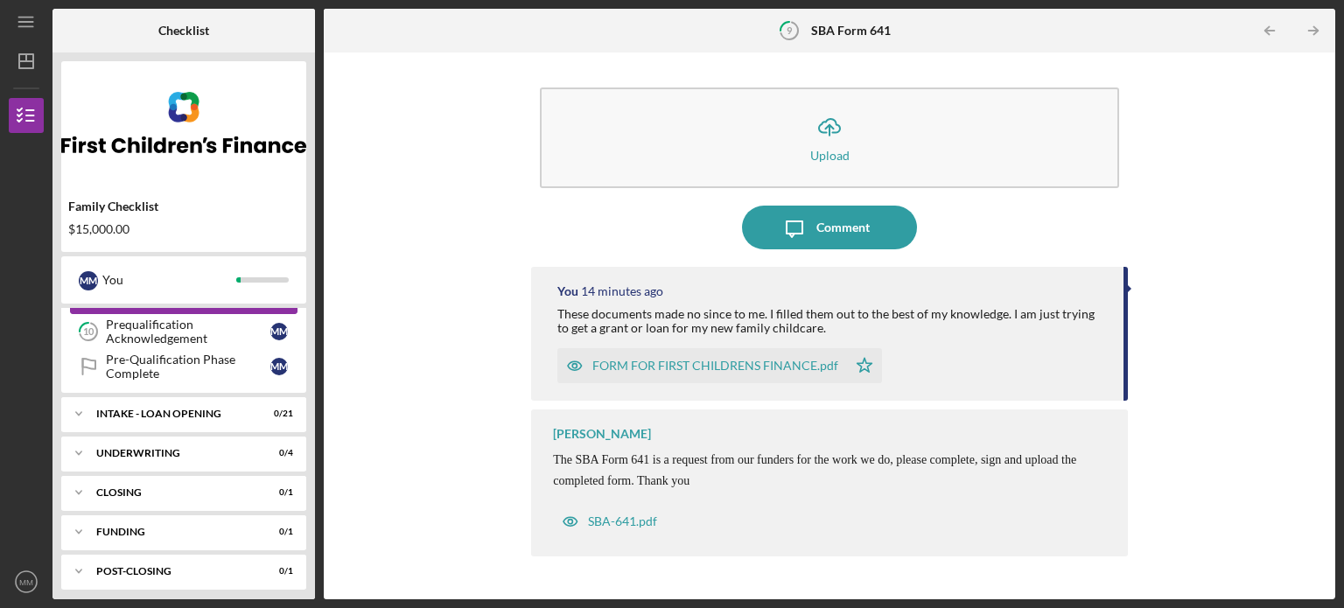
scroll to position [348, 0]
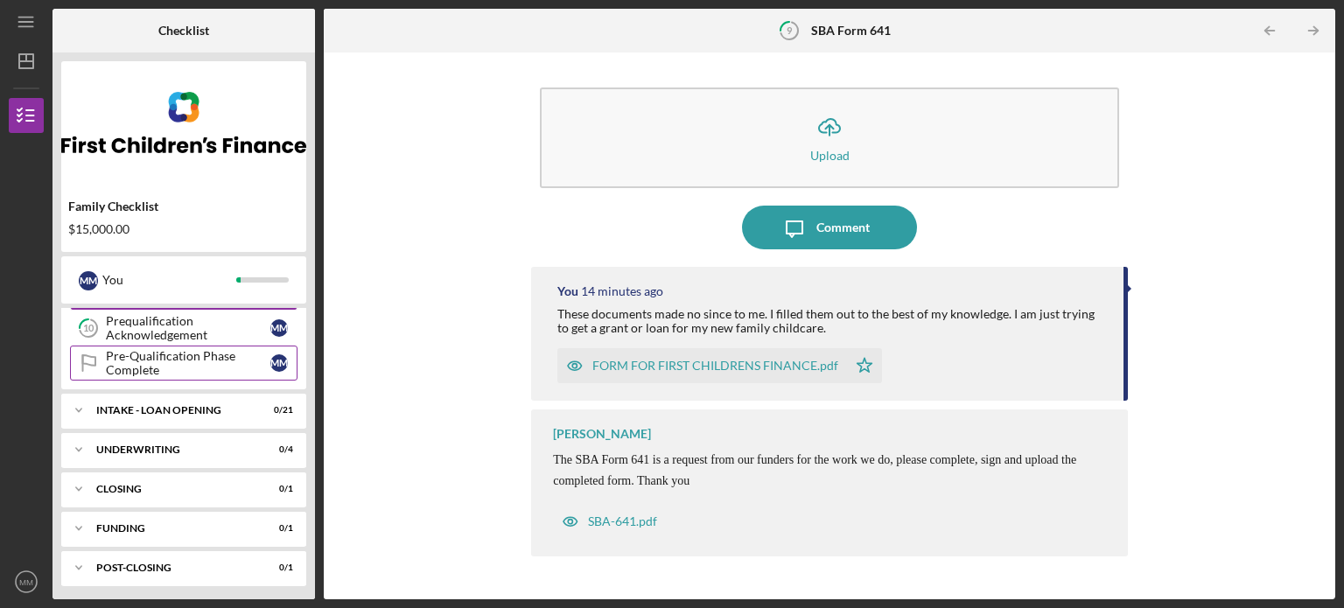
click at [238, 356] on div "Pre-Qualification Phase Complete" at bounding box center [188, 363] width 165 height 28
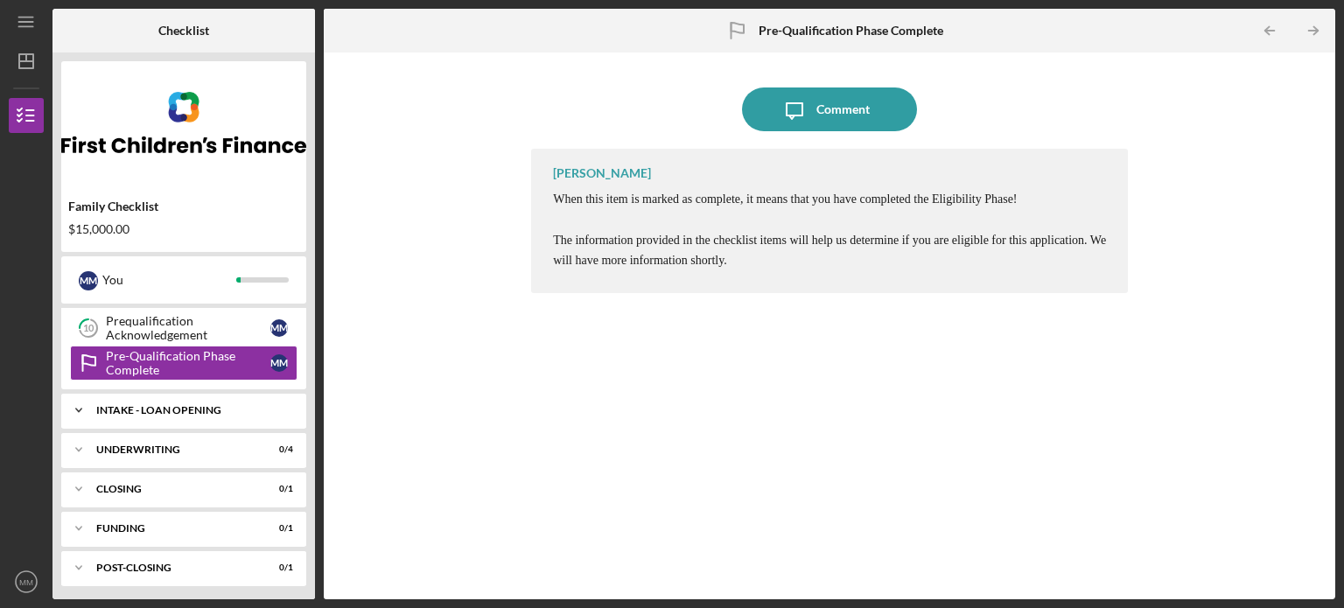
click at [163, 405] on div "INTAKE - LOAN OPENING" at bounding box center [190, 410] width 188 height 11
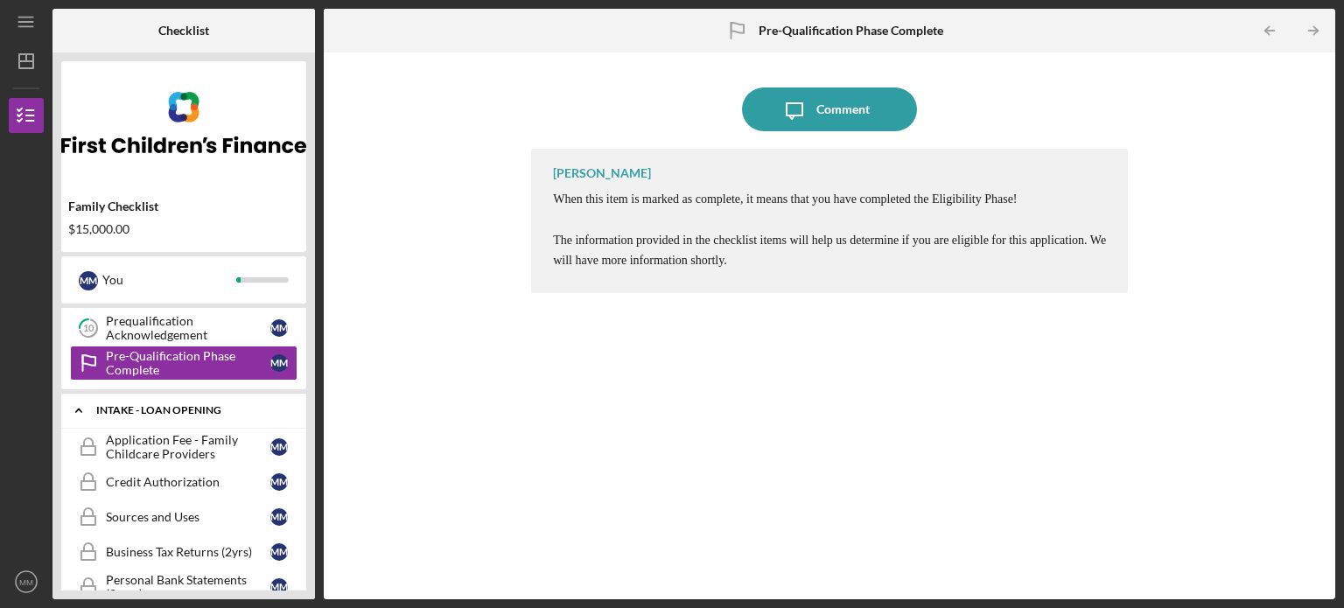
click at [130, 408] on div "INTAKE - LOAN OPENING" at bounding box center [190, 410] width 188 height 11
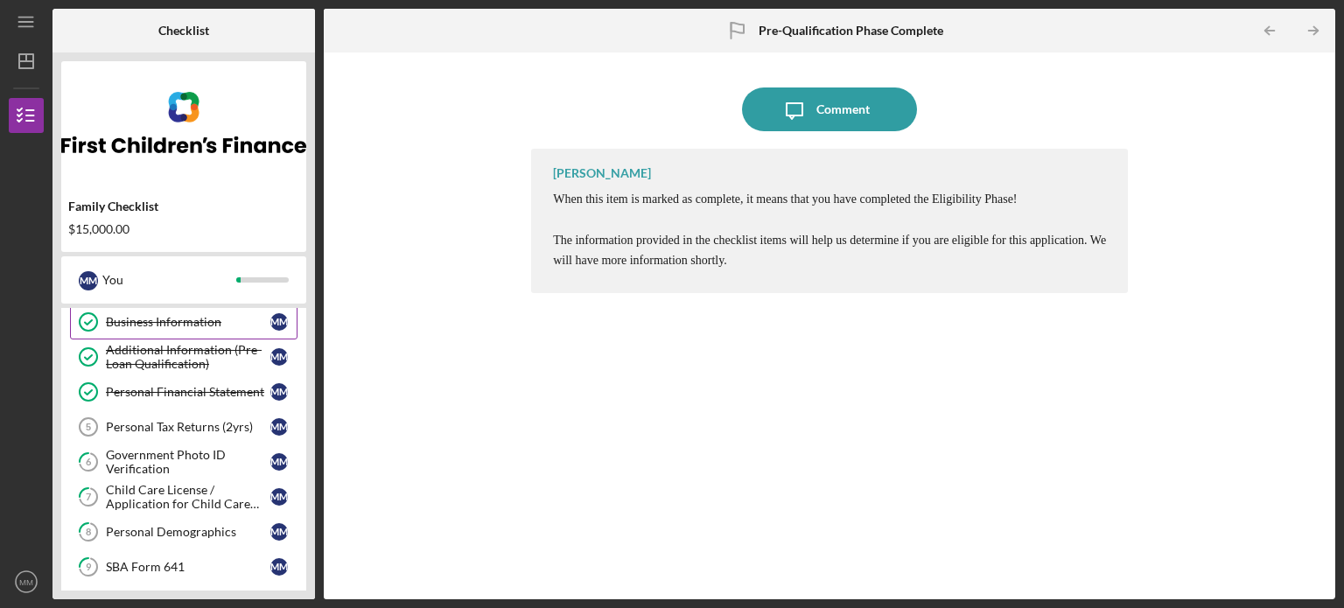
scroll to position [175, 0]
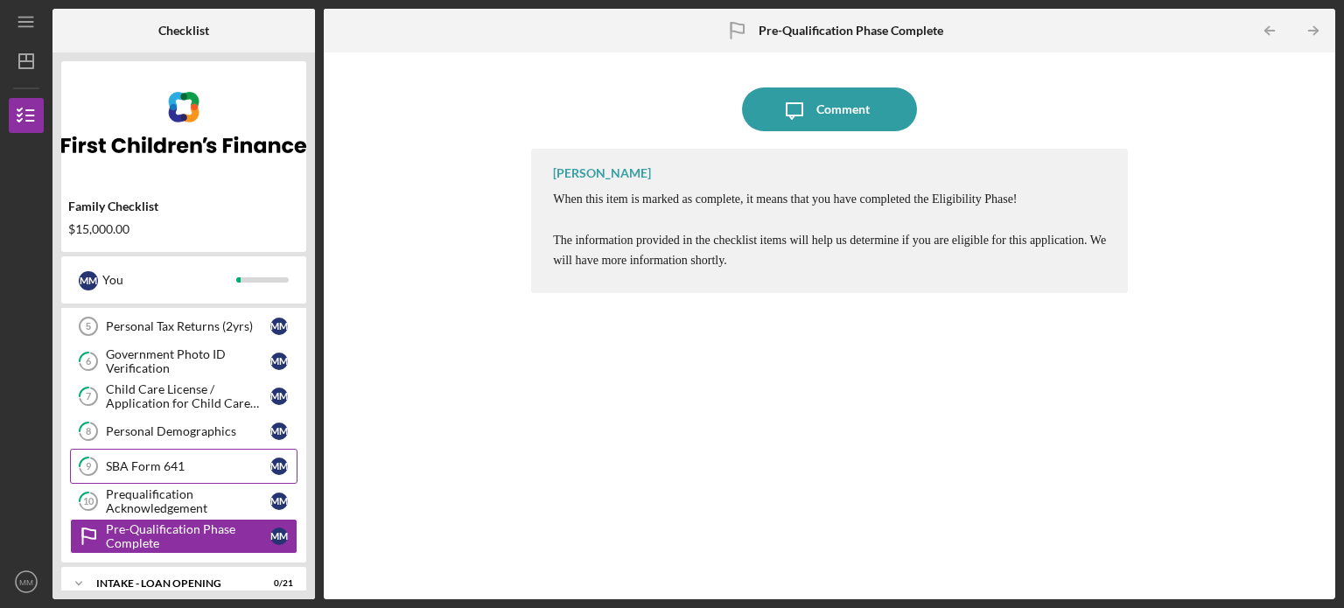
click at [158, 459] on div "SBA Form 641" at bounding box center [188, 466] width 165 height 14
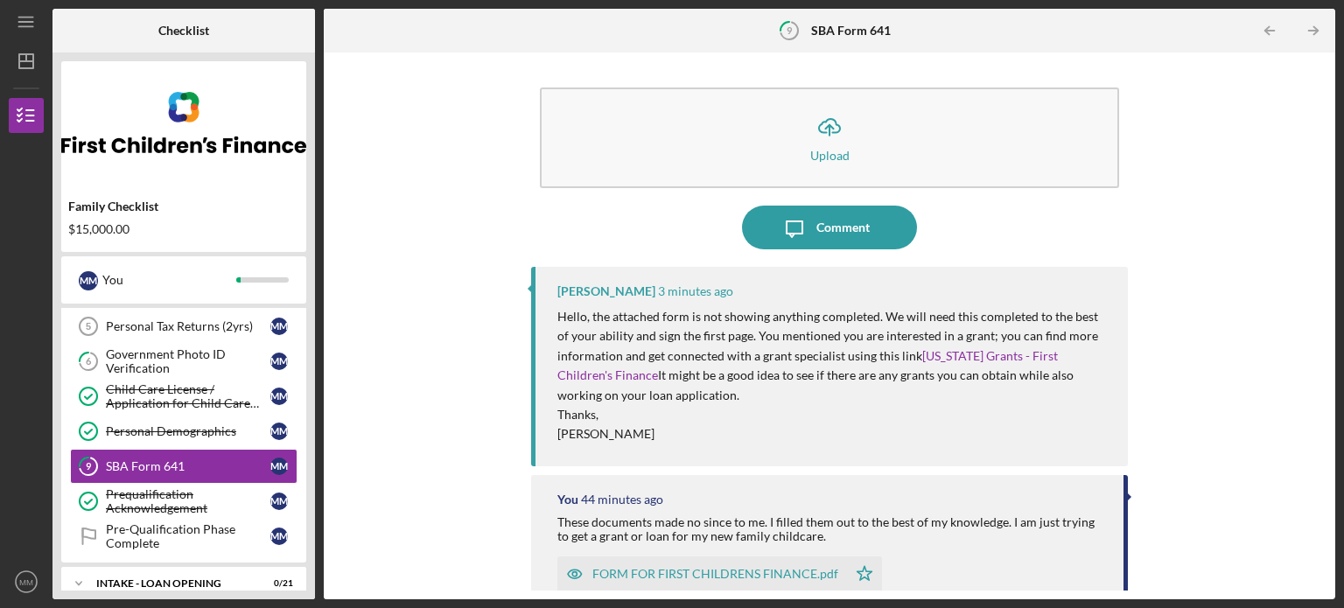
scroll to position [88, 0]
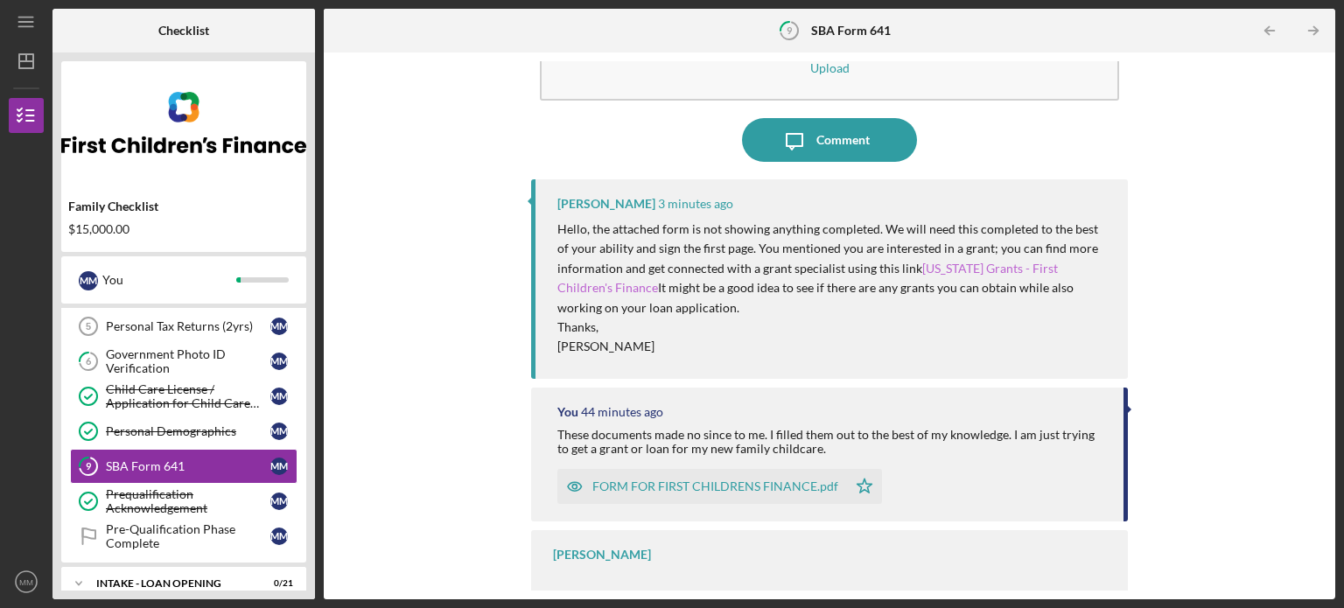
click at [571, 292] on link "[US_STATE] Grants - First Children's Finance" at bounding box center [808, 278] width 503 height 34
